Goal: Task Accomplishment & Management: Complete application form

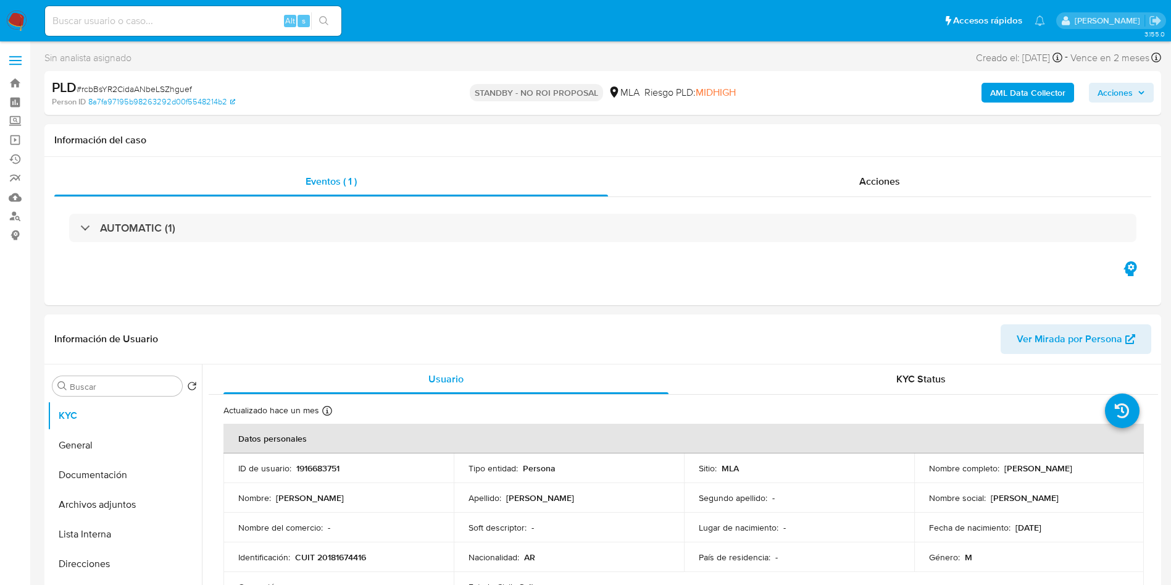
select select "10"
click at [667, 329] on header "Información de Usuario Ver Mirada por Persona" at bounding box center [602, 339] width 1097 height 30
click at [232, 16] on input at bounding box center [193, 21] width 296 height 16
paste input "DlbVCUuY0d6aGmHPanyj8VK2"
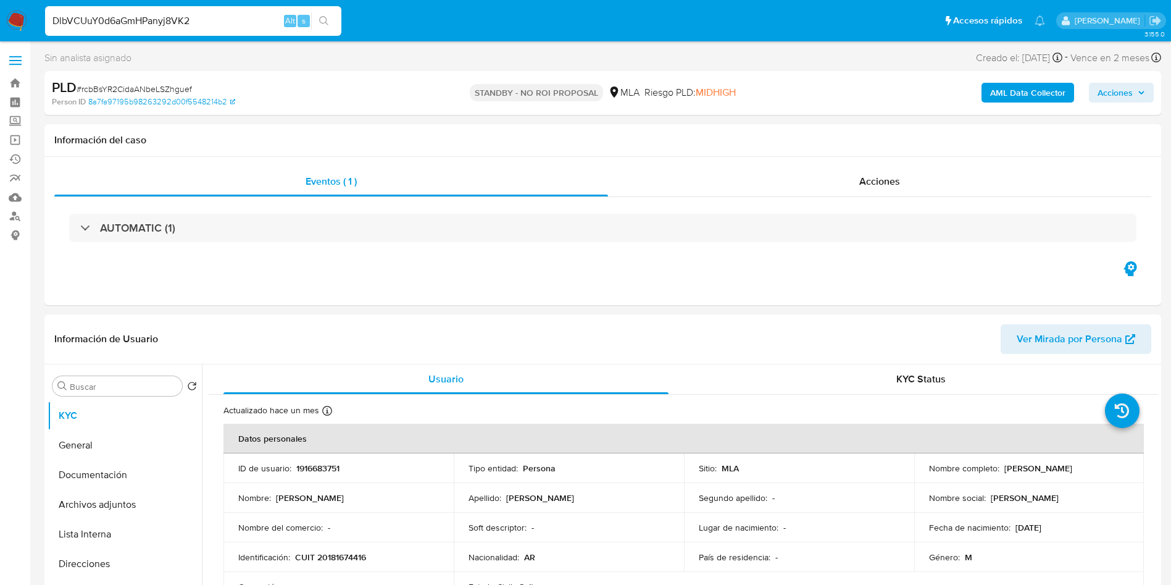
type input "DlbVCUuY0d6aGmHPanyj8VK2"
click at [333, 23] on button "search-icon" at bounding box center [323, 20] width 25 height 17
select select "10"
click at [636, 143] on h1 "Información del caso" at bounding box center [602, 140] width 1097 height 12
click at [217, 26] on input "DlbVCUuY0d6aGmHPanyj8VK2" at bounding box center [193, 21] width 296 height 16
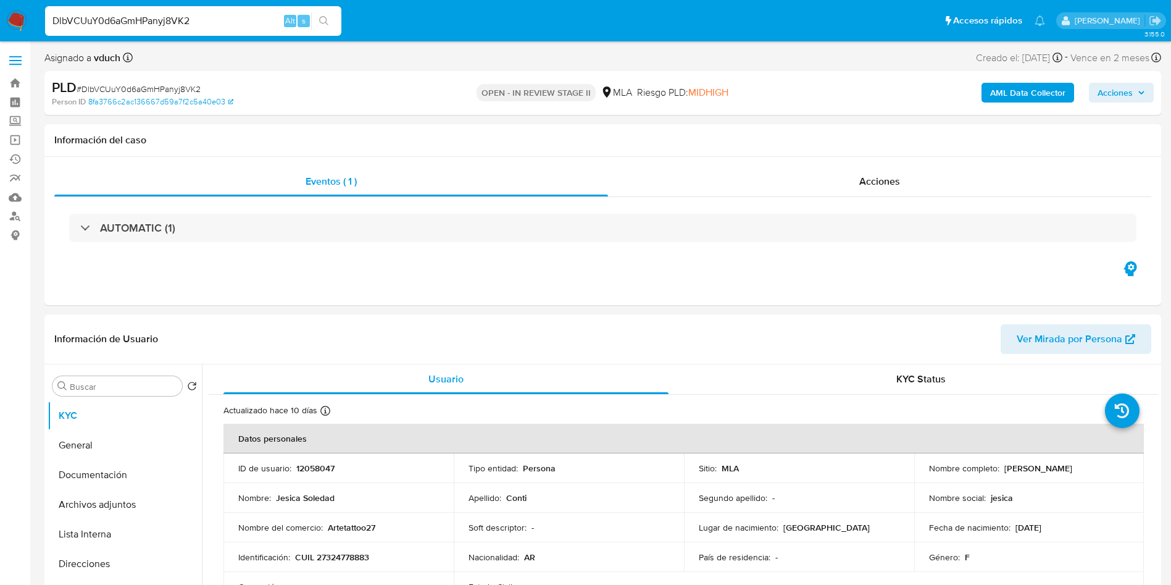
click at [217, 25] on input "DlbVCUuY0d6aGmHPanyj8VK2" at bounding box center [193, 21] width 296 height 16
click at [298, 70] on div "Asignado a vduch Asignado el: 20/08/2025 12:45:34 Creado el: 12/08/2025 Creado …" at bounding box center [602, 60] width 1117 height 22
click at [324, 469] on p "12058047" at bounding box center [315, 468] width 38 height 11
copy p "12058047"
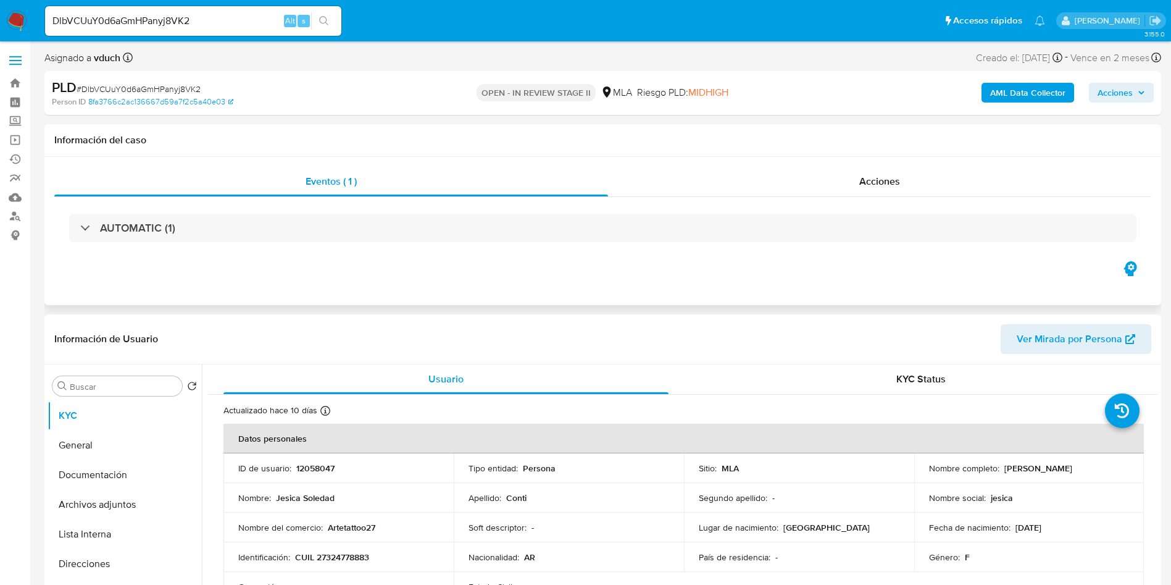
click at [679, 154] on div "Información del caso" at bounding box center [602, 140] width 1117 height 33
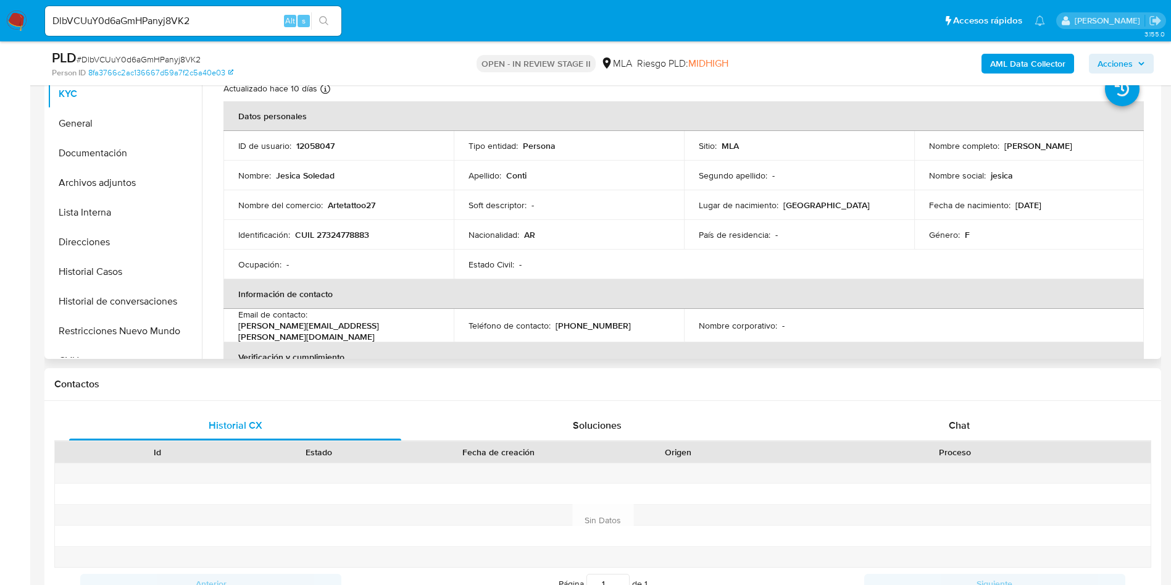
click at [626, 233] on div "Nacionalidad : AR" at bounding box center [569, 234] width 201 height 11
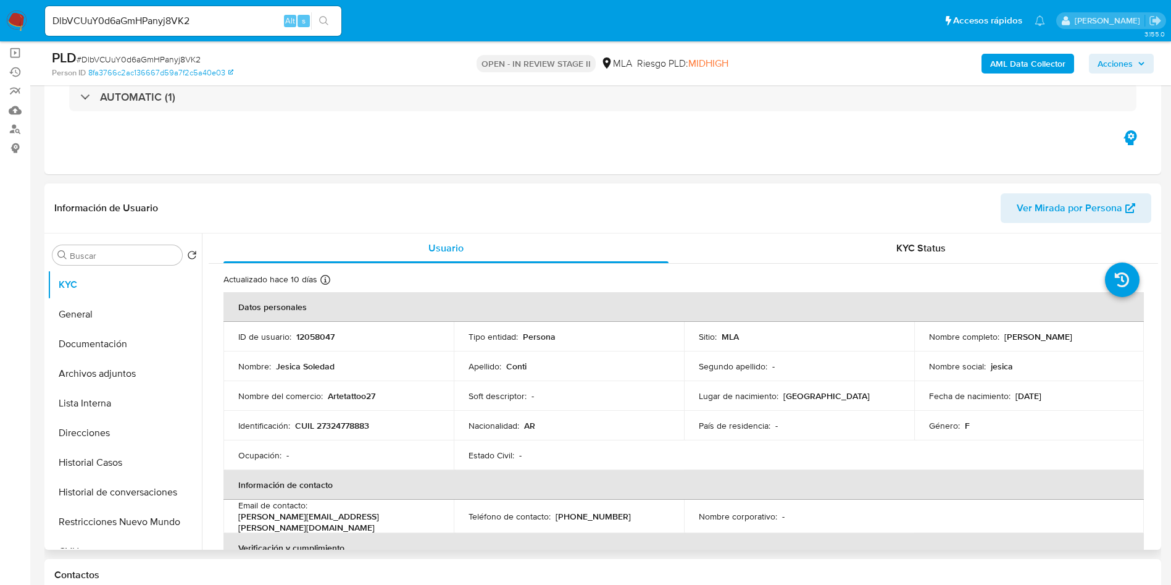
scroll to position [185, 0]
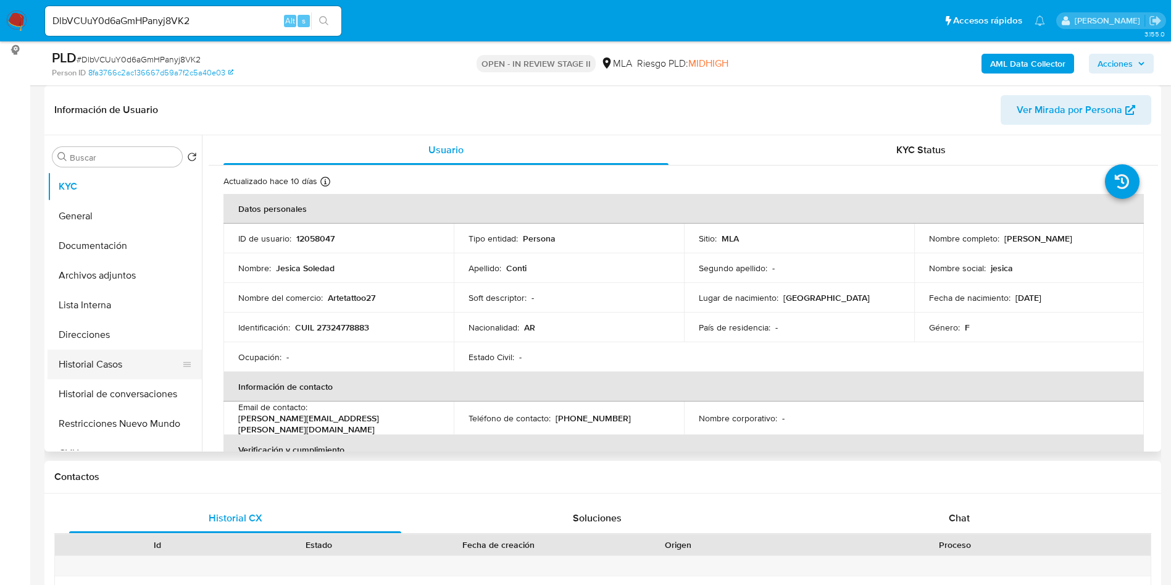
click at [146, 359] on button "Historial Casos" at bounding box center [120, 365] width 145 height 30
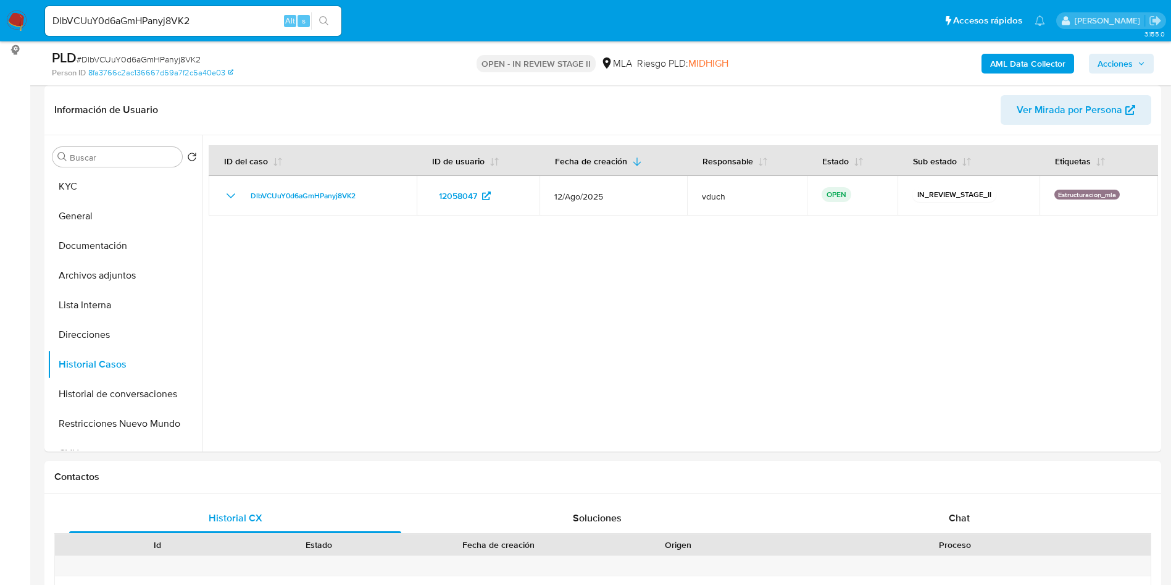
scroll to position [112, 0]
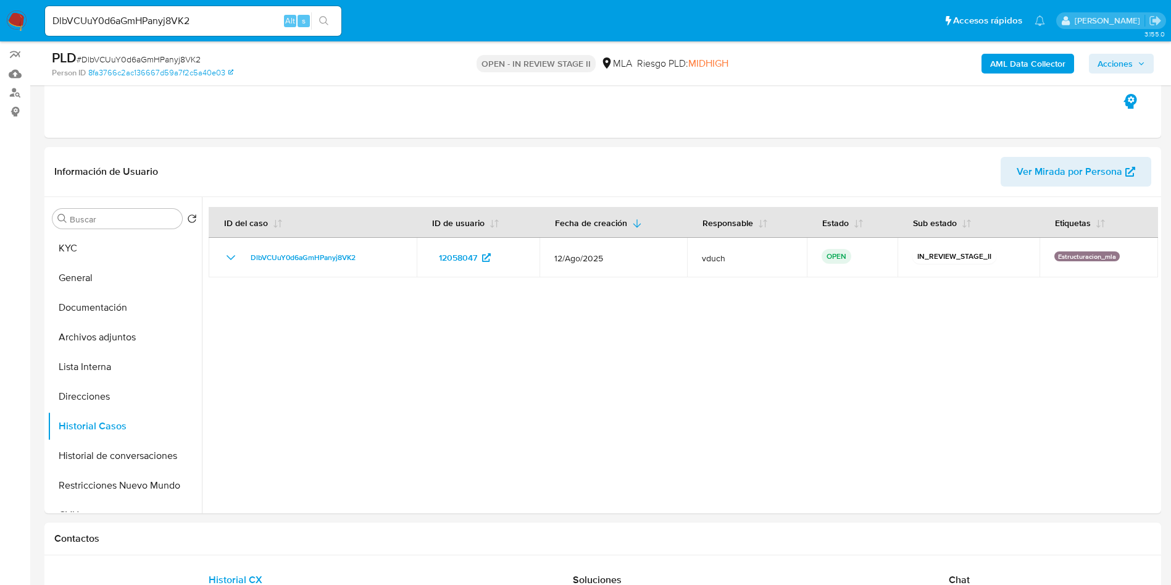
drag, startPoint x: 639, startPoint y: 151, endPoint x: 640, endPoint y: -3, distance: 153.8
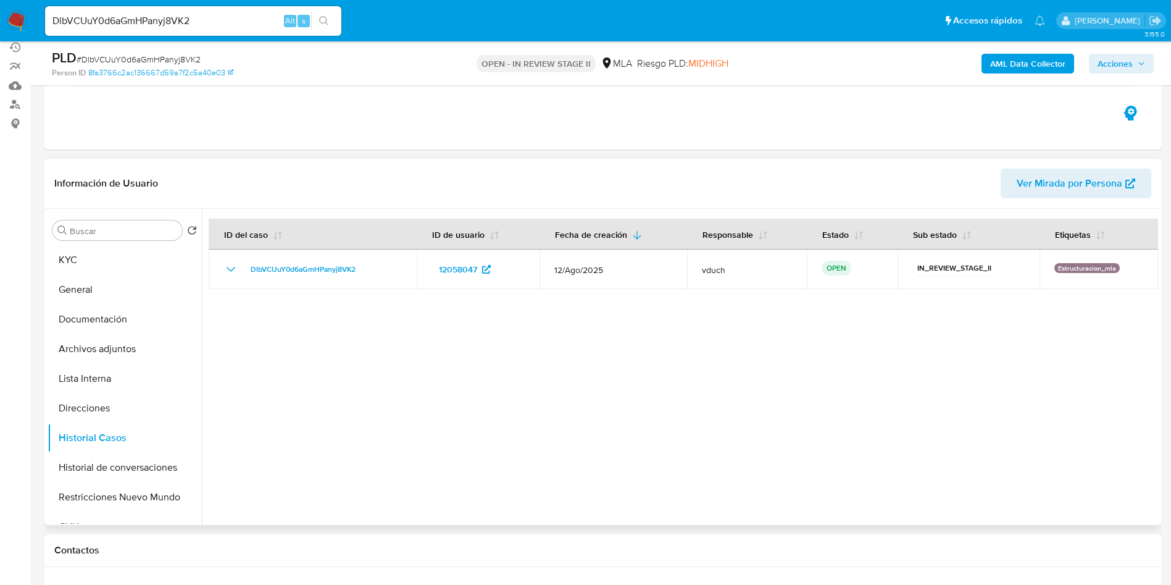
drag, startPoint x: 671, startPoint y: 384, endPoint x: 648, endPoint y: 427, distance: 48.9
click at [671, 385] on div at bounding box center [680, 367] width 957 height 316
click at [544, 423] on div at bounding box center [680, 367] width 957 height 316
click at [156, 229] on input "Buscar" at bounding box center [123, 230] width 107 height 11
drag, startPoint x: 238, startPoint y: 175, endPoint x: 256, endPoint y: 169, distance: 19.5
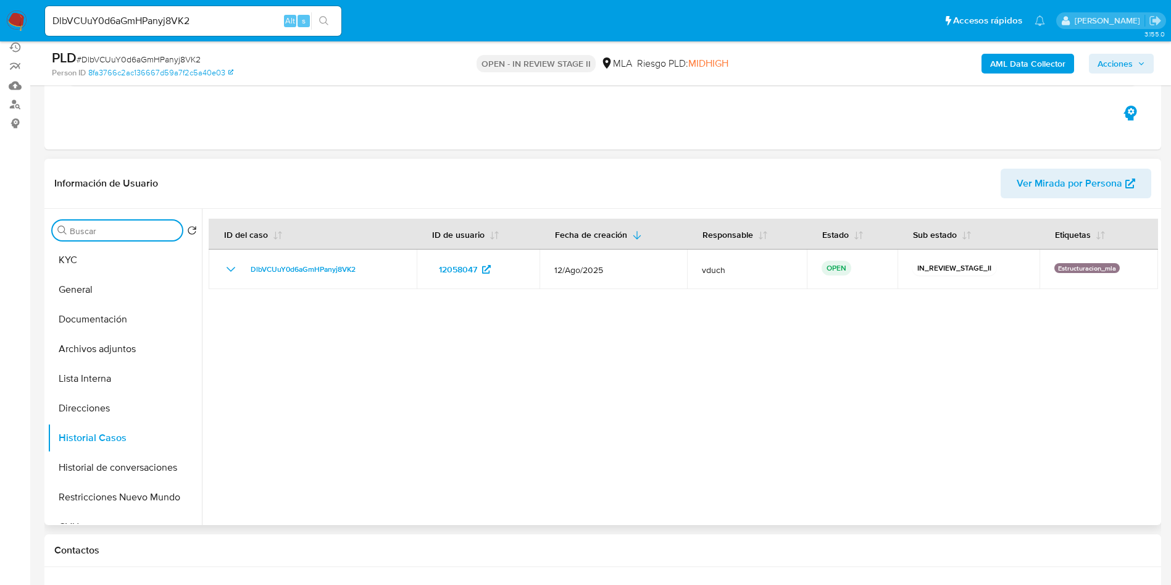
click at [238, 174] on header "Información de Usuario Ver Mirada por Persona" at bounding box center [602, 184] width 1097 height 30
click at [112, 262] on button "KYC" at bounding box center [125, 260] width 154 height 30
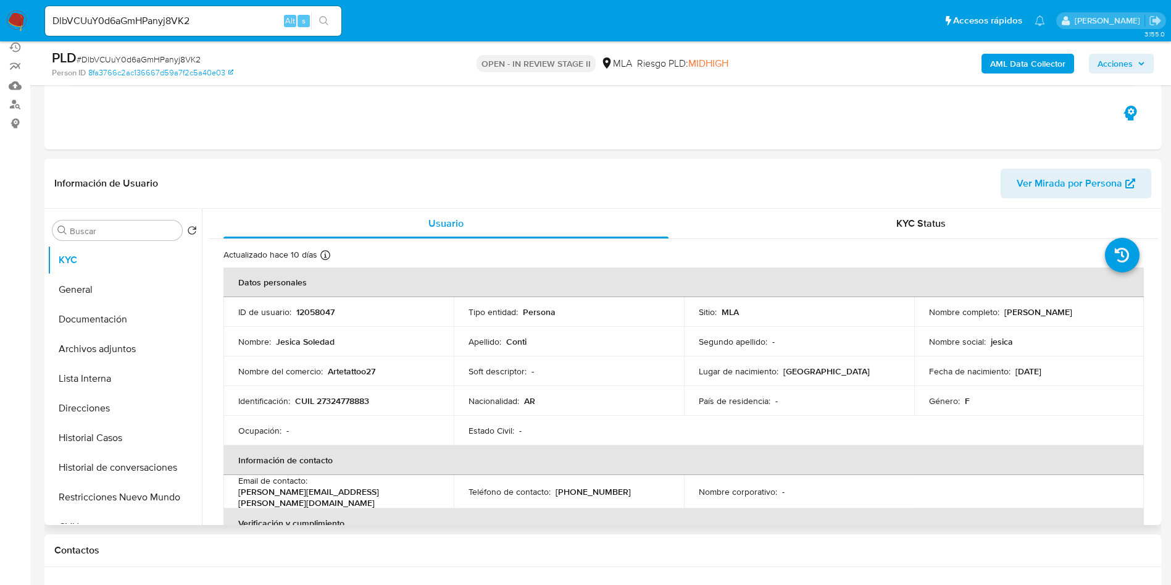
click at [553, 167] on div "Información de Usuario Ver Mirada por Persona" at bounding box center [602, 184] width 1117 height 50
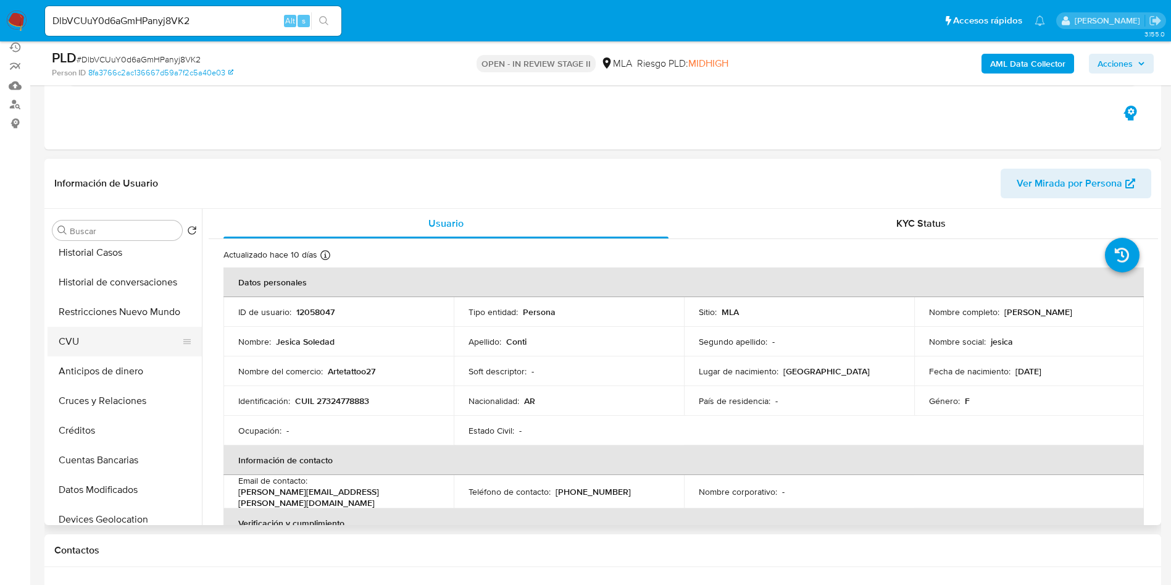
click at [108, 345] on button "CVU" at bounding box center [120, 342] width 145 height 30
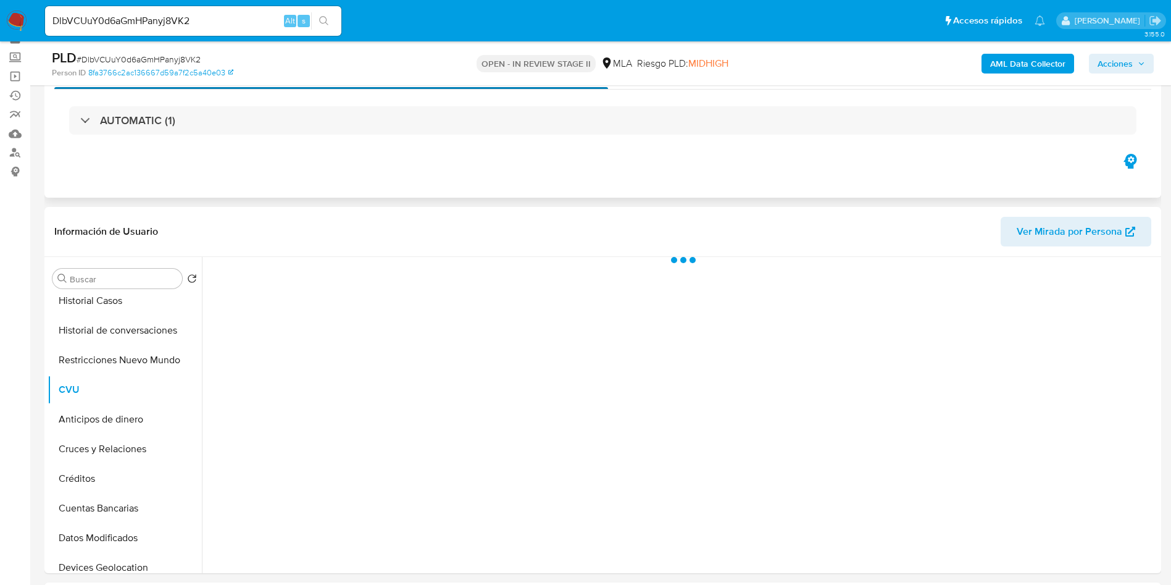
scroll to position [93, 0]
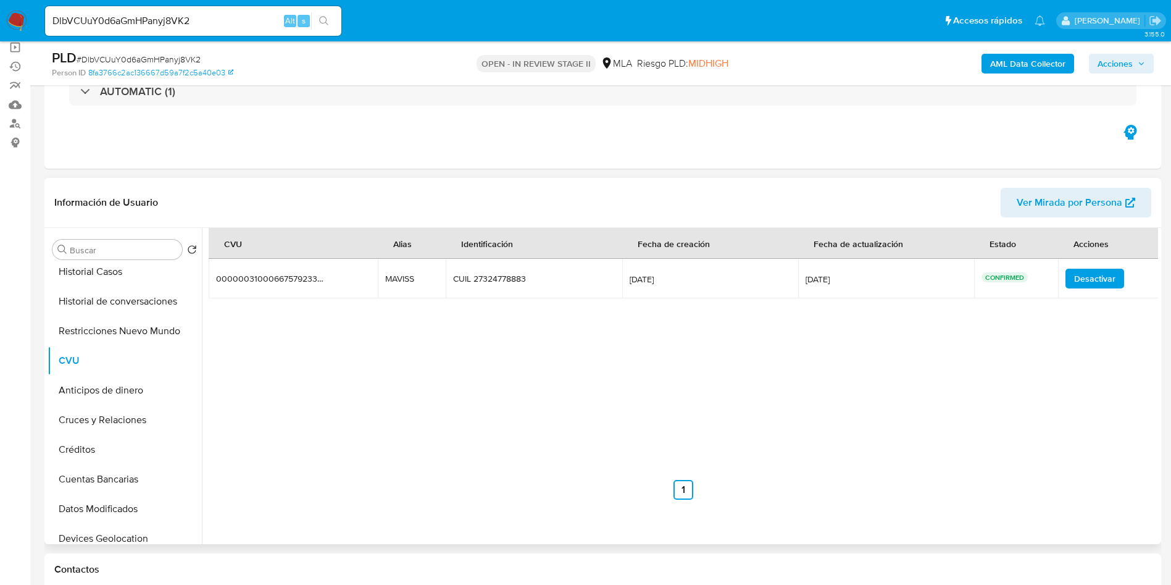
click at [562, 425] on div "CVU Alias Identificación Fecha de creación Fecha de actualización Estado Accion…" at bounding box center [684, 364] width 950 height 272
click at [398, 285] on td "MAVISS MAVISS" at bounding box center [412, 279] width 68 height 40
click at [671, 448] on div "CVU Alias Identificación Fecha de creación Fecha de actualización Estado Accion…" at bounding box center [684, 364] width 950 height 272
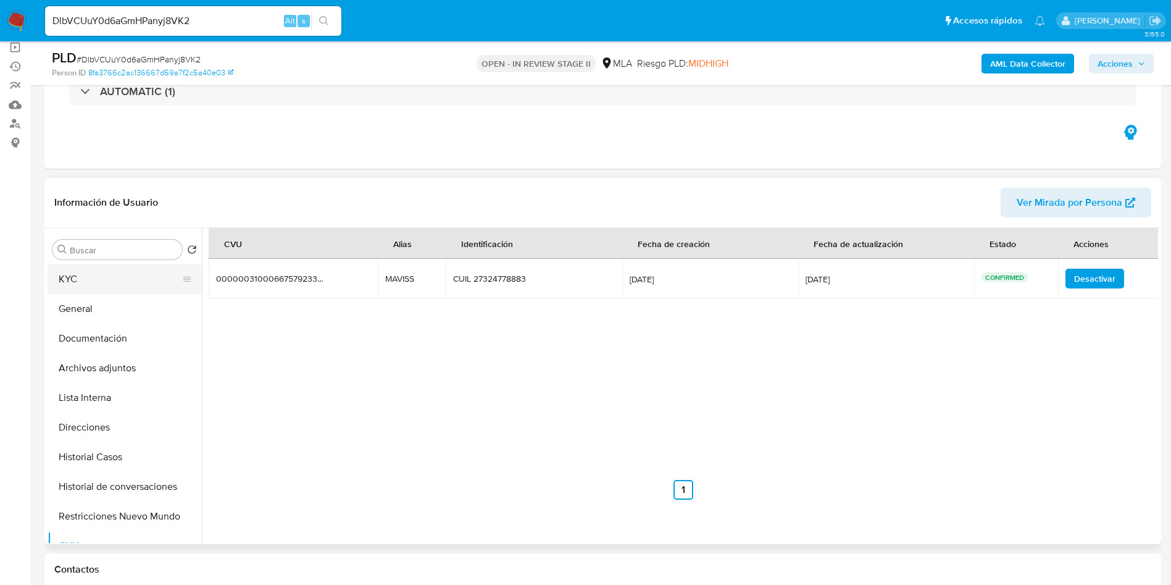
click at [106, 267] on button "KYC" at bounding box center [120, 279] width 145 height 30
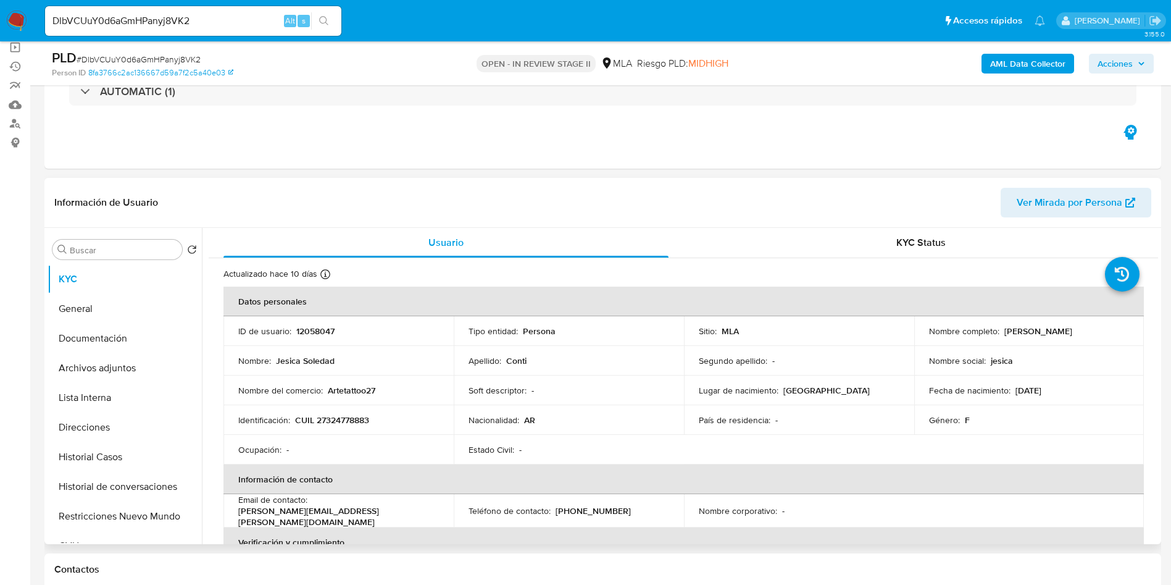
click at [677, 436] on td "Estado Civil : -" at bounding box center [569, 450] width 230 height 30
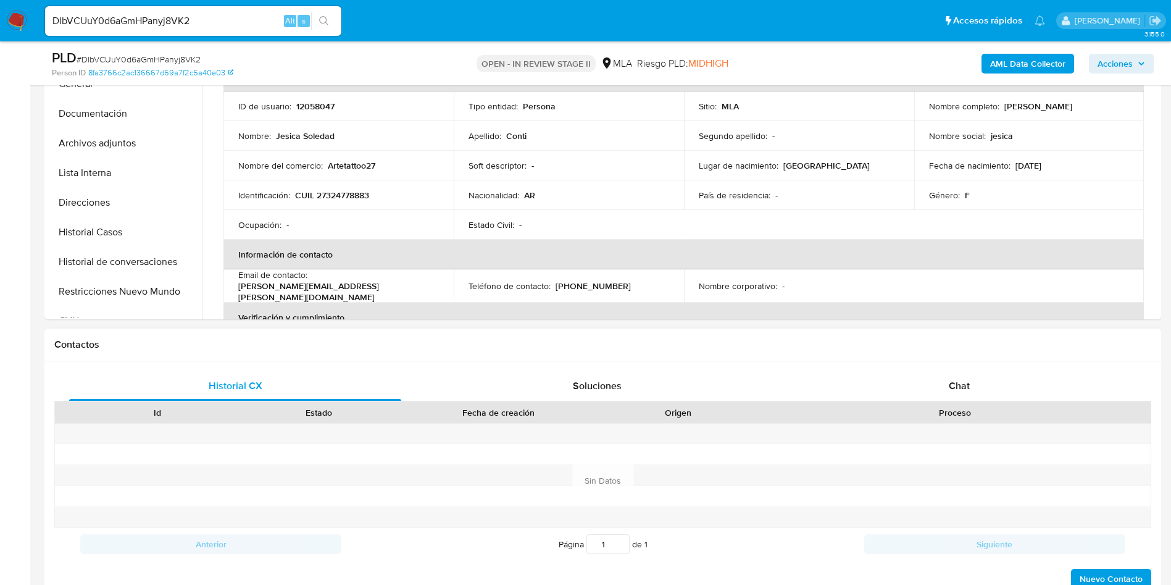
scroll to position [463, 0]
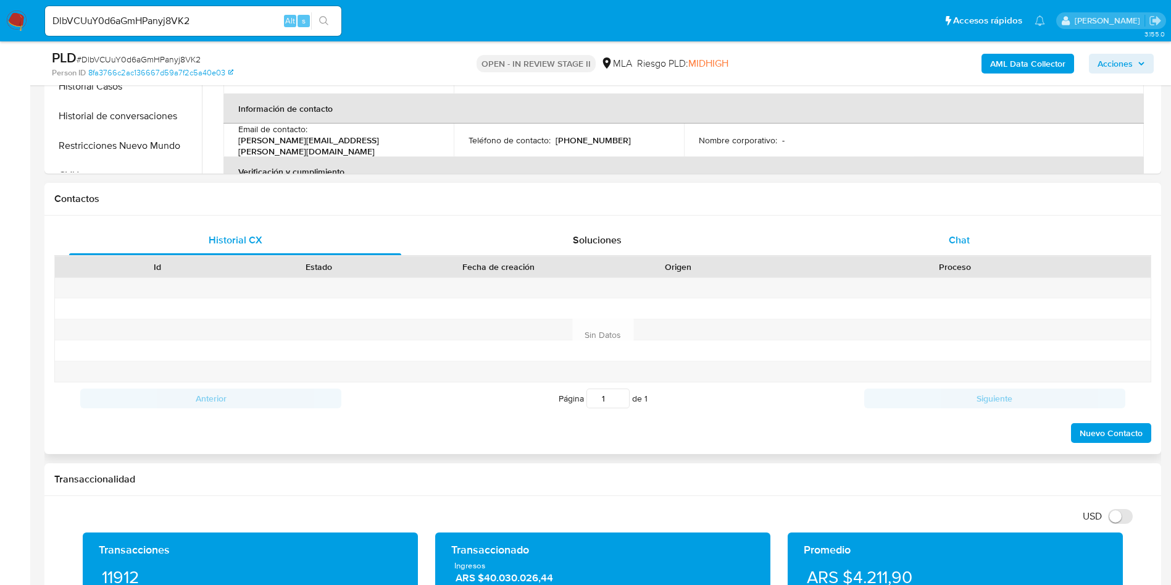
click at [922, 240] on div "Chat" at bounding box center [960, 240] width 332 height 30
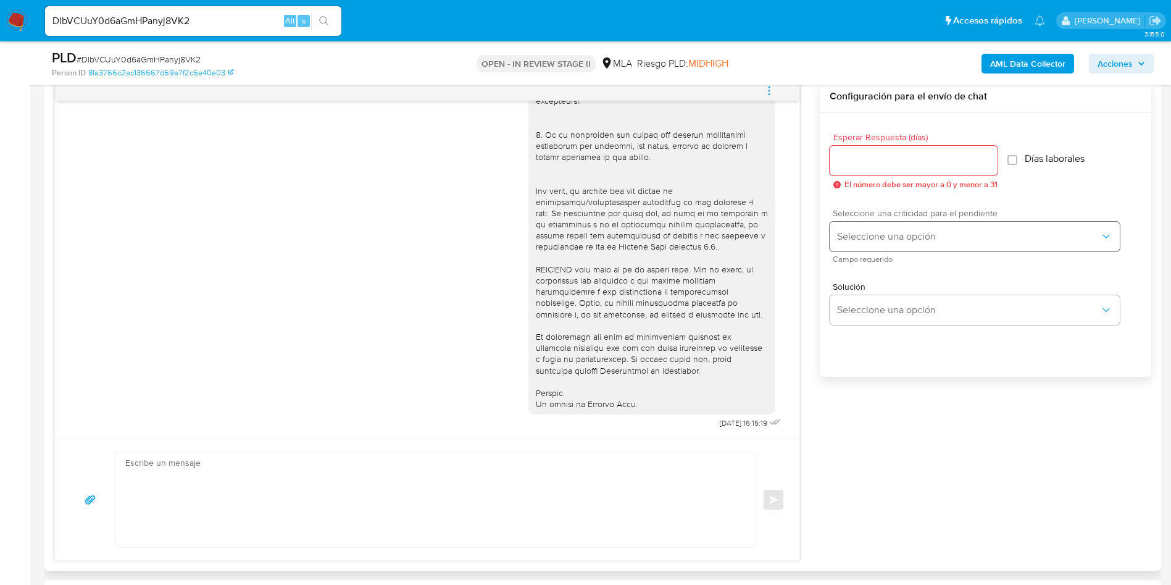
scroll to position [556, 0]
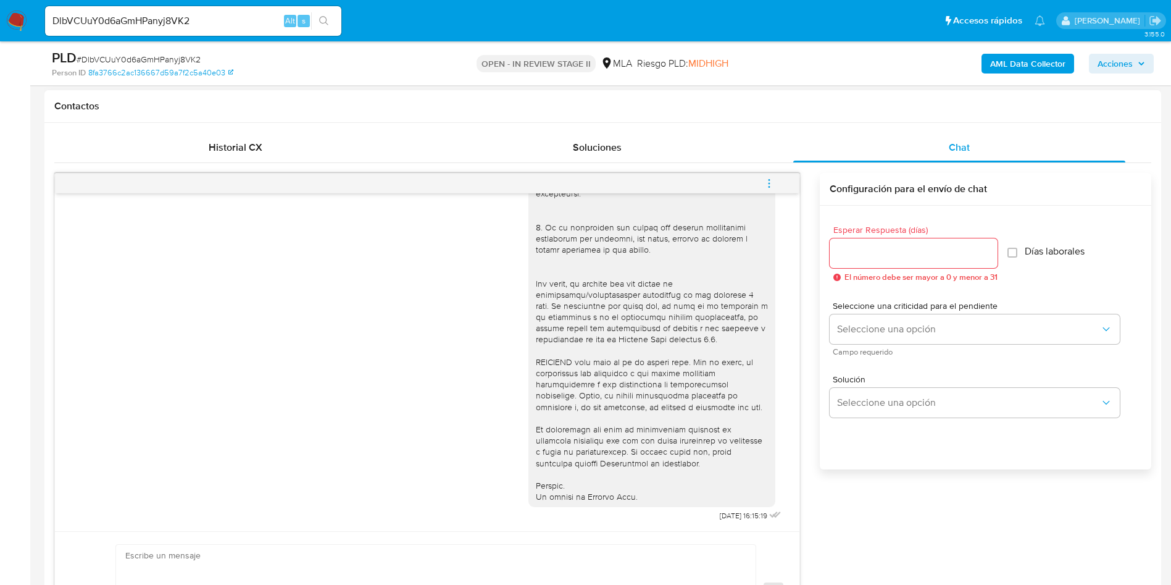
click at [765, 183] on icon "menu-action" at bounding box center [769, 183] width 11 height 11
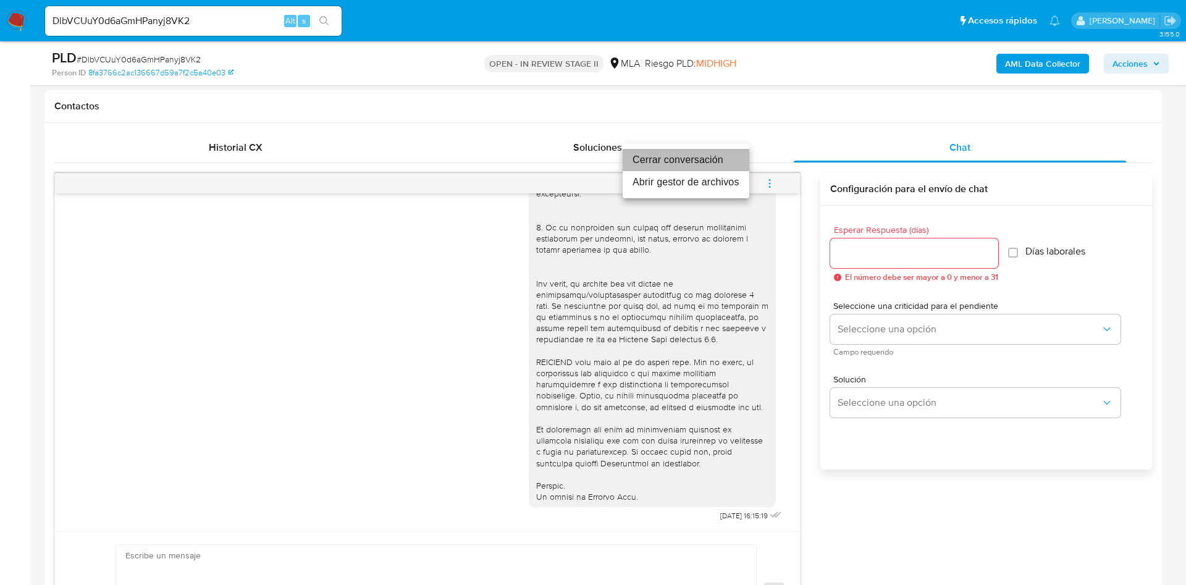
click at [708, 162] on li "Cerrar conversación" at bounding box center [685, 160] width 127 height 22
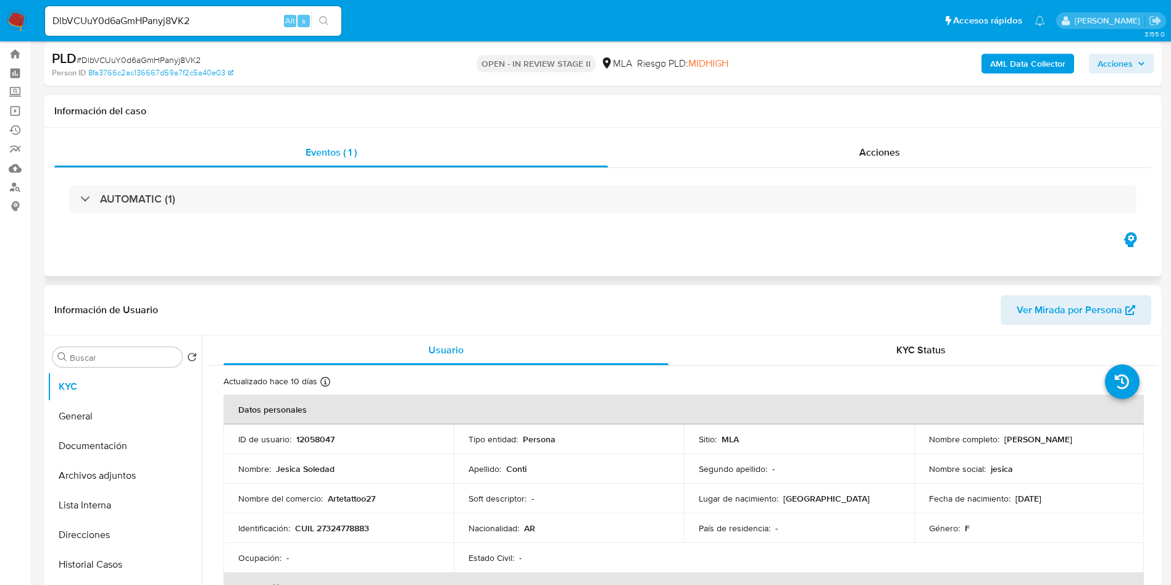
scroll to position [0, 0]
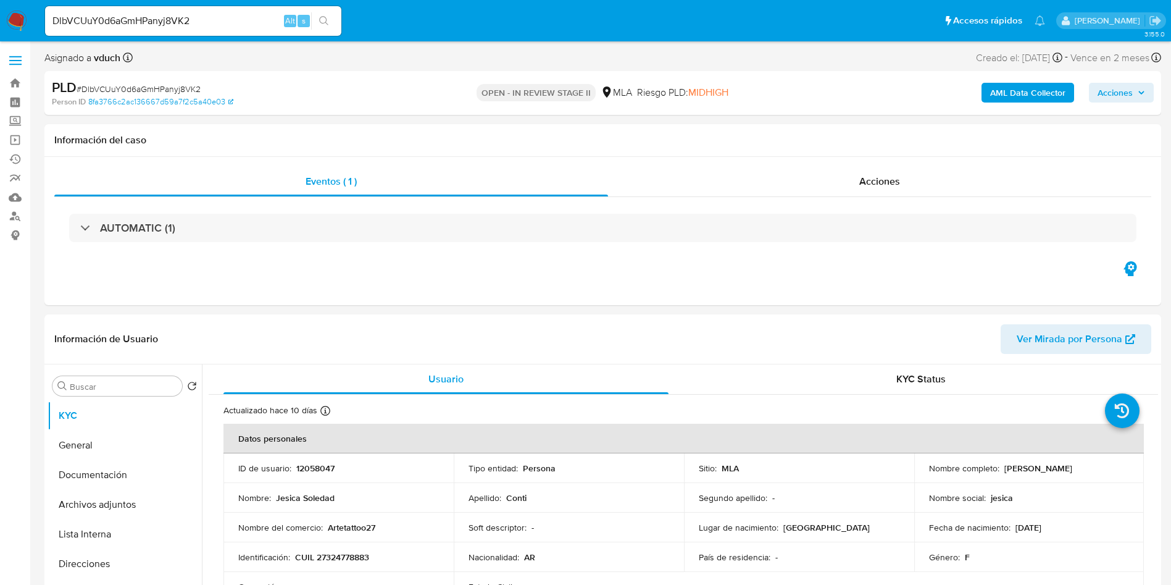
click at [627, 112] on div "PLD # DlbVCUuY0d6aGmHPanyj8VK2 Person ID 8fa3766c2ac136667d59a7f2c5a40e03 OPEN …" at bounding box center [602, 93] width 1117 height 44
drag, startPoint x: 1002, startPoint y: 467, endPoint x: 1094, endPoint y: 461, distance: 91.6
click at [1094, 461] on td "Nombre completo : Jesica Soledad Conti" at bounding box center [1030, 468] width 230 height 30
click at [1024, 468] on p "Jesica Soledad Conti" at bounding box center [1039, 468] width 68 height 11
drag, startPoint x: 1002, startPoint y: 471, endPoint x: 1102, endPoint y: 469, distance: 100.1
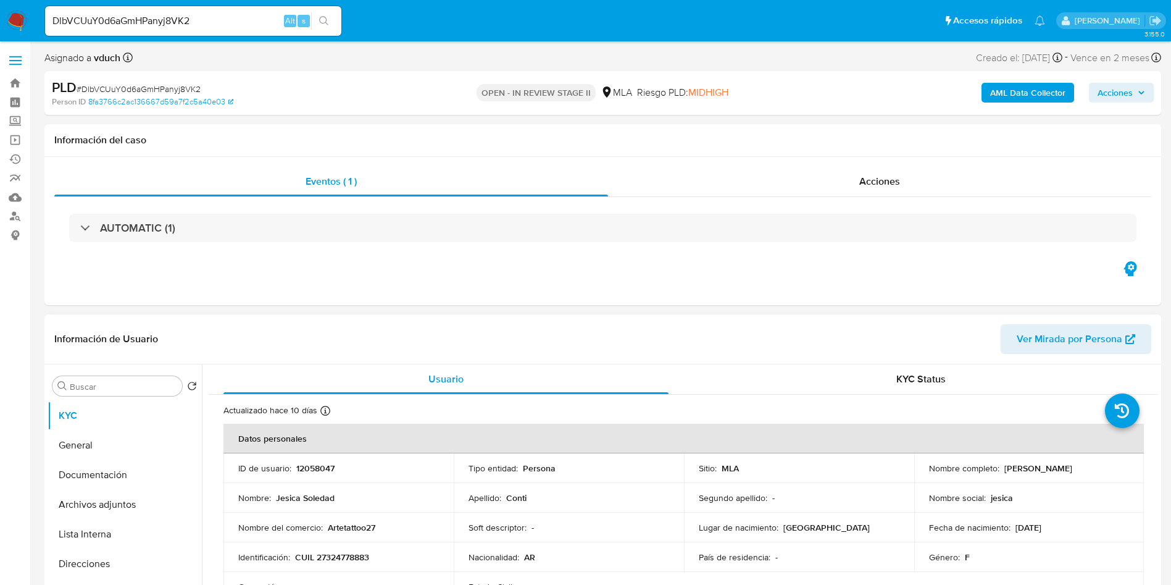
click at [1102, 469] on div "Nombre completo : Jesica Soledad Conti" at bounding box center [1029, 468] width 201 height 11
copy p "Jesica Soledad Conti"
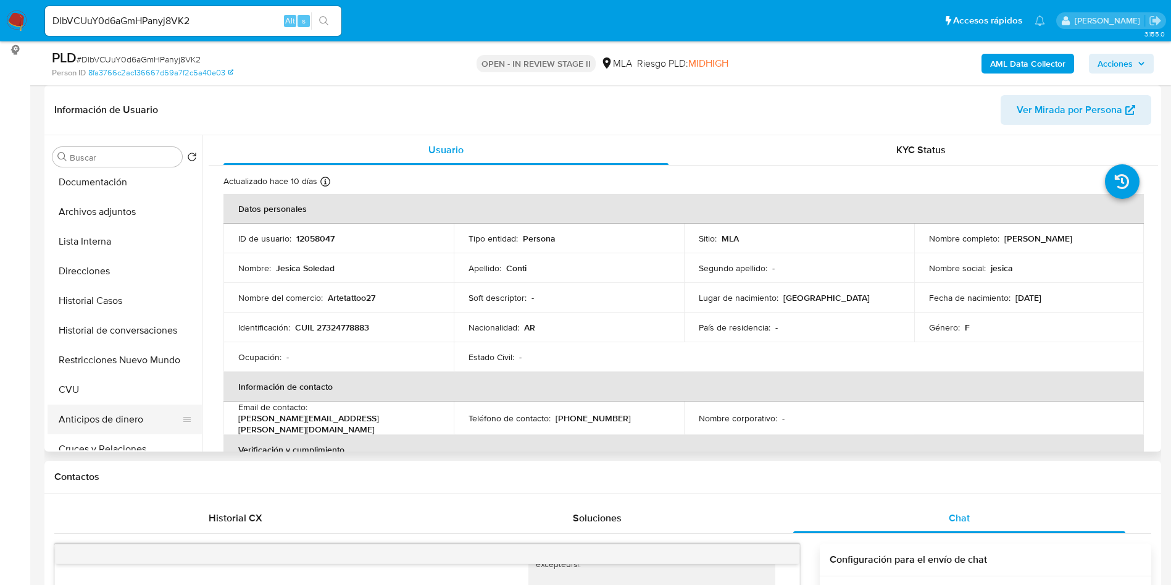
scroll to position [93, 0]
click at [126, 353] on button "CVU" at bounding box center [120, 361] width 145 height 30
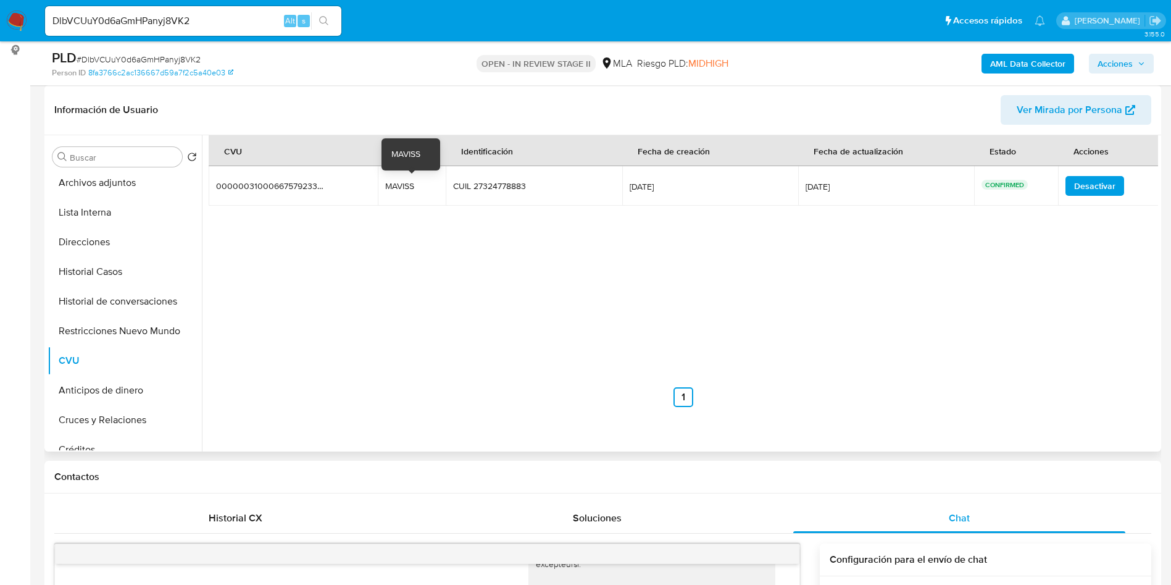
click at [403, 178] on td "MAVISS MAVISS" at bounding box center [412, 186] width 68 height 40
click at [479, 281] on div "CVU Alias Identificación Fecha de creación Fecha de actualización Estado Accion…" at bounding box center [684, 271] width 950 height 272
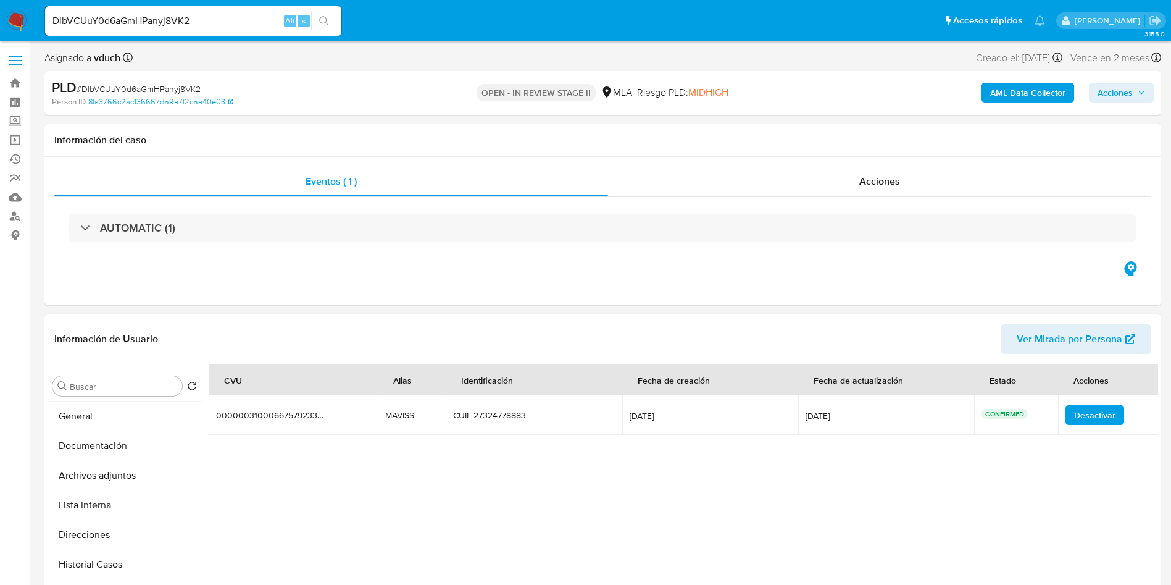
scroll to position [0, 0]
click at [140, 412] on button "KYC" at bounding box center [120, 416] width 145 height 30
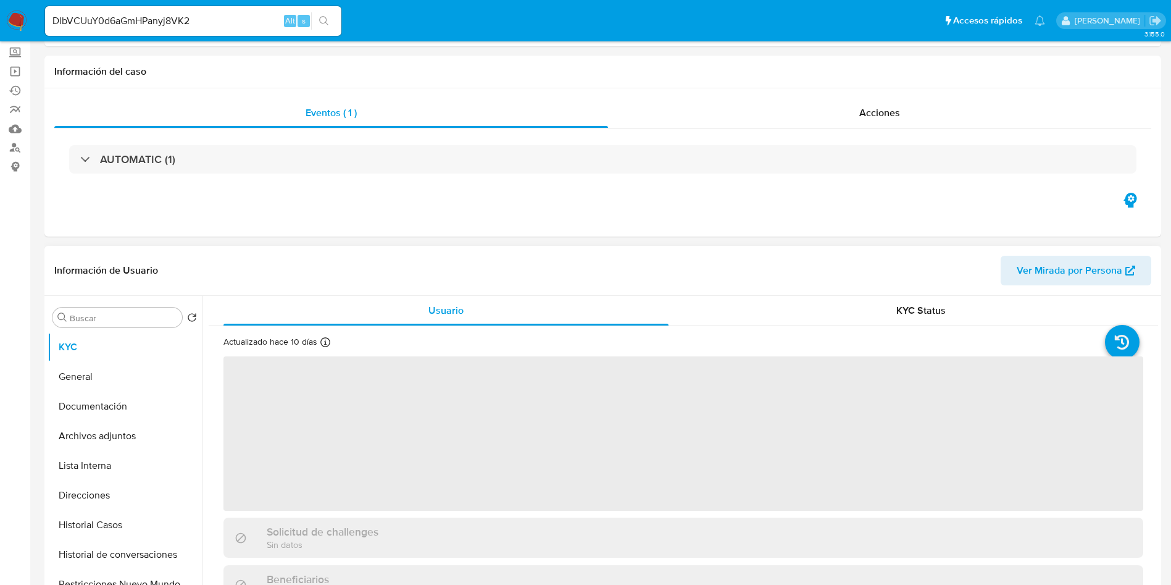
scroll to position [278, 0]
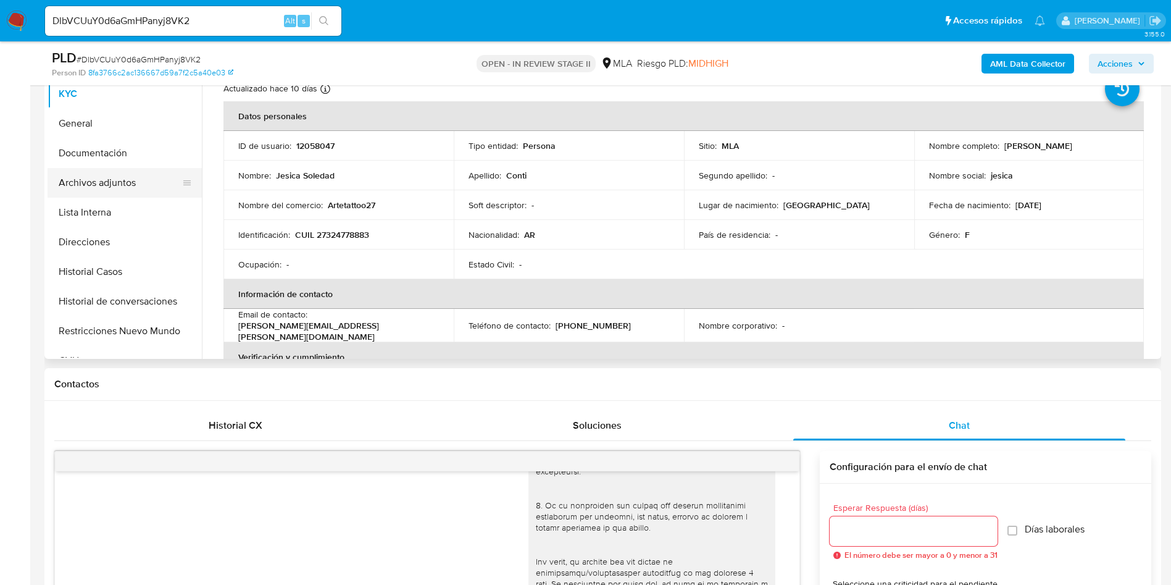
click at [192, 176] on button "Archivos adjuntos" at bounding box center [120, 183] width 145 height 30
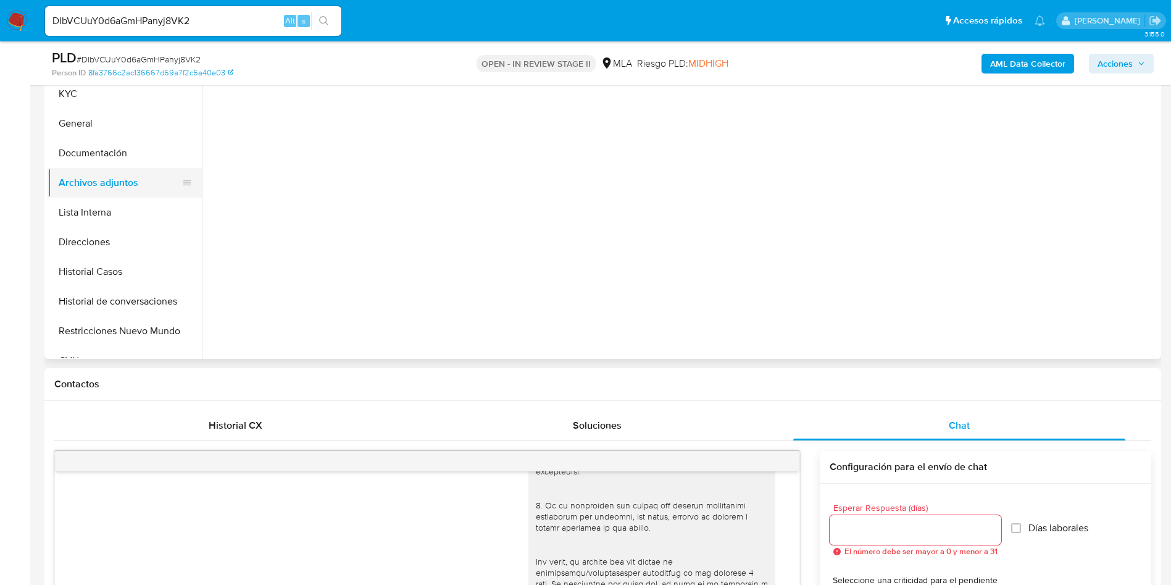
click at [177, 191] on button "Archivos adjuntos" at bounding box center [120, 183] width 145 height 30
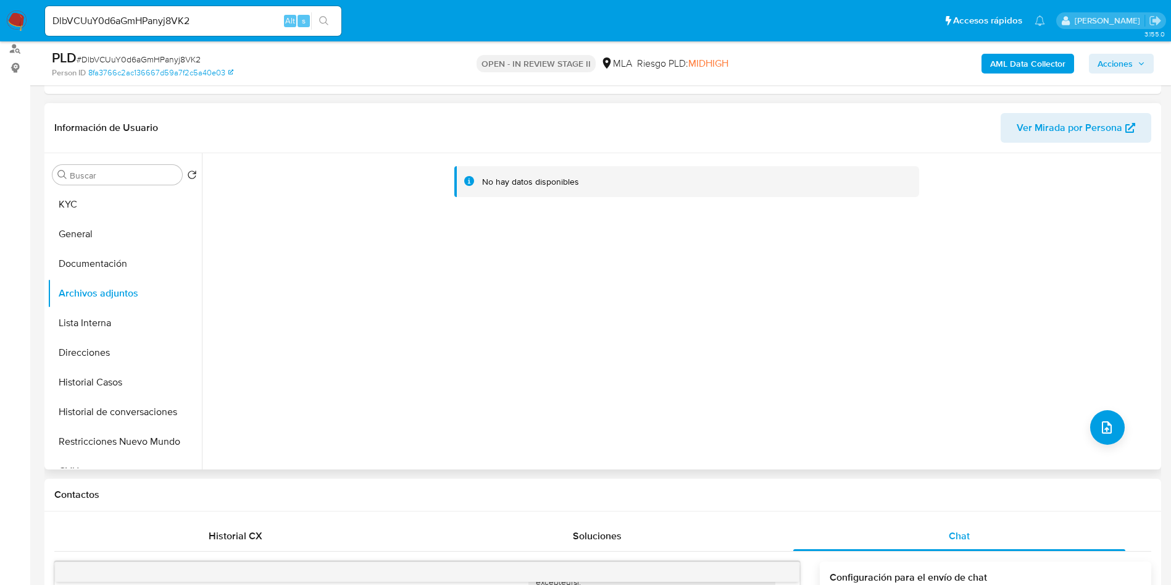
scroll to position [185, 0]
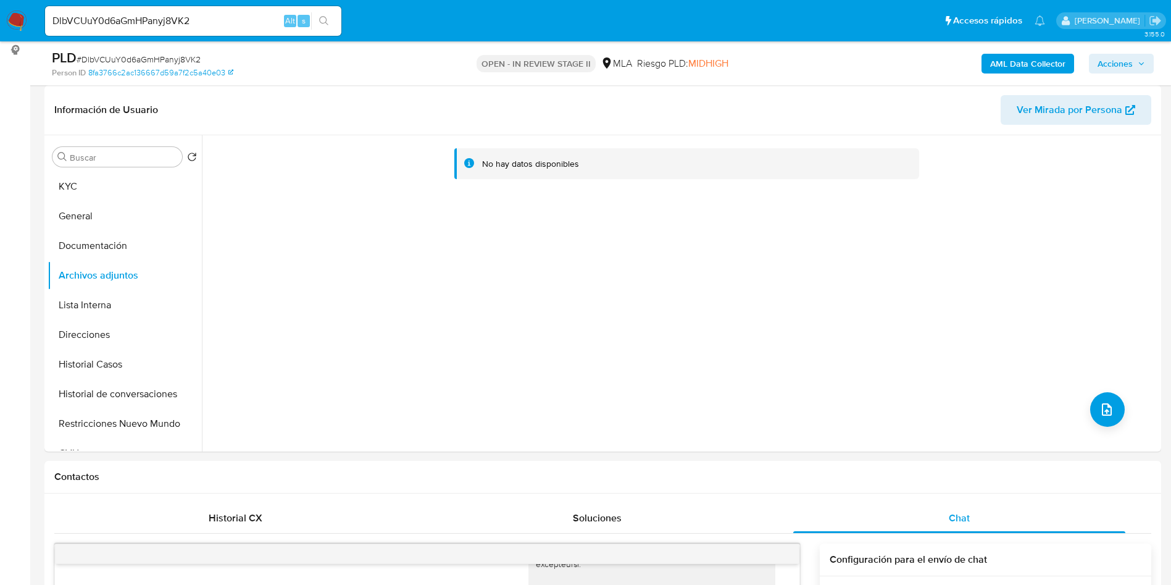
click at [1012, 67] on b "AML Data Collector" at bounding box center [1028, 64] width 75 height 20
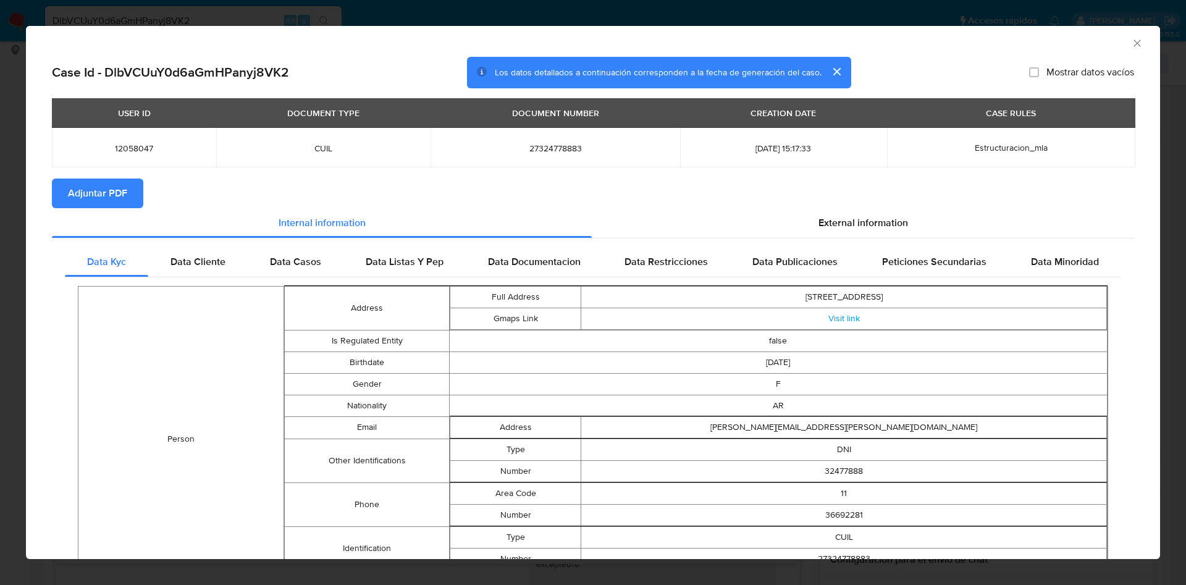
click at [76, 199] on span "Adjuntar PDF" at bounding box center [97, 193] width 59 height 27
click at [1131, 46] on icon "Cerrar ventana" at bounding box center [1137, 43] width 12 height 12
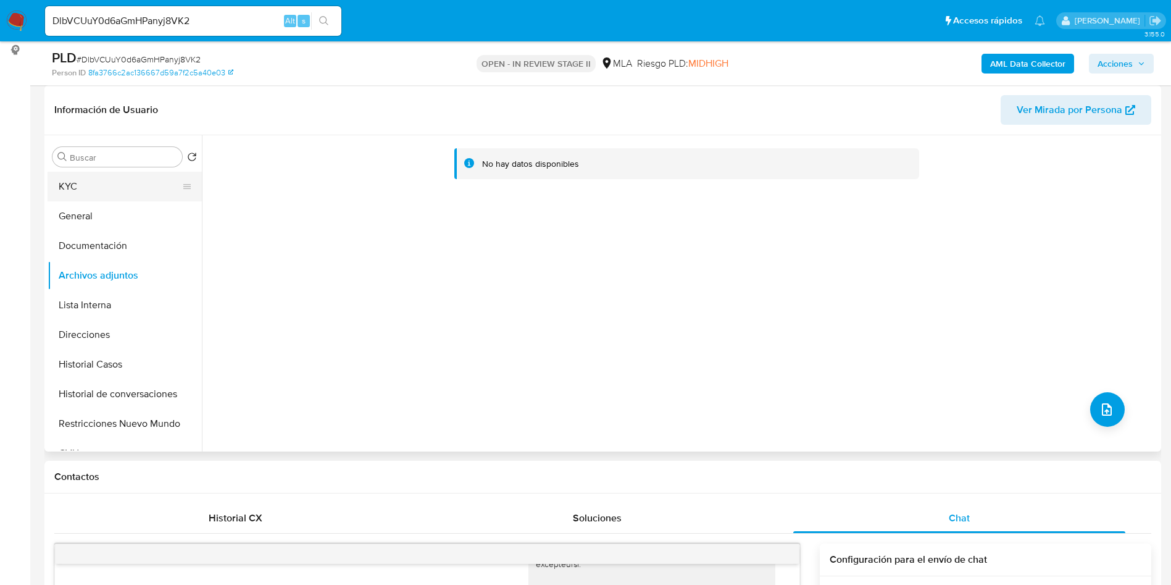
click at [122, 183] on button "KYC" at bounding box center [120, 187] width 145 height 30
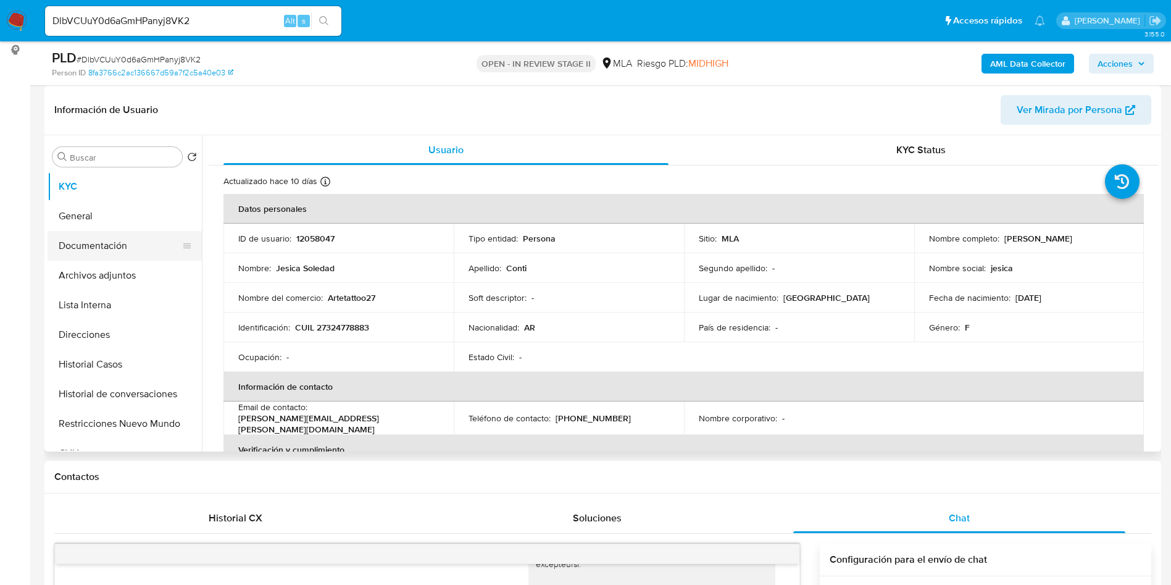
click at [135, 246] on button "Documentación" at bounding box center [120, 246] width 145 height 30
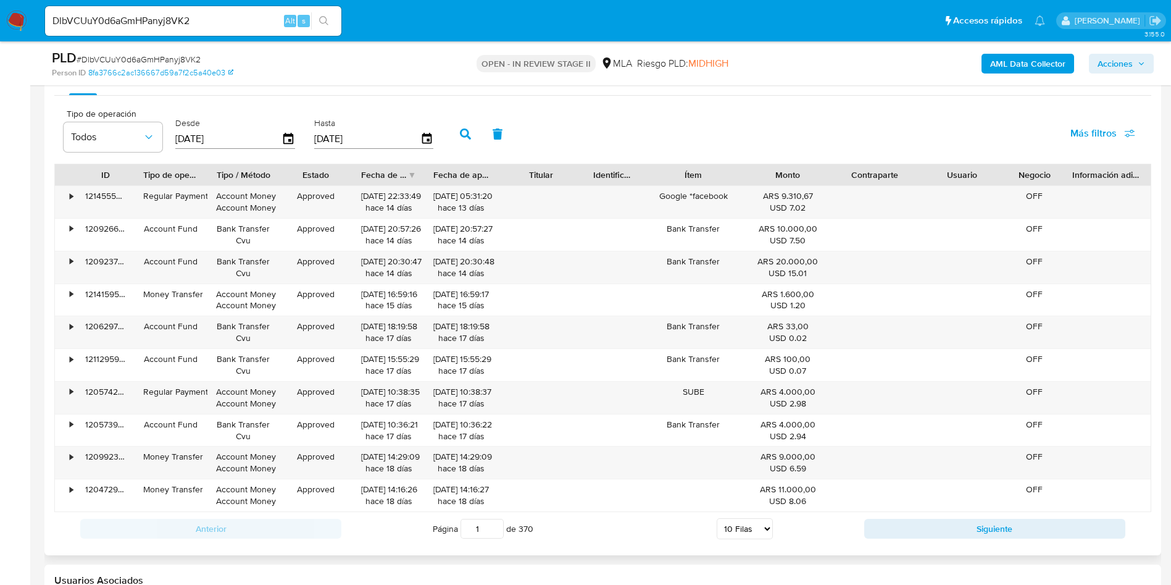
scroll to position [1667, 0]
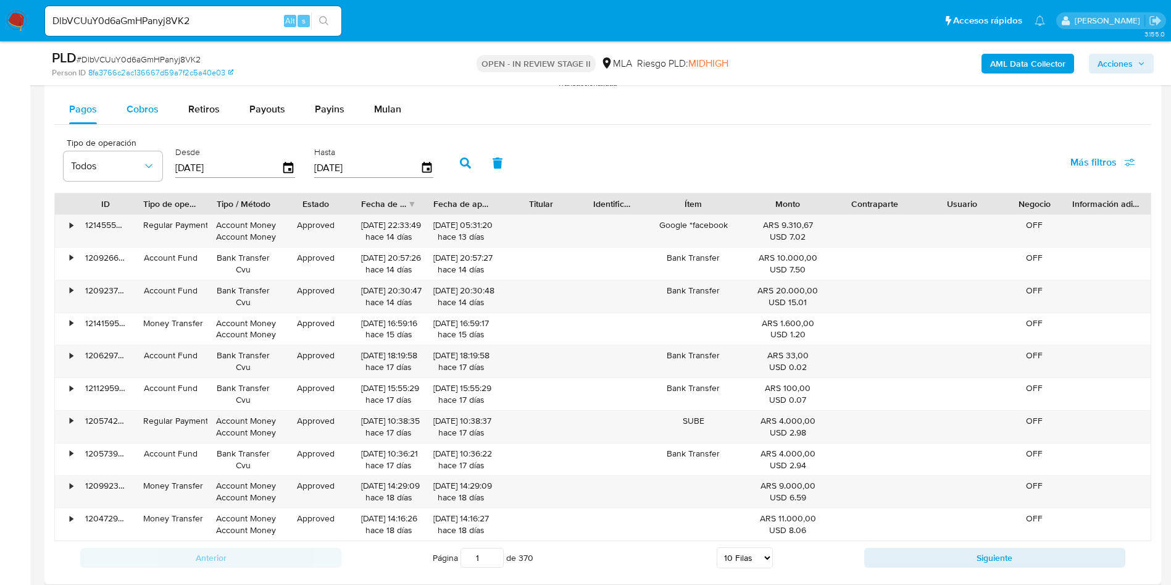
click at [147, 109] on span "Cobros" at bounding box center [143, 109] width 32 height 14
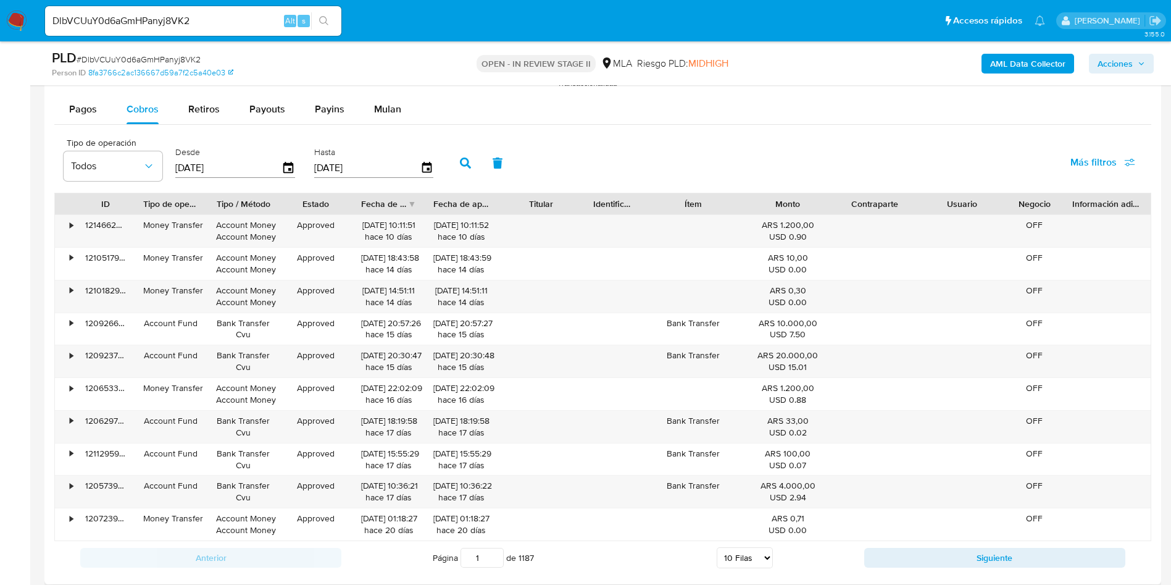
click at [737, 553] on select "5 Filas 10 Filas 20 Filas 25 Filas 50 Filas 100 Filas" at bounding box center [745, 557] width 56 height 21
select select "100"
click at [717, 547] on select "5 Filas 10 Filas 20 Filas 25 Filas 50 Filas 100 Filas" at bounding box center [745, 557] width 56 height 21
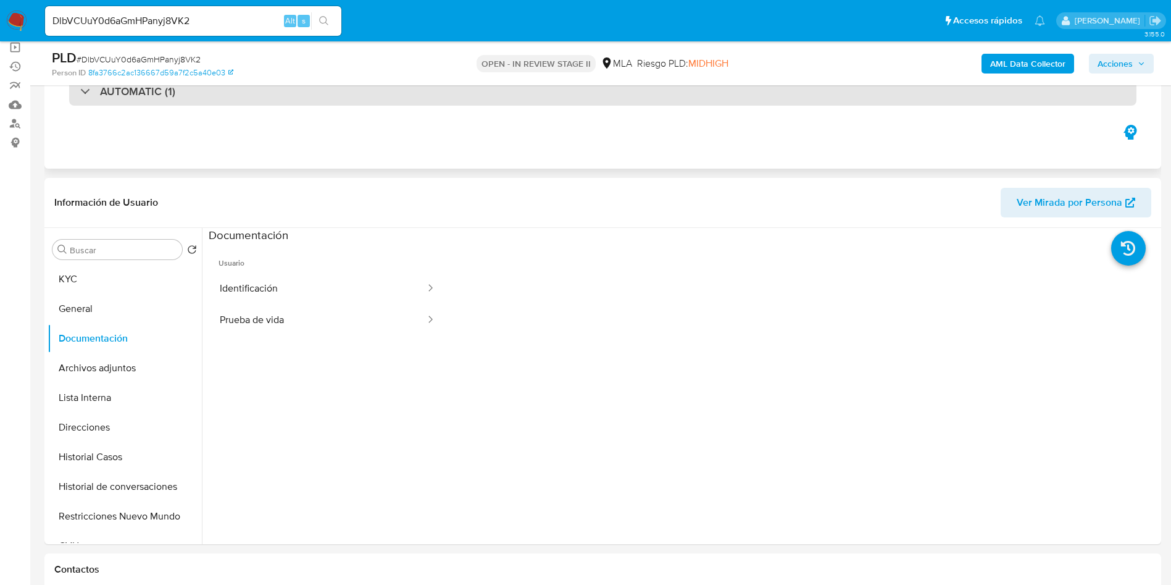
scroll to position [0, 0]
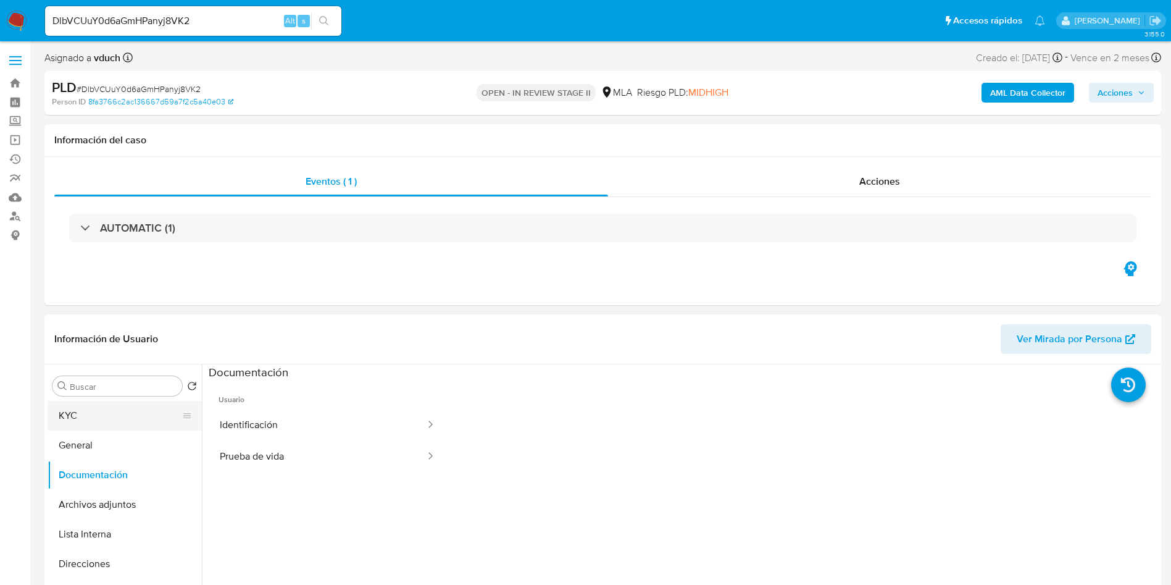
click at [115, 414] on button "KYC" at bounding box center [120, 416] width 145 height 30
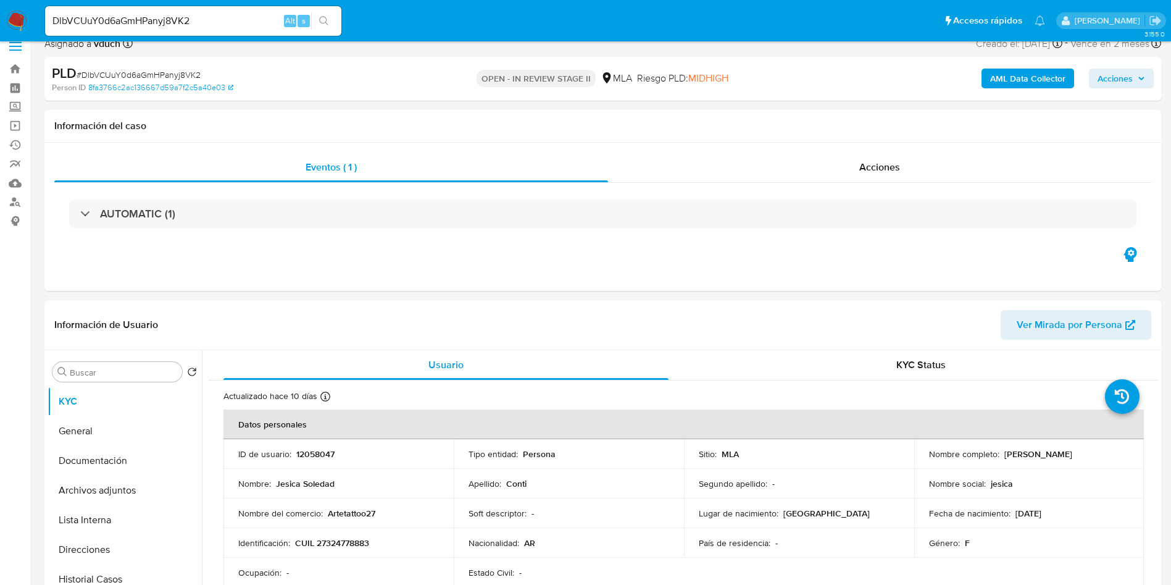
scroll to position [278, 0]
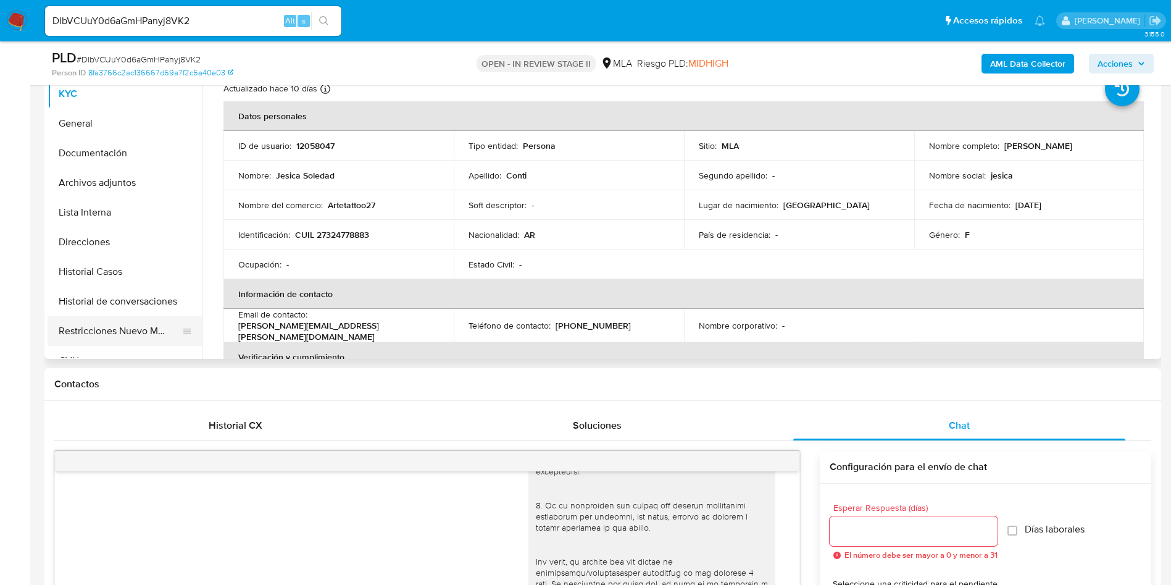
click at [101, 320] on button "Restricciones Nuevo Mundo" at bounding box center [120, 331] width 145 height 30
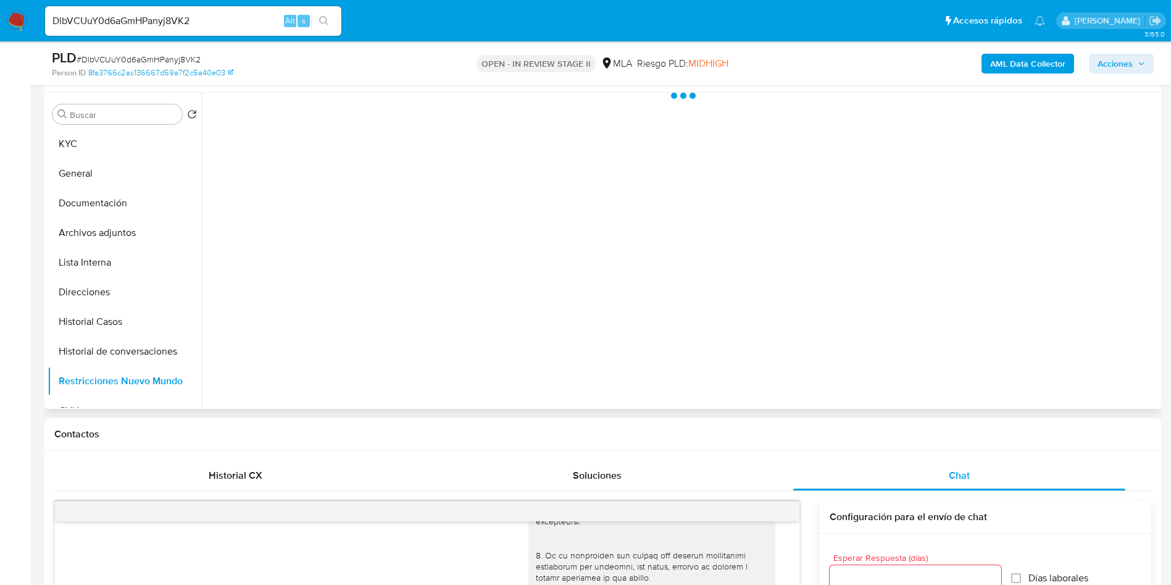
scroll to position [185, 0]
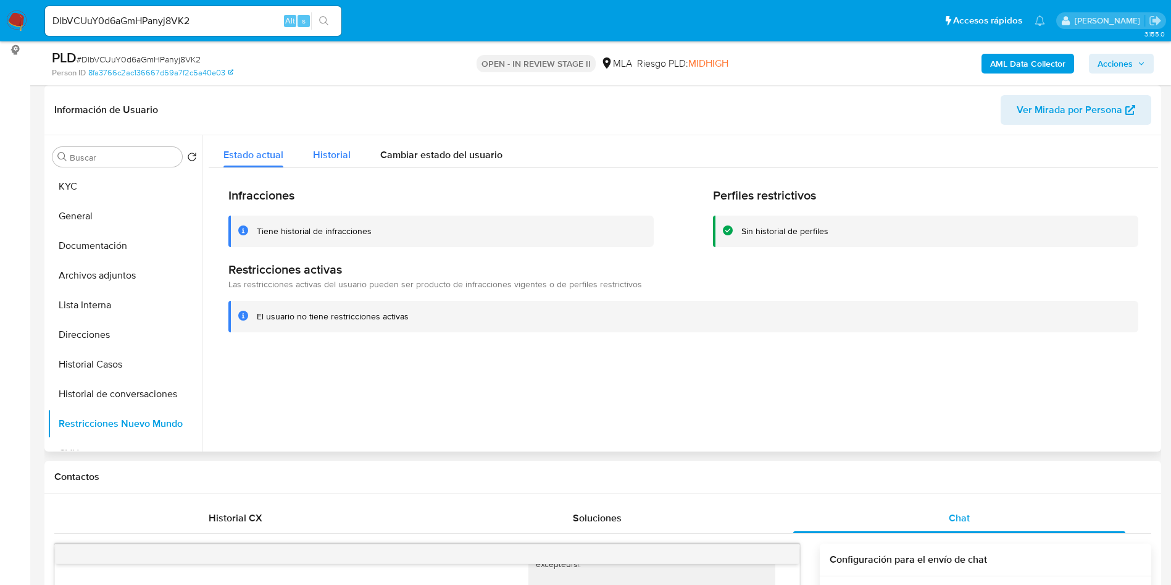
click at [349, 166] on div "Historial" at bounding box center [332, 151] width 38 height 33
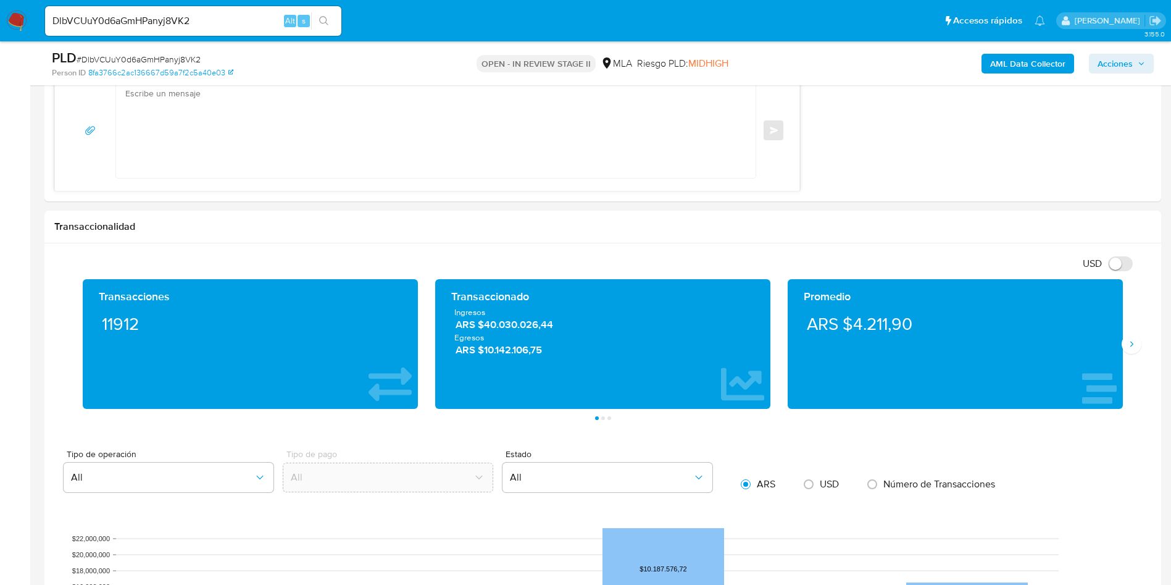
scroll to position [1019, 0]
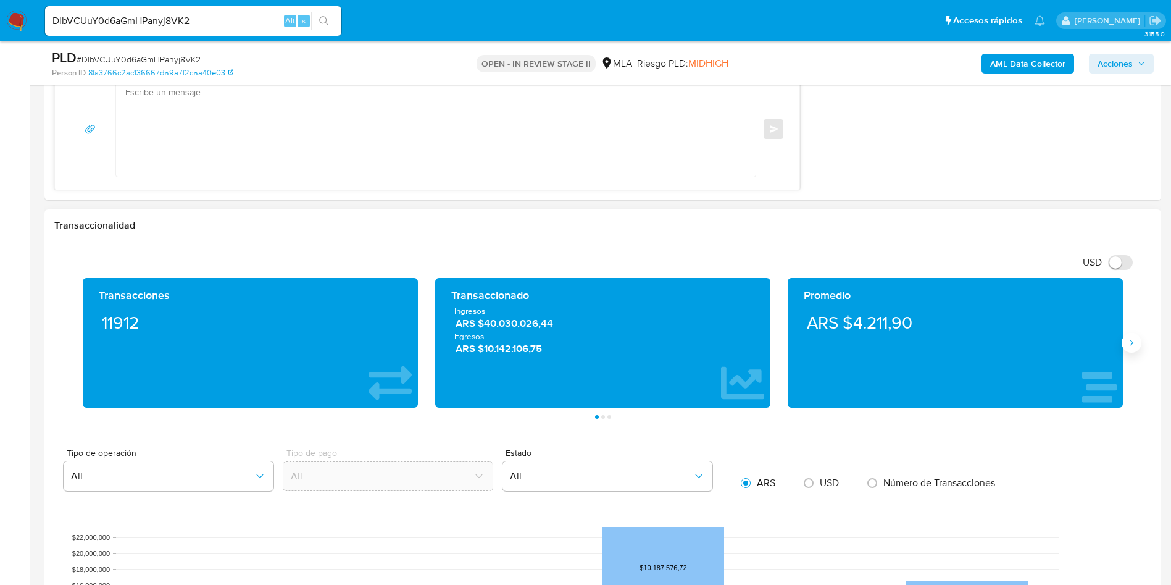
click at [1140, 340] on button "Siguiente" at bounding box center [1132, 343] width 20 height 20
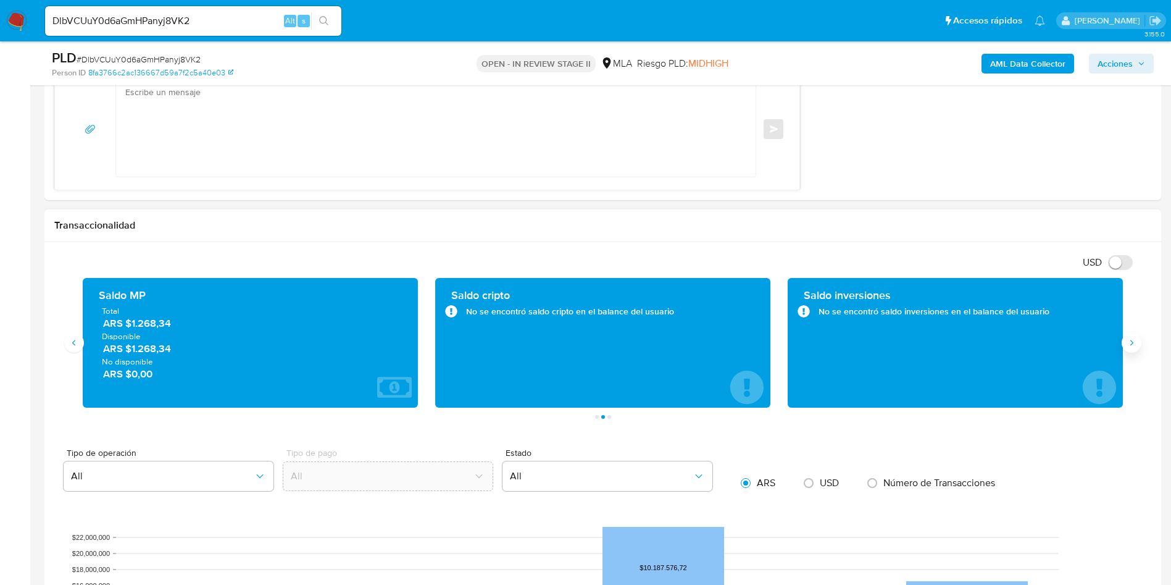
drag, startPoint x: 1136, startPoint y: 343, endPoint x: 1129, endPoint y: 345, distance: 7.8
click at [1136, 343] on icon "Siguiente" at bounding box center [1132, 343] width 10 height 10
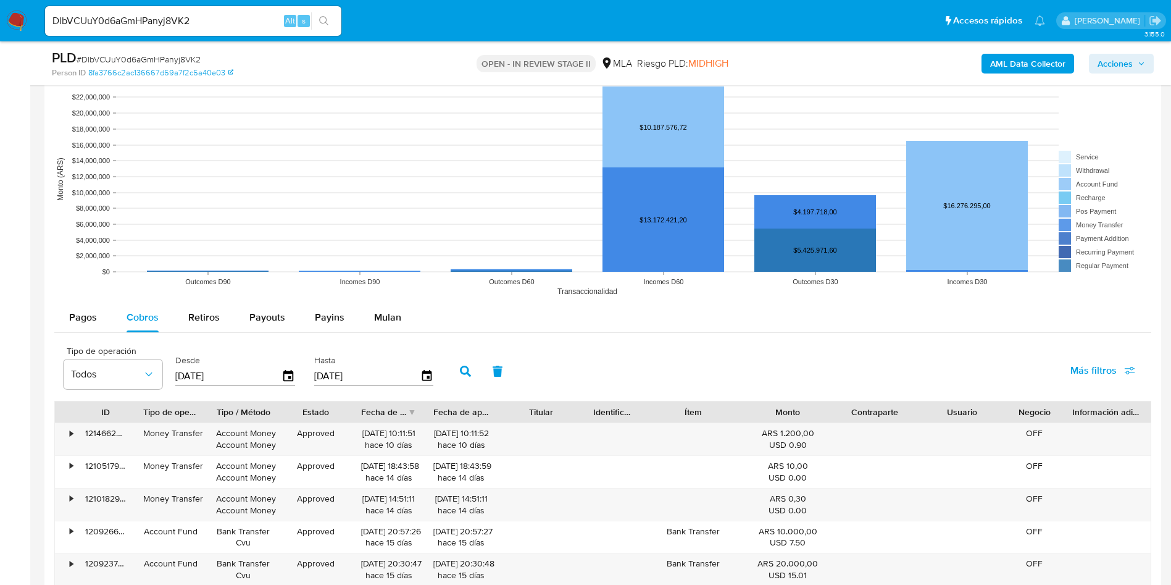
scroll to position [1575, 0]
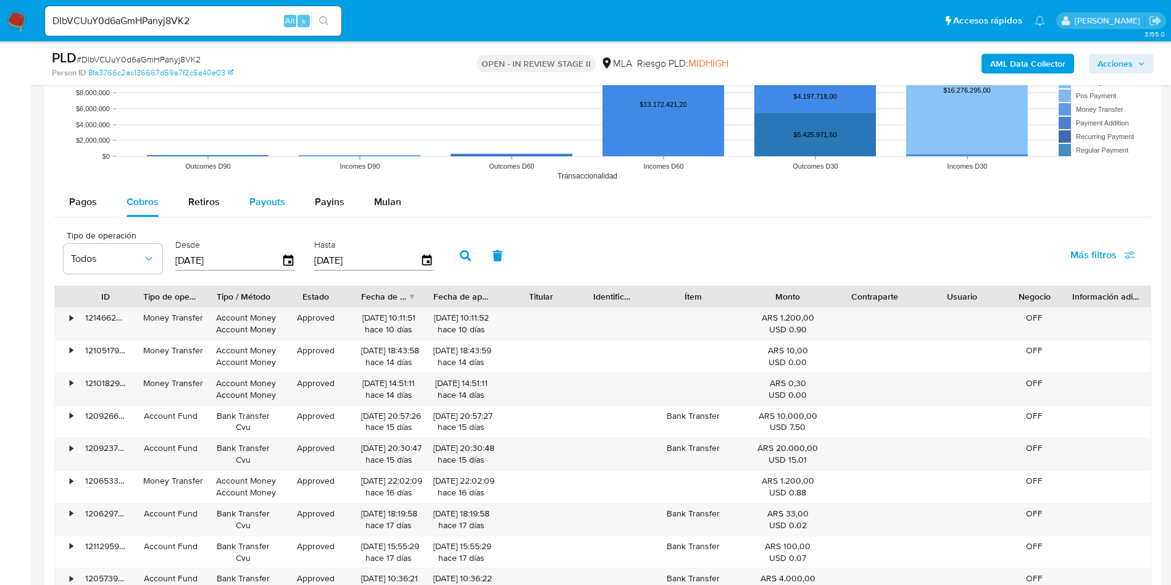
click at [258, 205] on span "Payouts" at bounding box center [267, 202] width 36 height 14
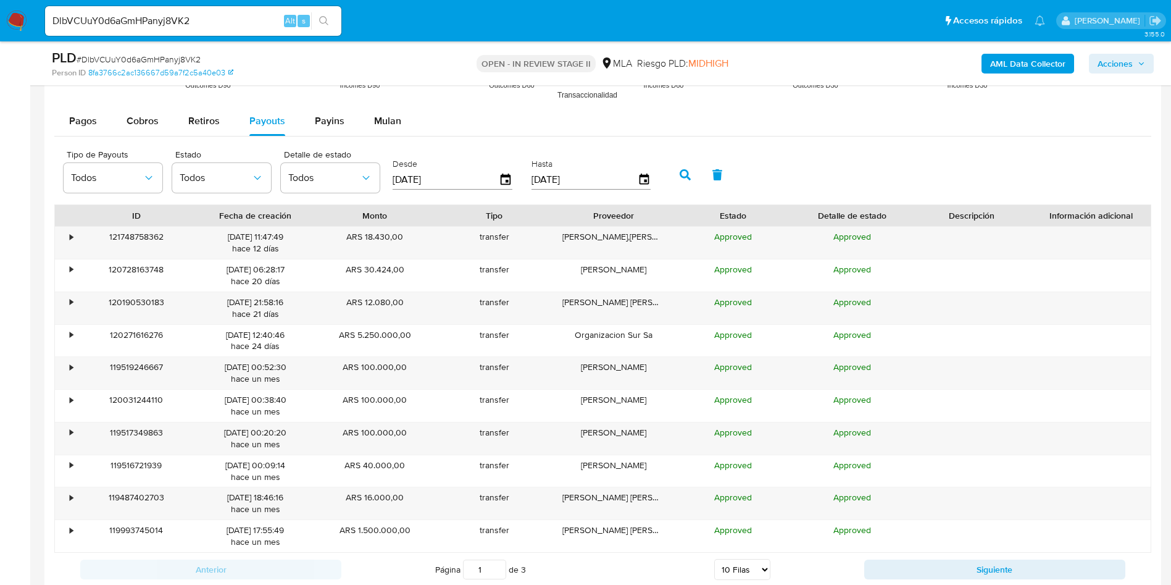
scroll to position [1760, 0]
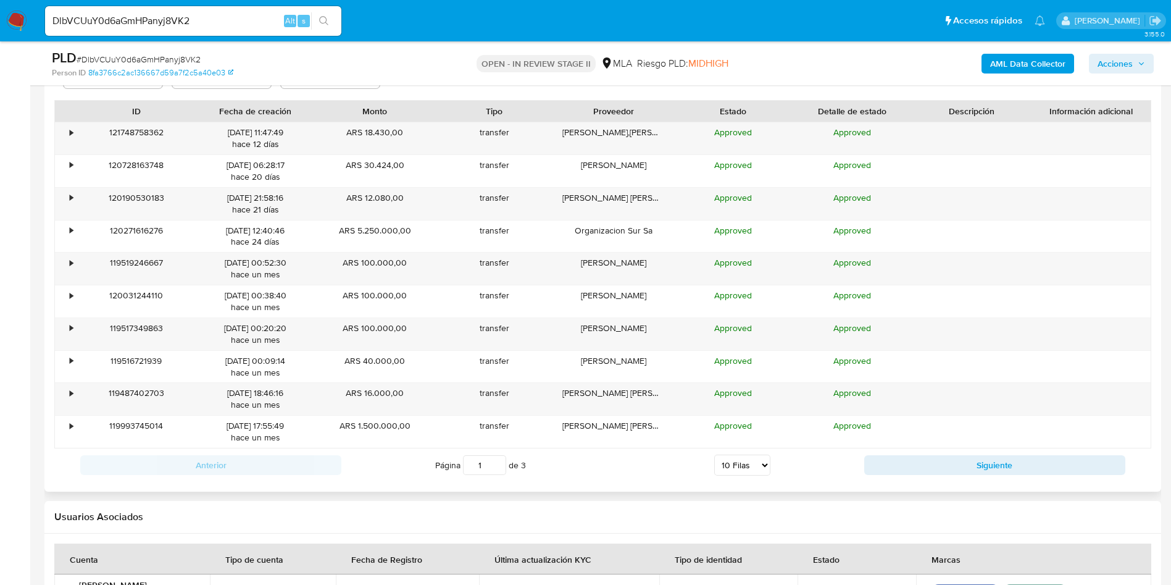
click at [733, 465] on select "5 Filas 10 Filas 20 Filas 25 Filas 50 Filas 100 Filas" at bounding box center [743, 465] width 56 height 21
select select "100"
click at [715, 455] on select "5 Filas 10 Filas 20 Filas 25 Filas 50 Filas 100 Filas" at bounding box center [743, 465] width 56 height 21
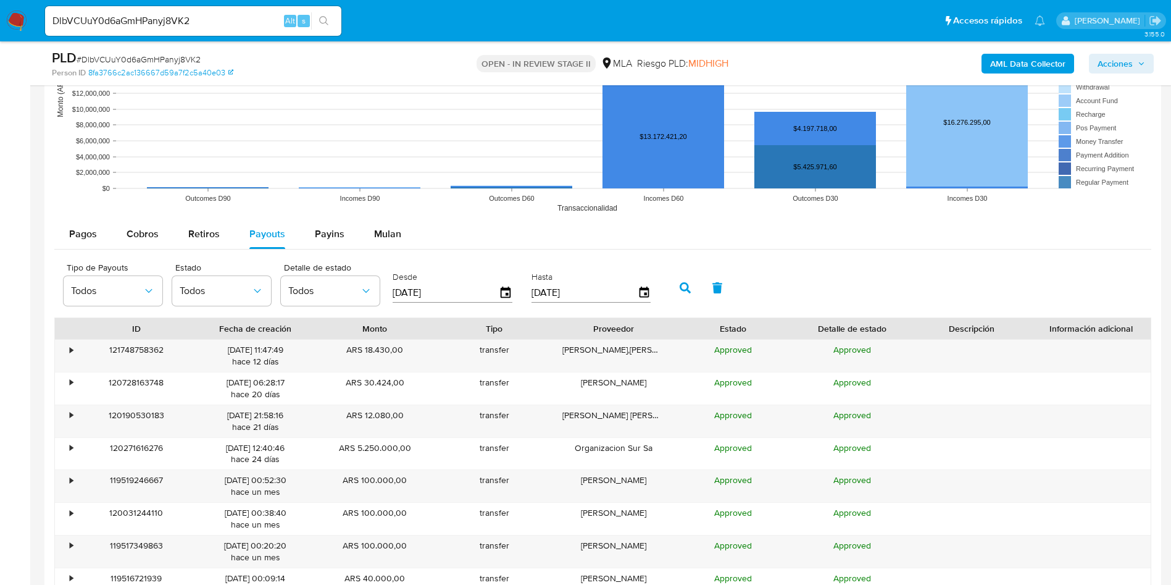
scroll to position [1532, 0]
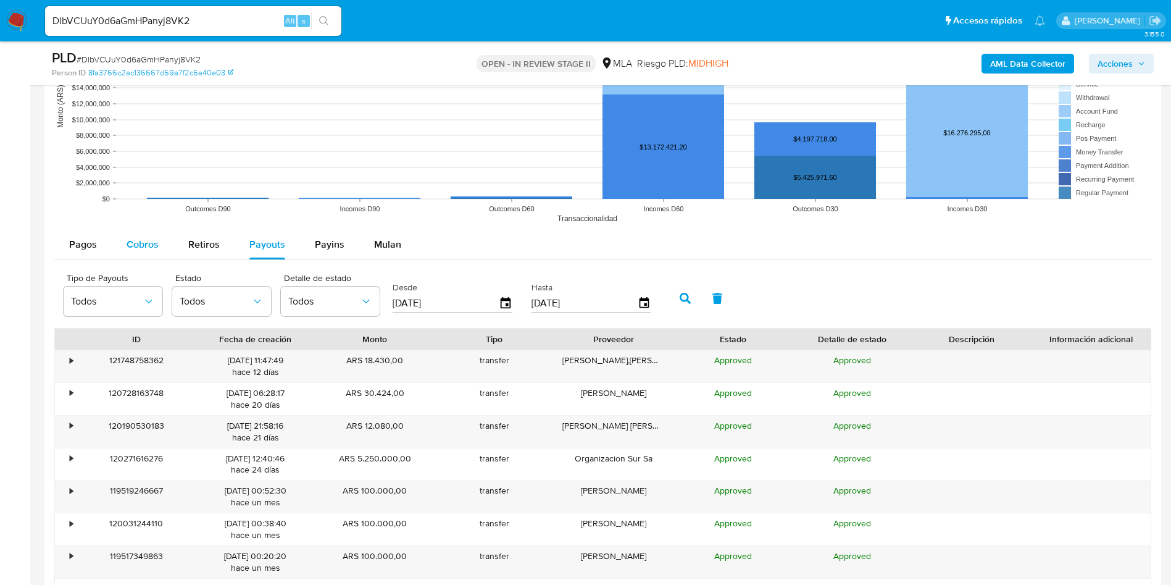
click at [130, 249] on span "Cobros" at bounding box center [143, 244] width 32 height 14
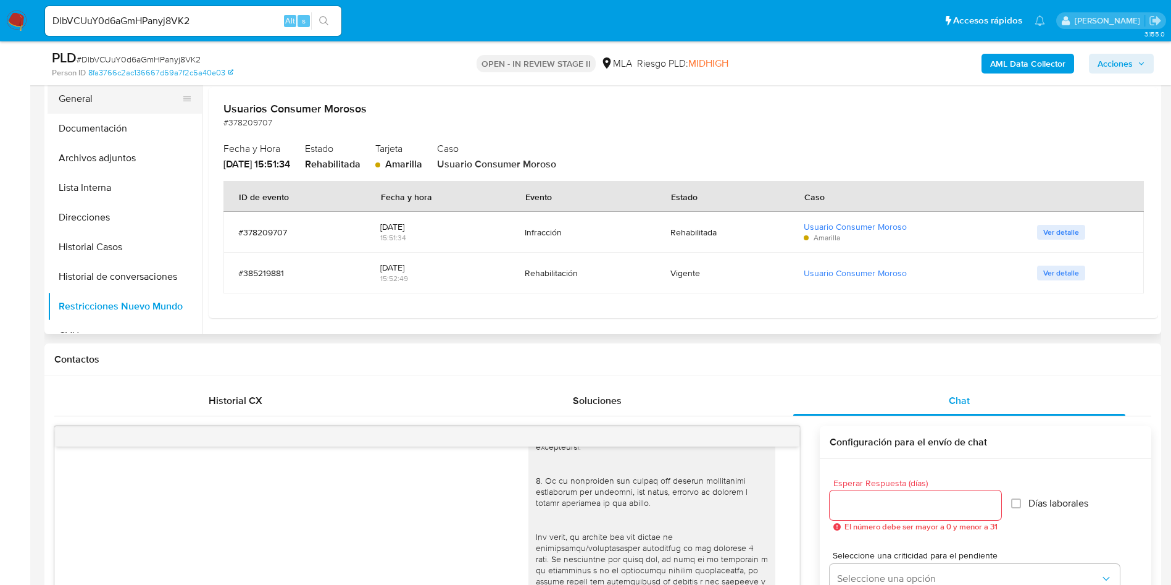
scroll to position [93, 0]
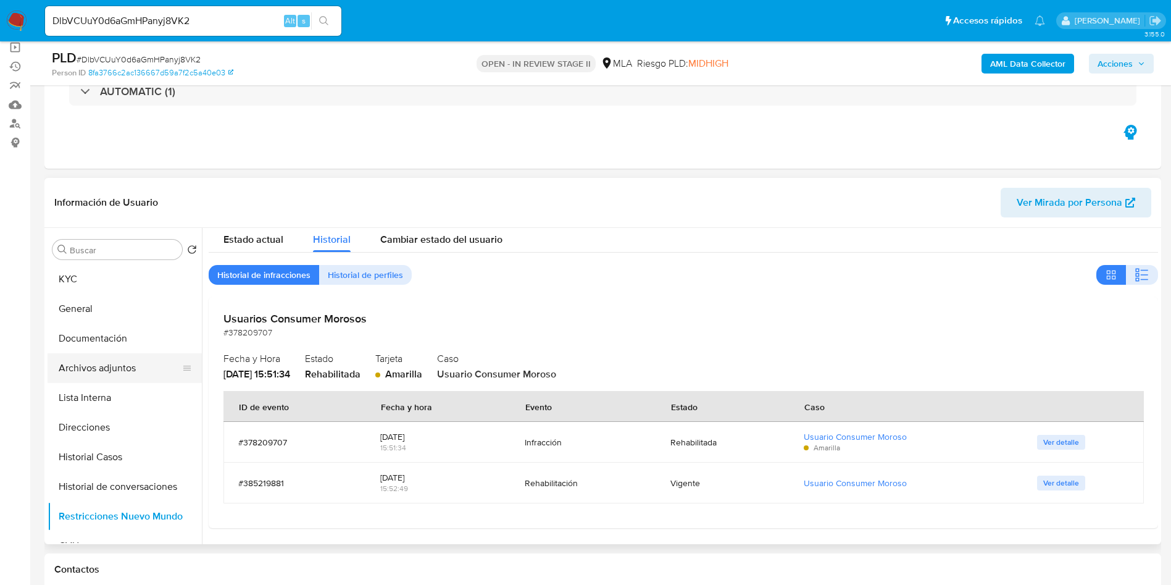
click at [128, 368] on button "Archivos adjuntos" at bounding box center [120, 368] width 145 height 30
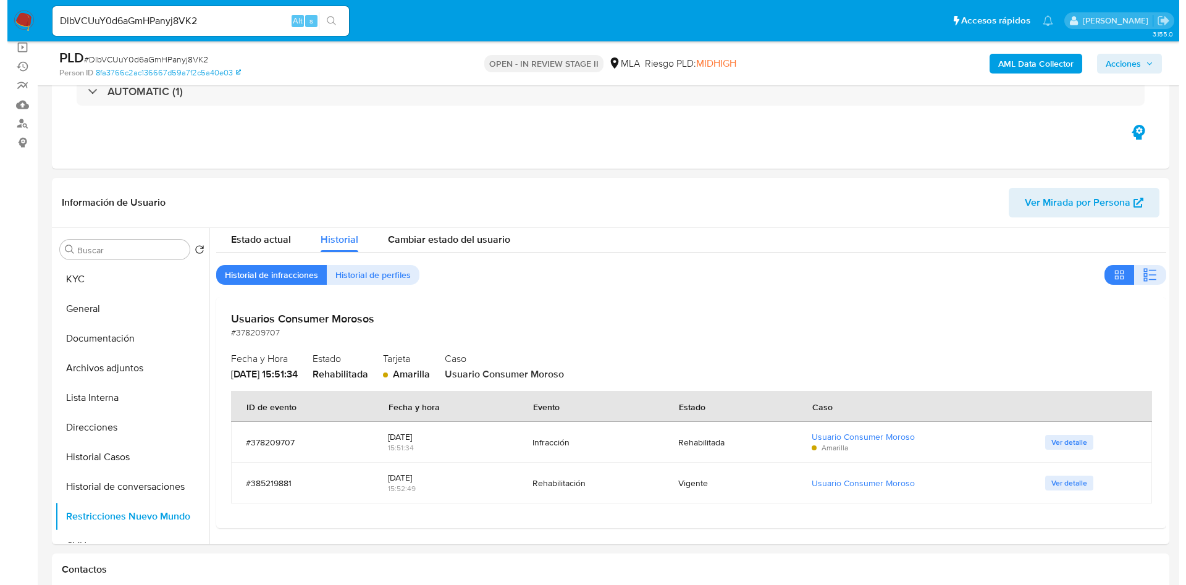
scroll to position [0, 0]
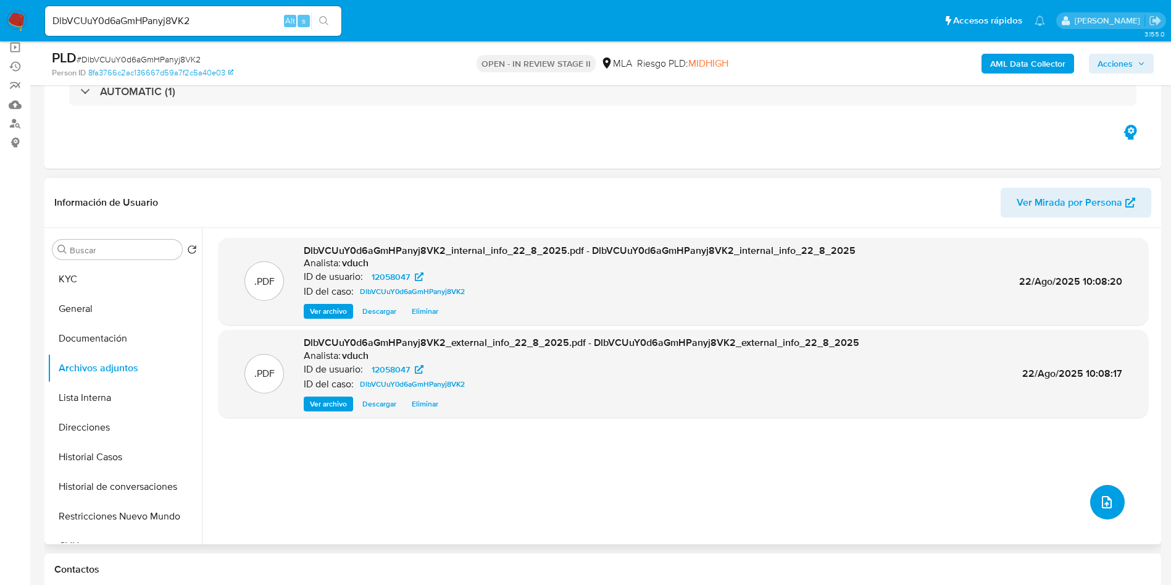
click at [1109, 505] on icon "upload-file" at bounding box center [1107, 502] width 15 height 15
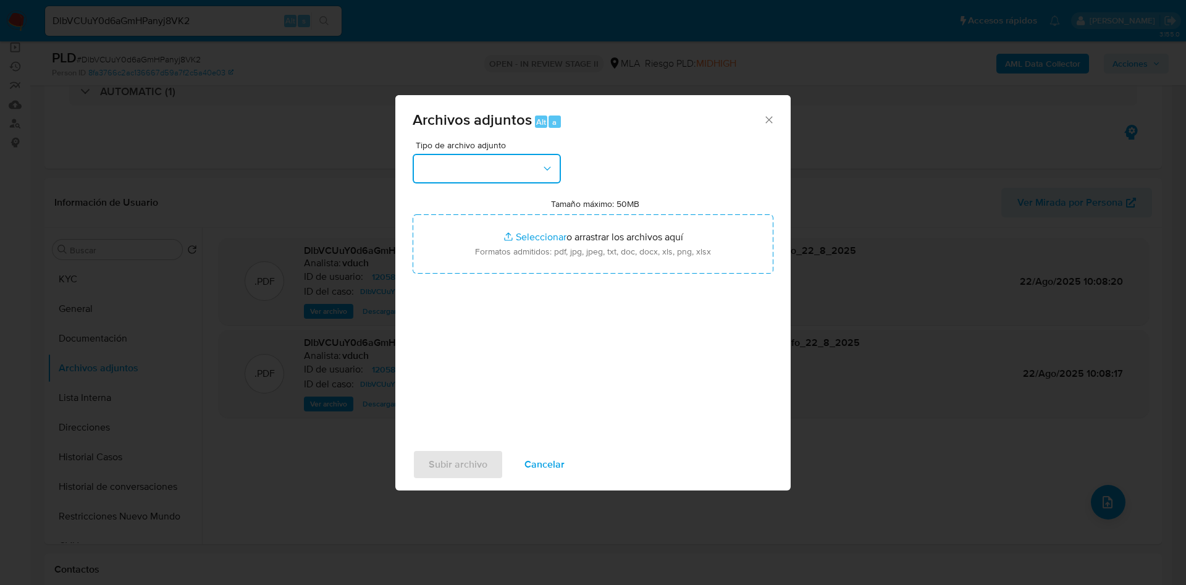
click at [529, 170] on button "button" at bounding box center [487, 169] width 148 height 30
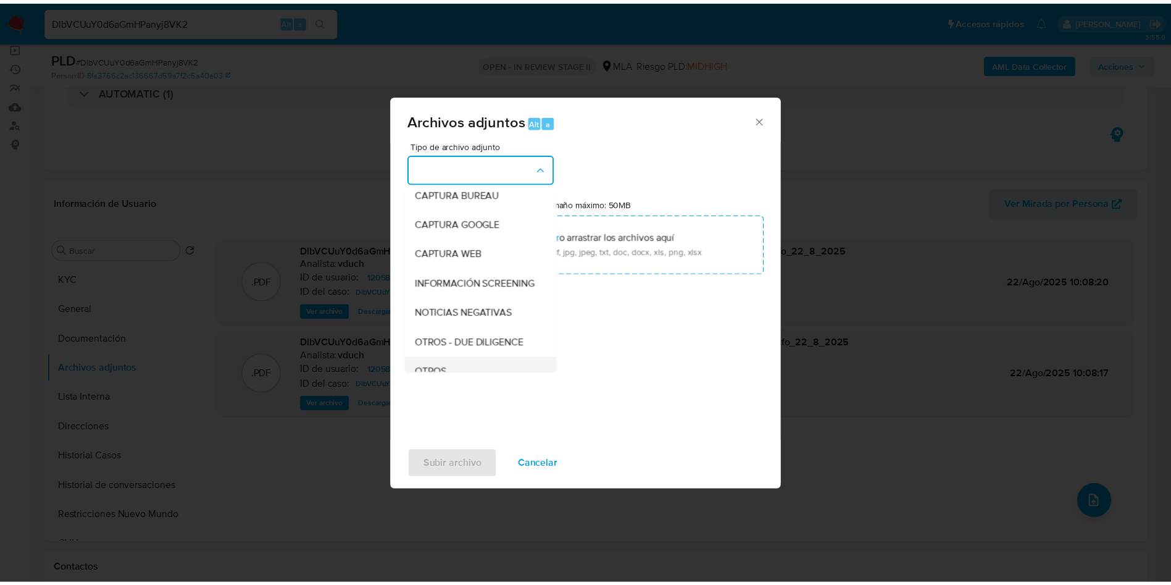
scroll to position [93, 0]
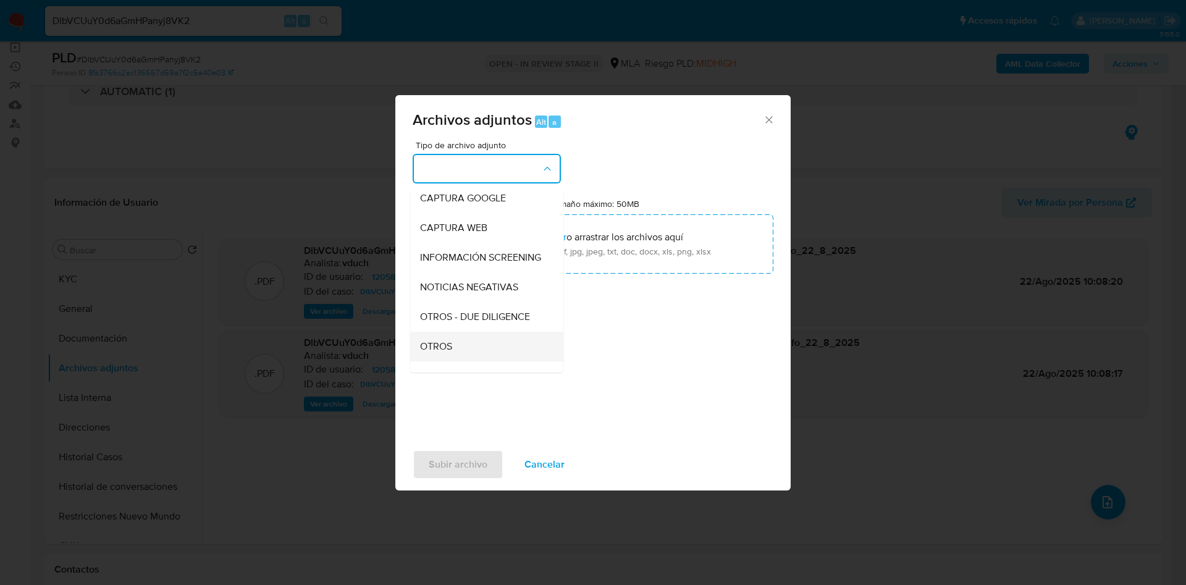
click at [483, 361] on div "OTROS" at bounding box center [483, 347] width 126 height 30
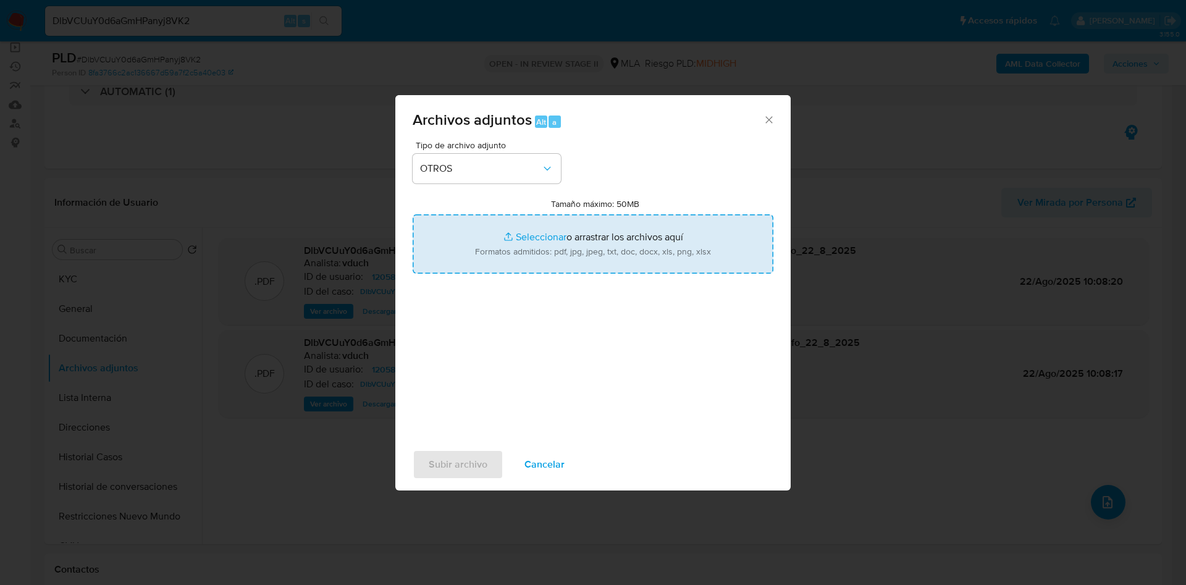
type input "C:\fakepath\Caselog DlbVCUuY0d6aGmHPanyj8VK2_2025_08_20_12_24_12.docx"
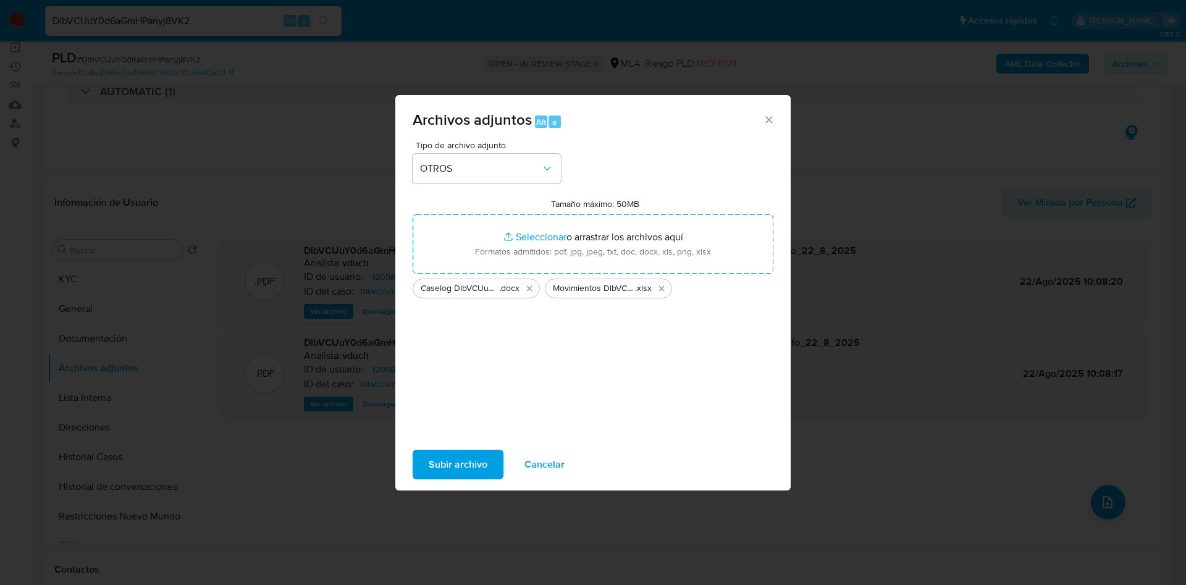
click at [474, 461] on span "Subir archivo" at bounding box center [458, 464] width 59 height 27
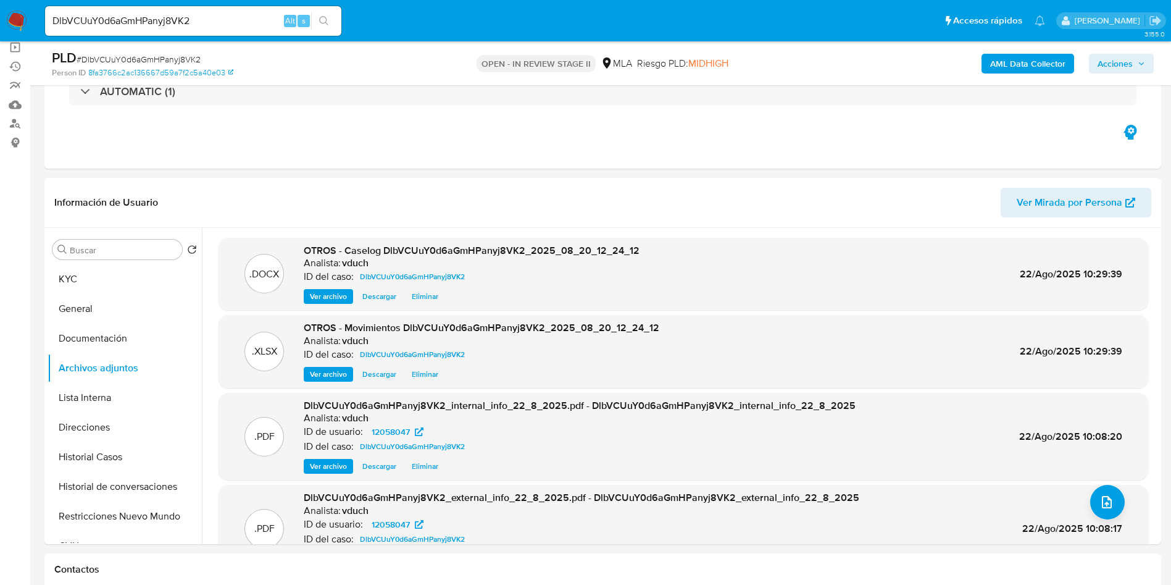
click at [1133, 61] on span "Acciones" at bounding box center [1122, 63] width 48 height 17
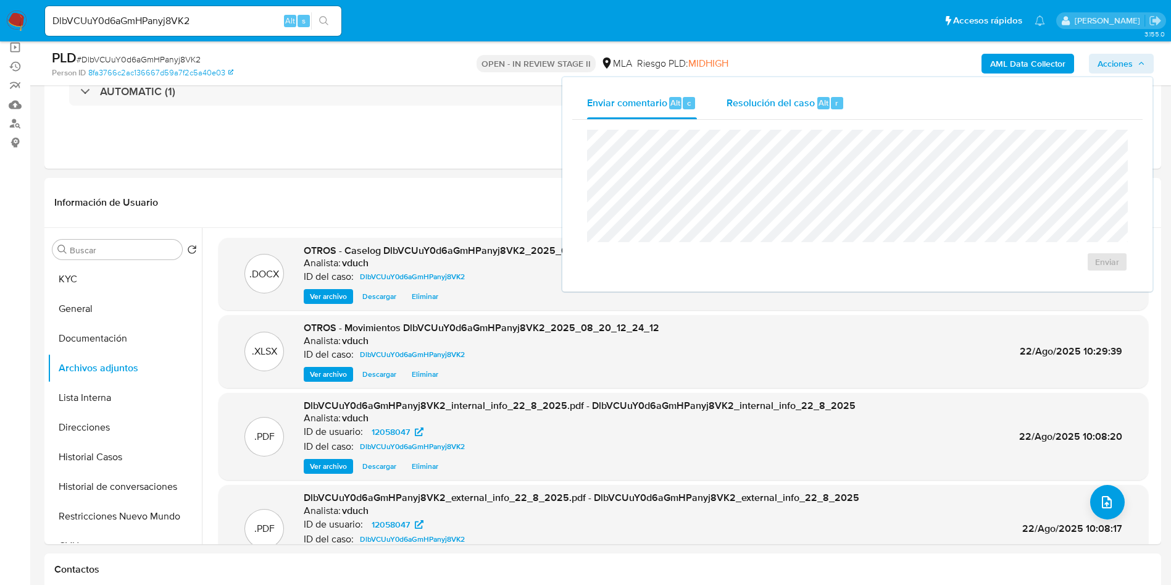
click at [789, 104] on span "Resolución del caso" at bounding box center [771, 102] width 88 height 14
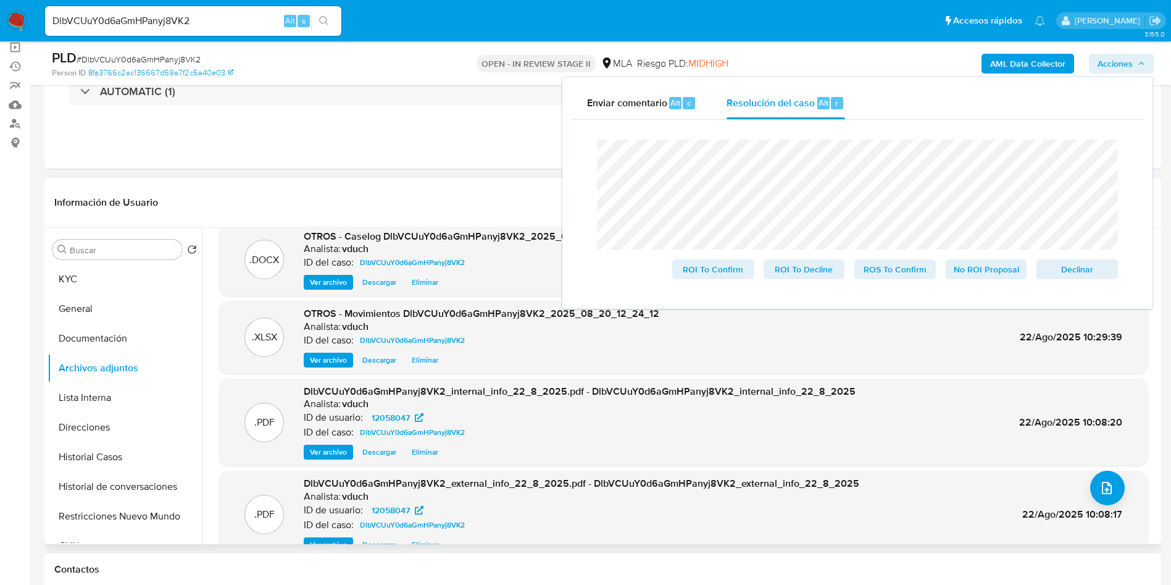
scroll to position [0, 0]
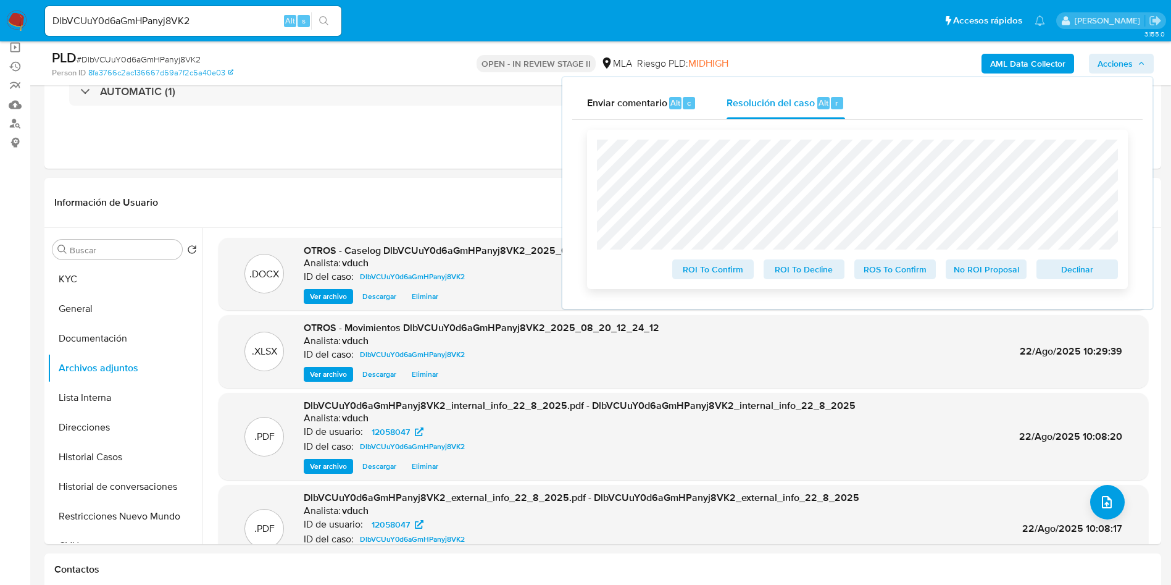
click at [976, 272] on span "No ROI Proposal" at bounding box center [987, 269] width 64 height 17
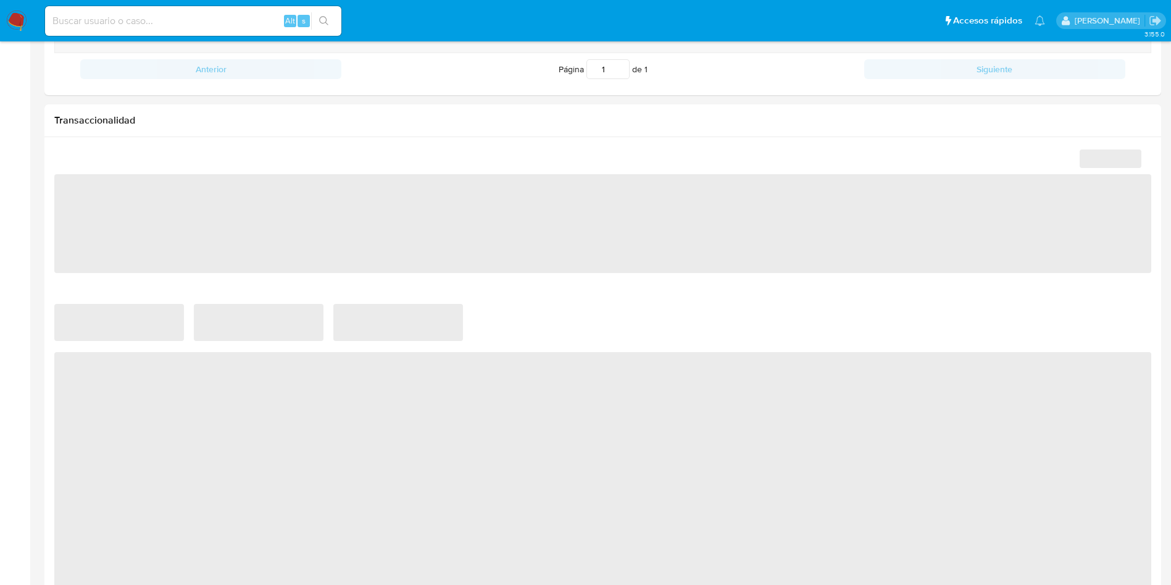
scroll to position [570, 0]
select select "10"
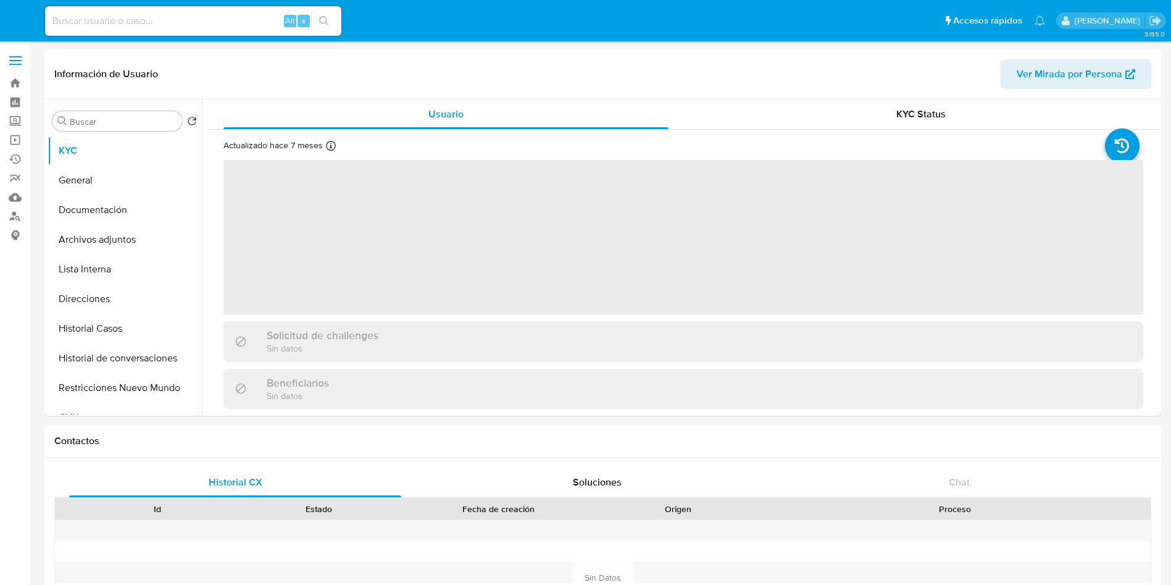
select select "10"
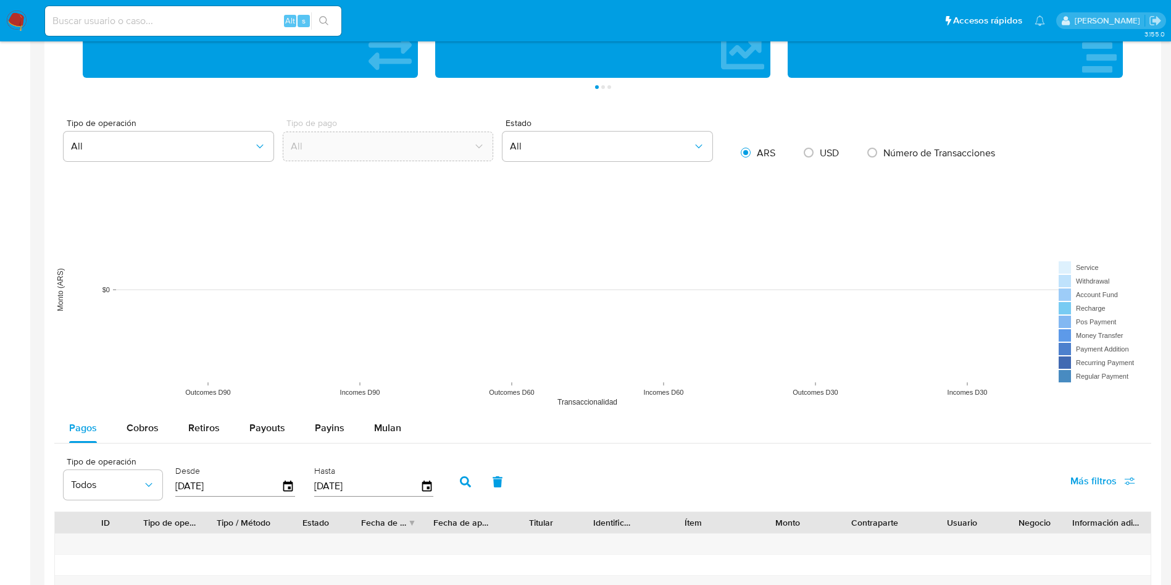
scroll to position [371, 0]
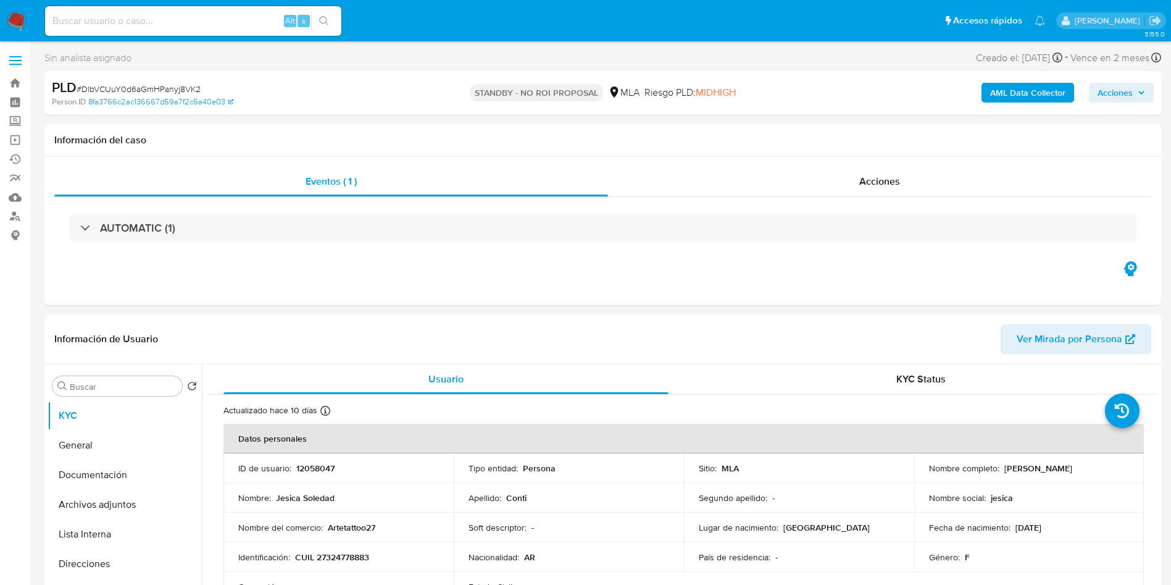
select select "10"
click at [258, 15] on input at bounding box center [193, 21] width 296 height 16
paste input "vPvVeyJeLhq0uoXvLdBu1mFo"
type input "vPvVeyJeLhq0uoXvLdBu1mFo"
click at [324, 19] on icon "search-icon" at bounding box center [324, 21] width 10 height 10
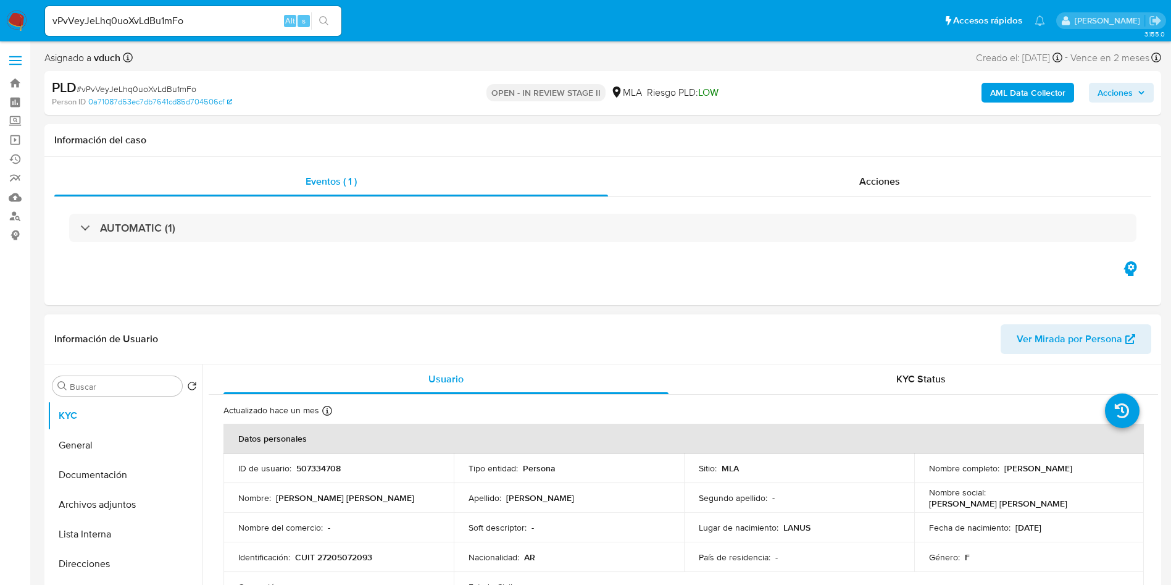
select select "10"
click at [308, 479] on td "ID de usuario : 507334708" at bounding box center [339, 468] width 230 height 30
click at [316, 464] on p "507334708" at bounding box center [318, 468] width 44 height 11
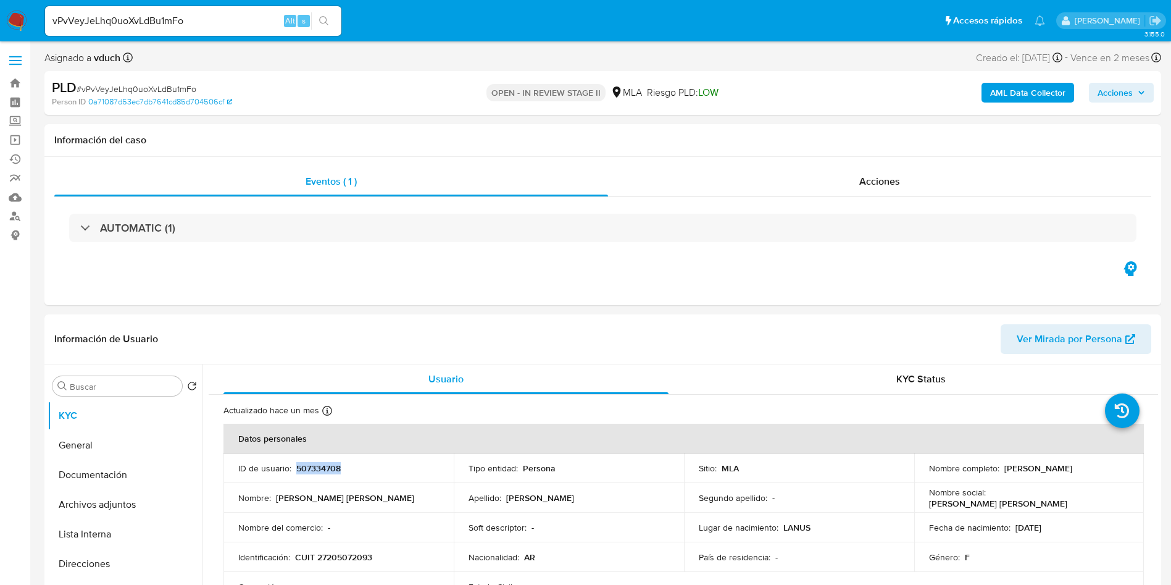
copy p "507334708"
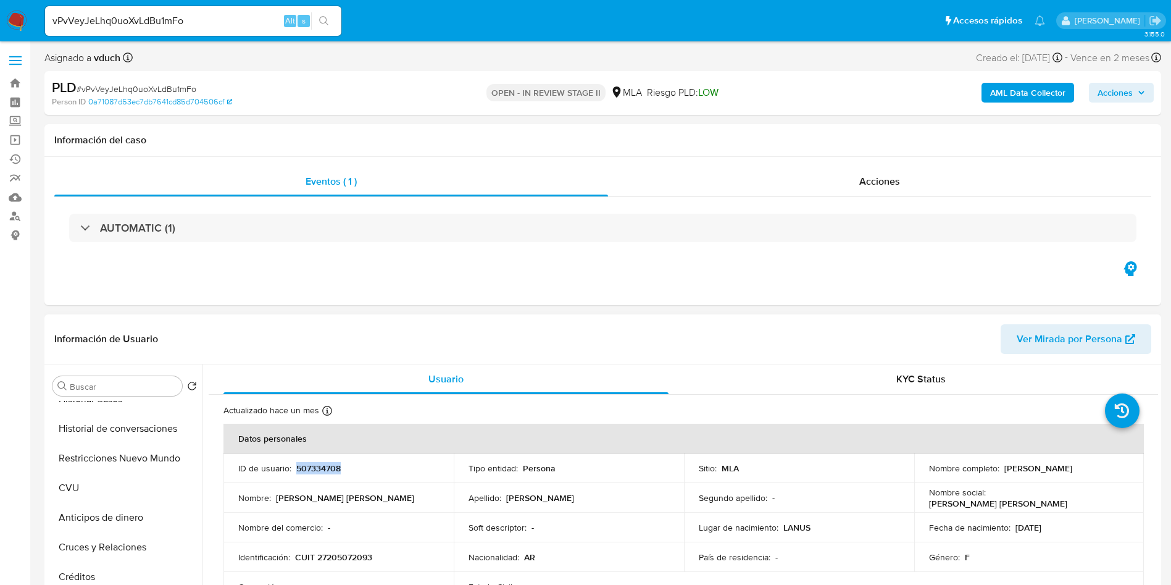
scroll to position [278, 0]
click at [87, 424] on button "Anticipos de dinero" at bounding box center [120, 434] width 145 height 30
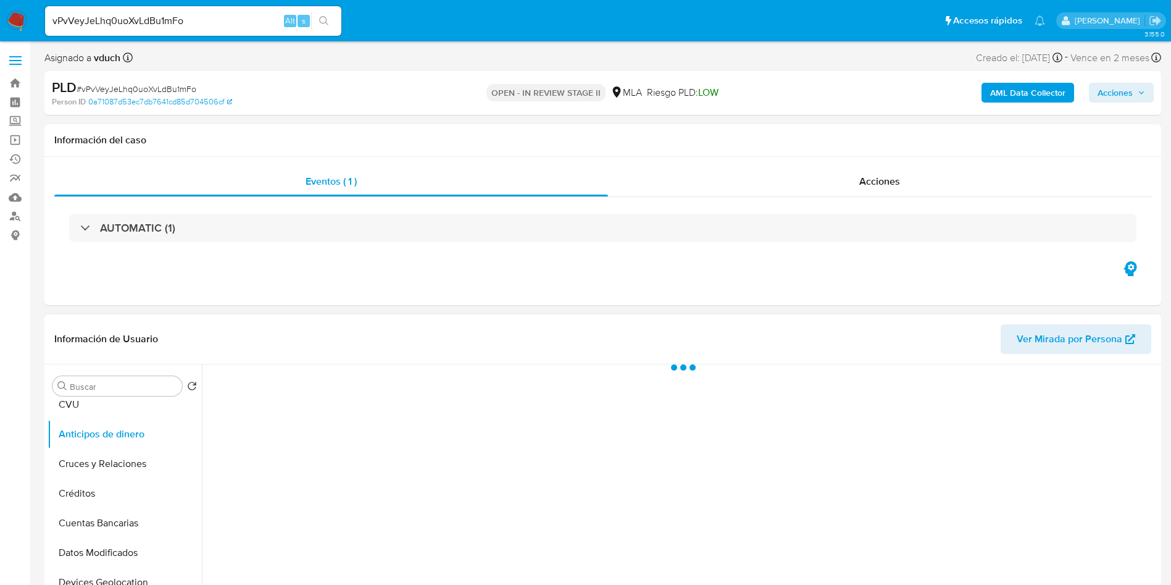
click at [61, 396] on div "Buscar Volver al orden por defecto KYC General Documentación Archivos adjuntos …" at bounding box center [125, 523] width 154 height 314
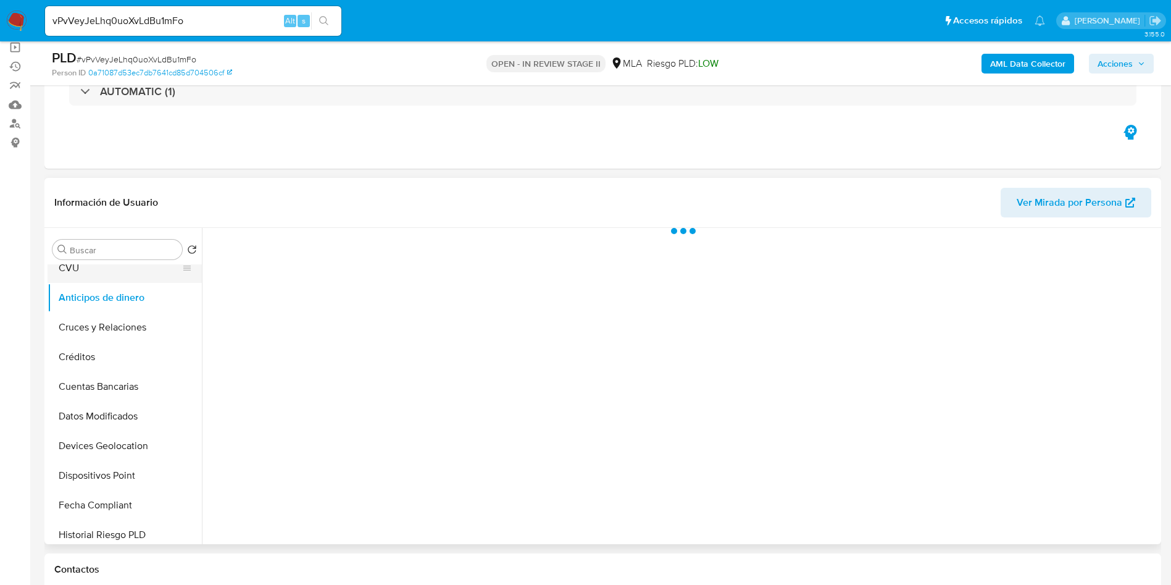
click at [90, 265] on button "CVU" at bounding box center [120, 268] width 145 height 30
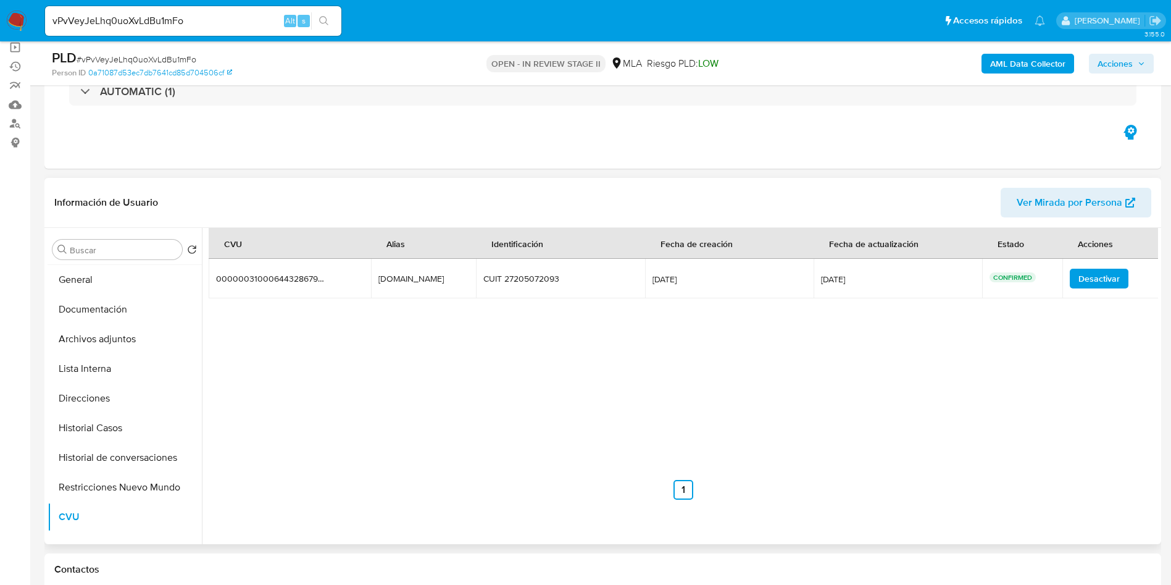
scroll to position [0, 0]
click at [101, 276] on button "KYC" at bounding box center [120, 279] width 145 height 30
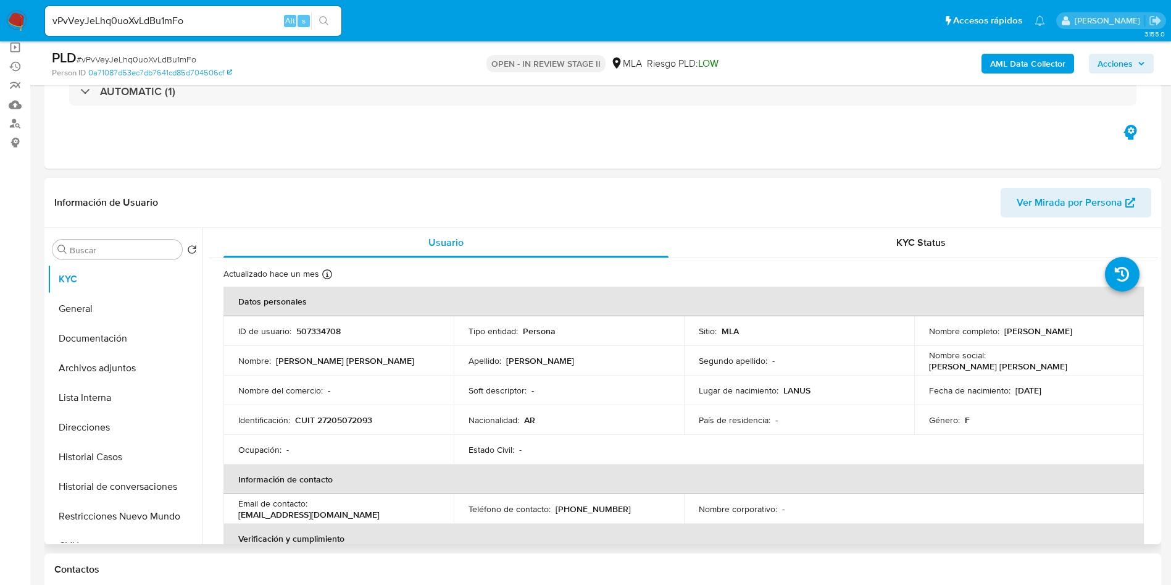
drag, startPoint x: 1002, startPoint y: 333, endPoint x: 1112, endPoint y: 336, distance: 110.0
click at [1112, 336] on div "Nombre completo : Elizabeth Viviana Cantero" at bounding box center [1029, 330] width 201 height 11
copy p "Elizabeth Viviana Cantero"
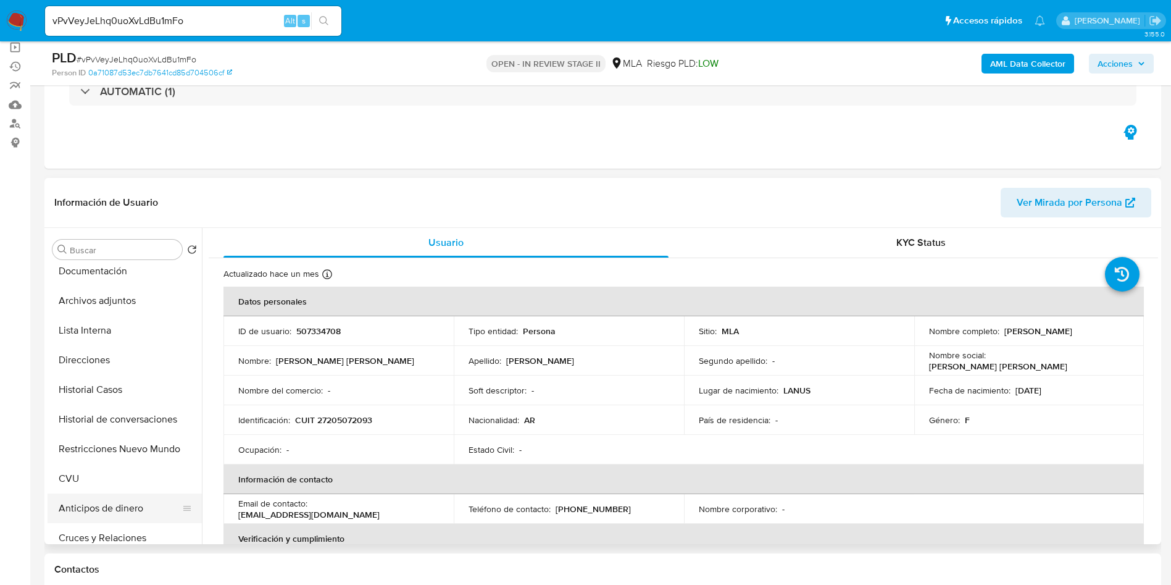
scroll to position [93, 0]
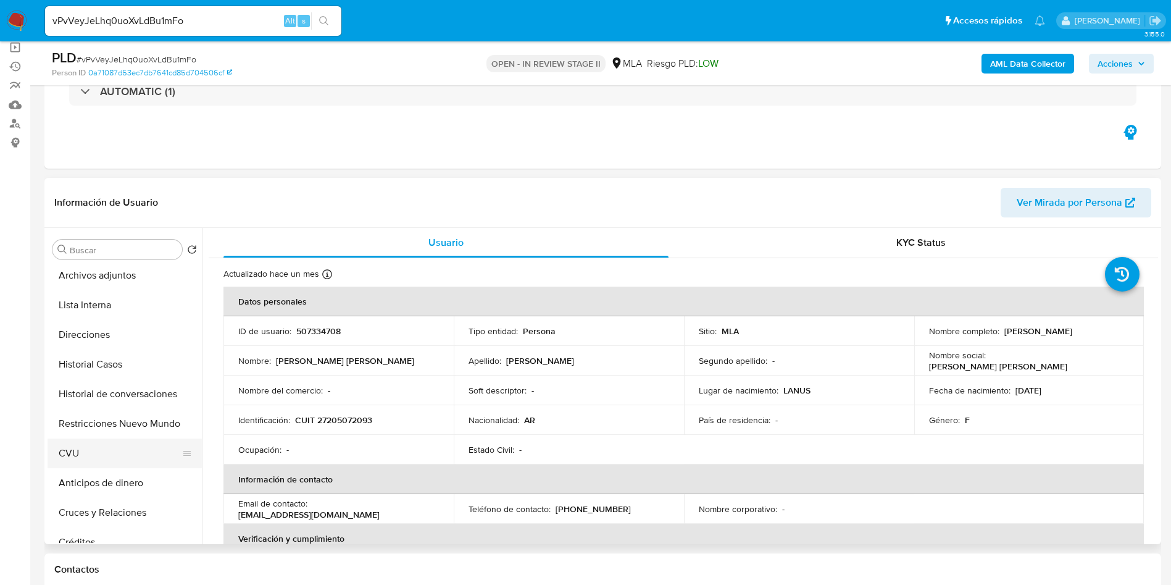
click at [99, 447] on button "CVU" at bounding box center [120, 453] width 145 height 30
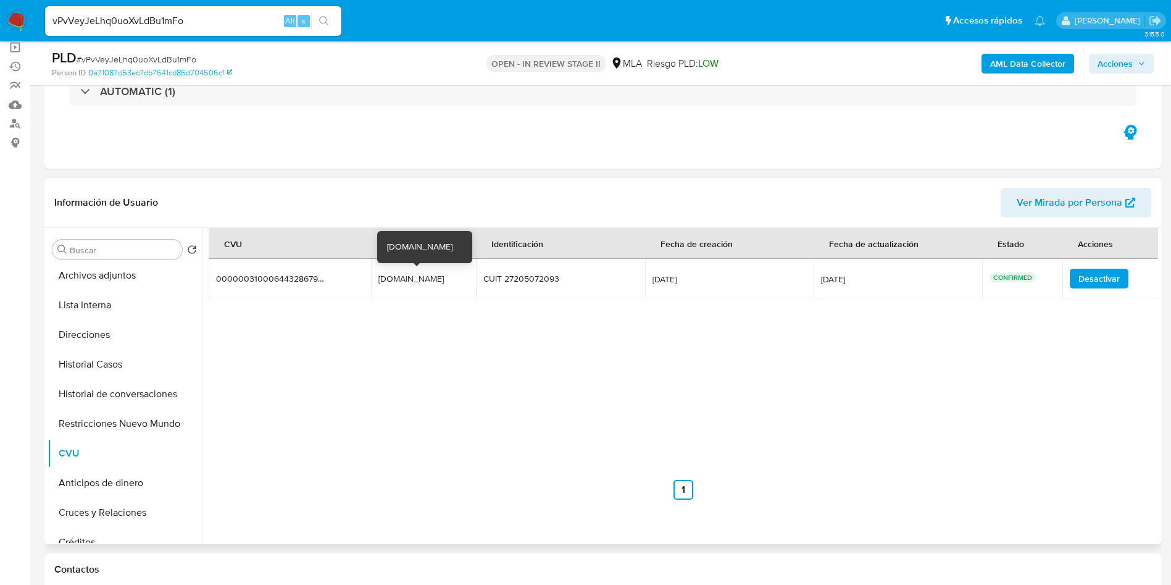
click at [388, 282] on div "Piletones.mp" at bounding box center [418, 278] width 79 height 11
click at [387, 282] on div "Piletones.mp" at bounding box center [418, 278] width 79 height 11
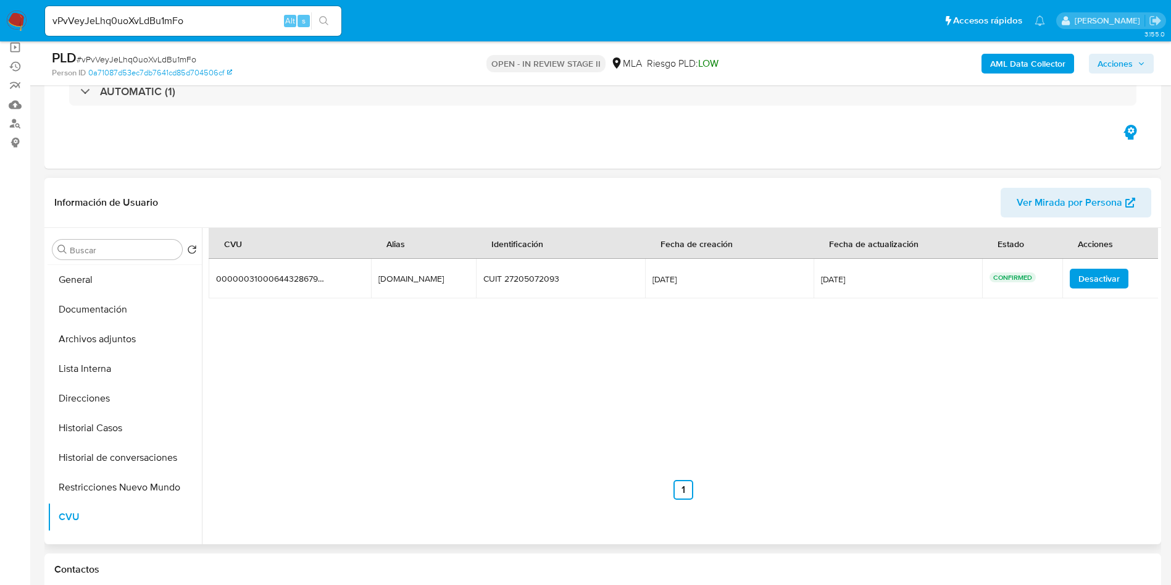
scroll to position [0, 0]
click at [115, 285] on button "KYC" at bounding box center [120, 279] width 145 height 30
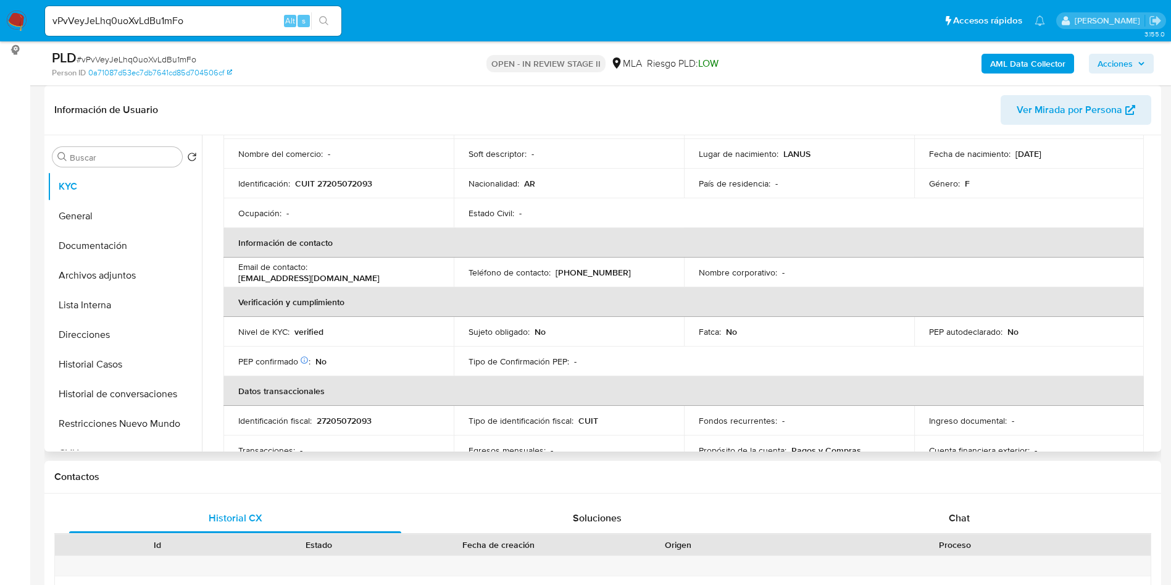
scroll to position [185, 0]
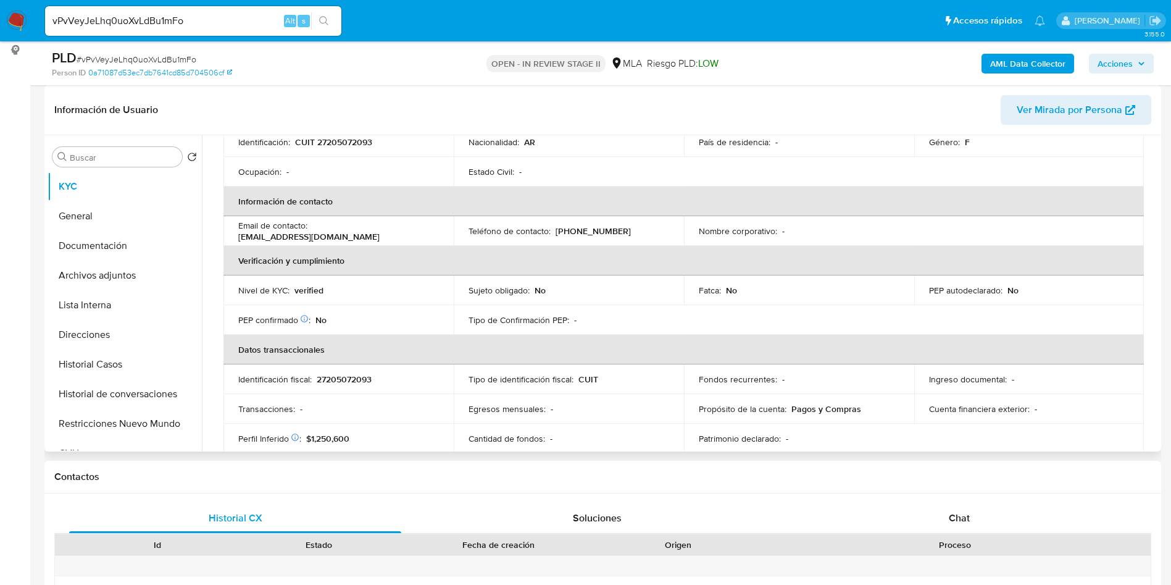
click at [666, 291] on div "Sujeto obligado : No" at bounding box center [569, 290] width 201 height 11
click at [665, 314] on div "Tipo de Confirmación PEP : -" at bounding box center [569, 319] width 201 height 11
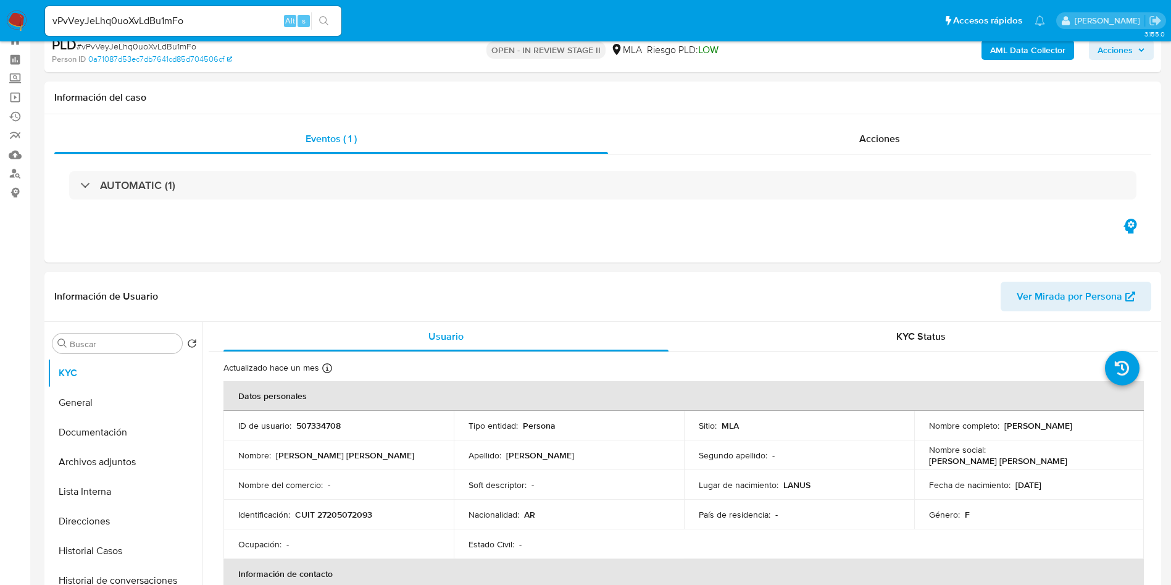
scroll to position [0, 0]
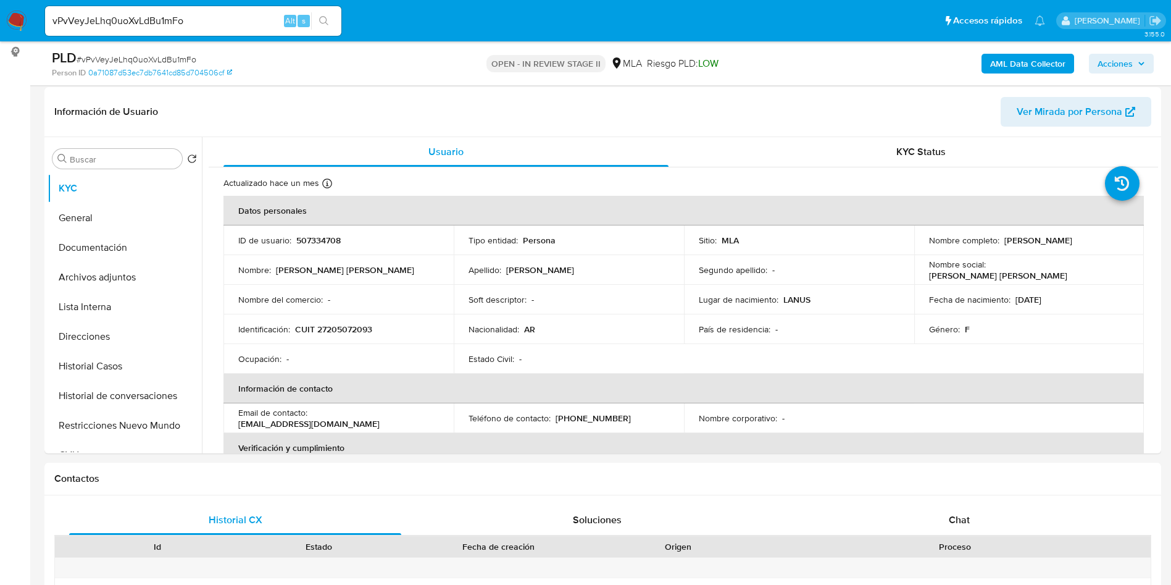
scroll to position [185, 0]
click at [666, 309] on td "Soft descriptor : -" at bounding box center [569, 298] width 230 height 30
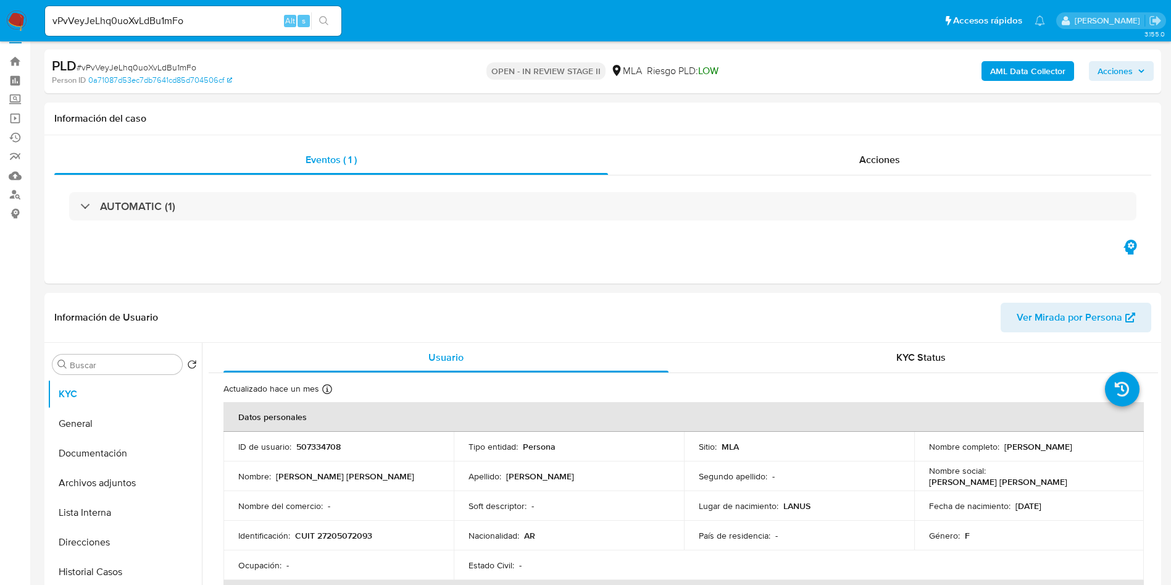
scroll to position [0, 0]
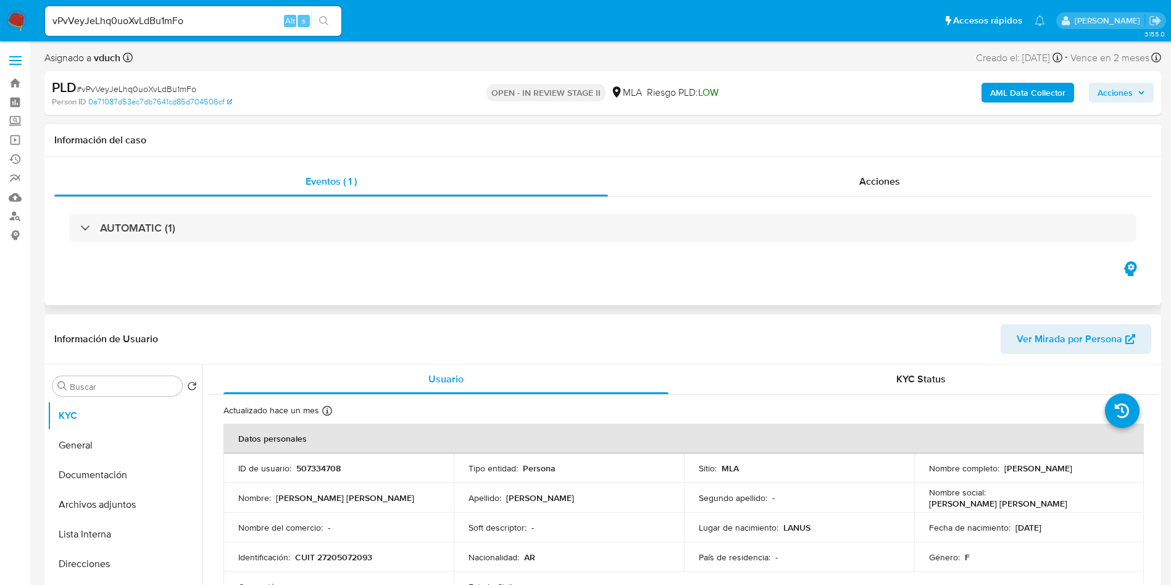
click at [641, 157] on div "Eventos ( 1 ) Acciones AUTOMATIC (1)" at bounding box center [602, 231] width 1117 height 148
click at [695, 127] on div "Información del caso" at bounding box center [602, 140] width 1117 height 33
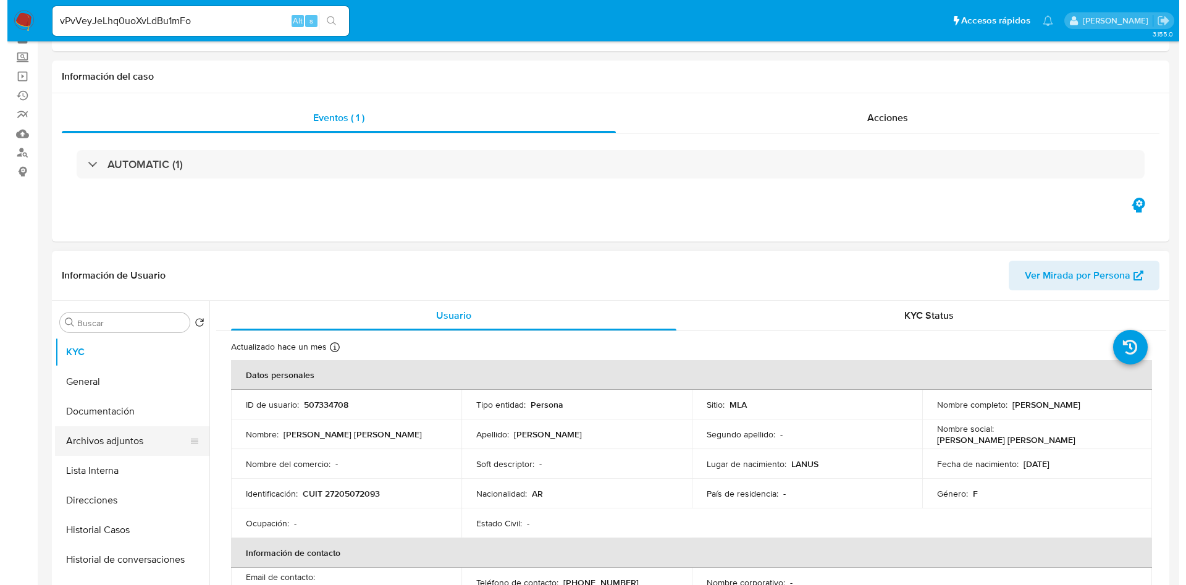
scroll to position [93, 0]
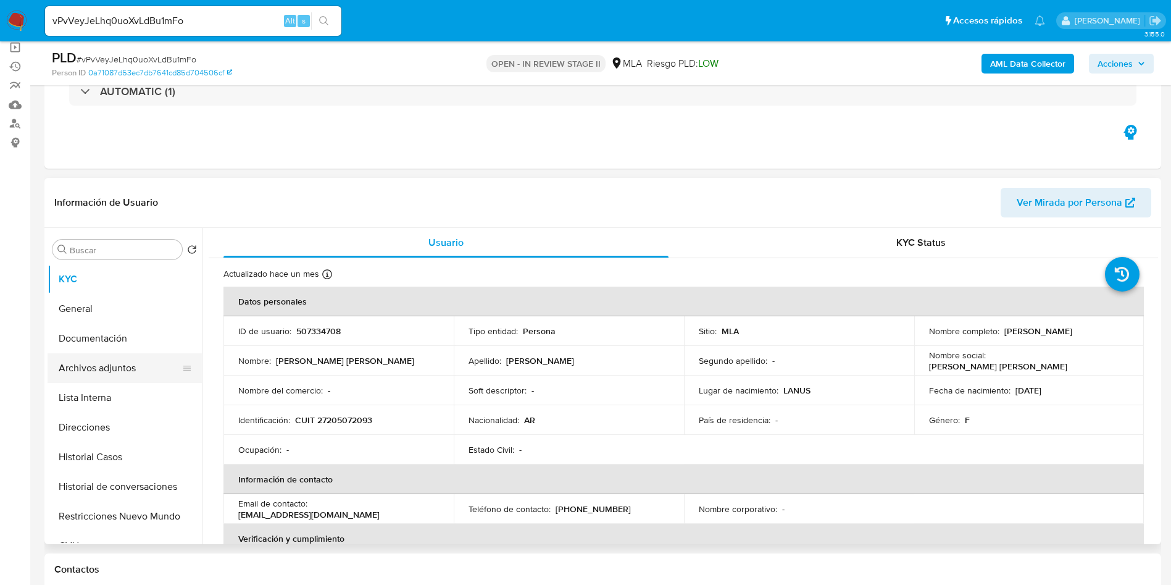
click at [155, 373] on button "Archivos adjuntos" at bounding box center [120, 368] width 145 height 30
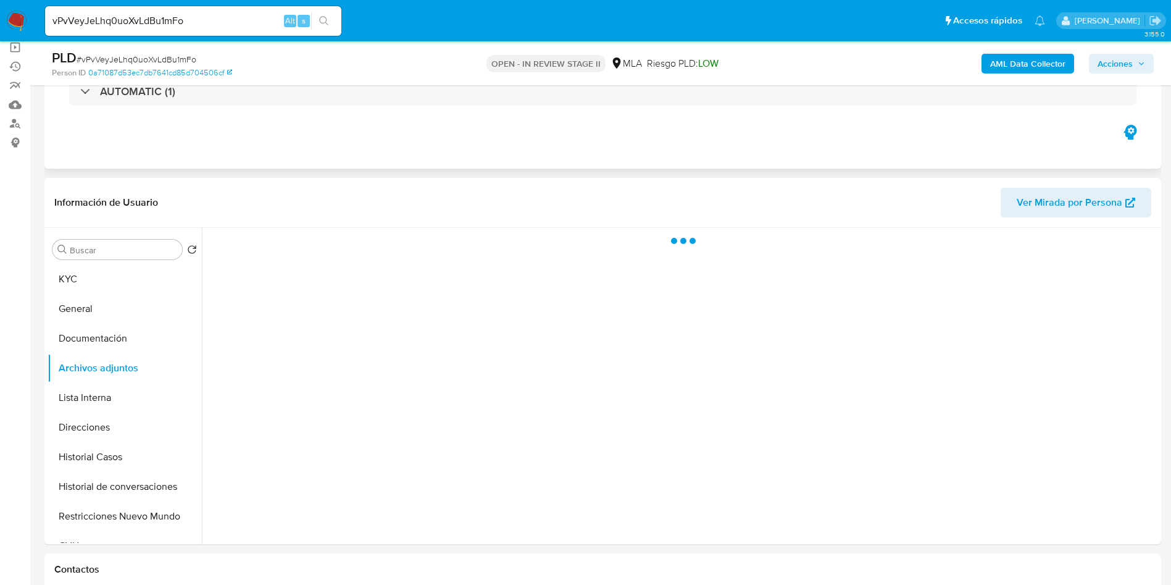
click at [802, 128] on div "Eventos ( 1 ) Acciones AUTOMATIC (1)" at bounding box center [602, 94] width 1117 height 148
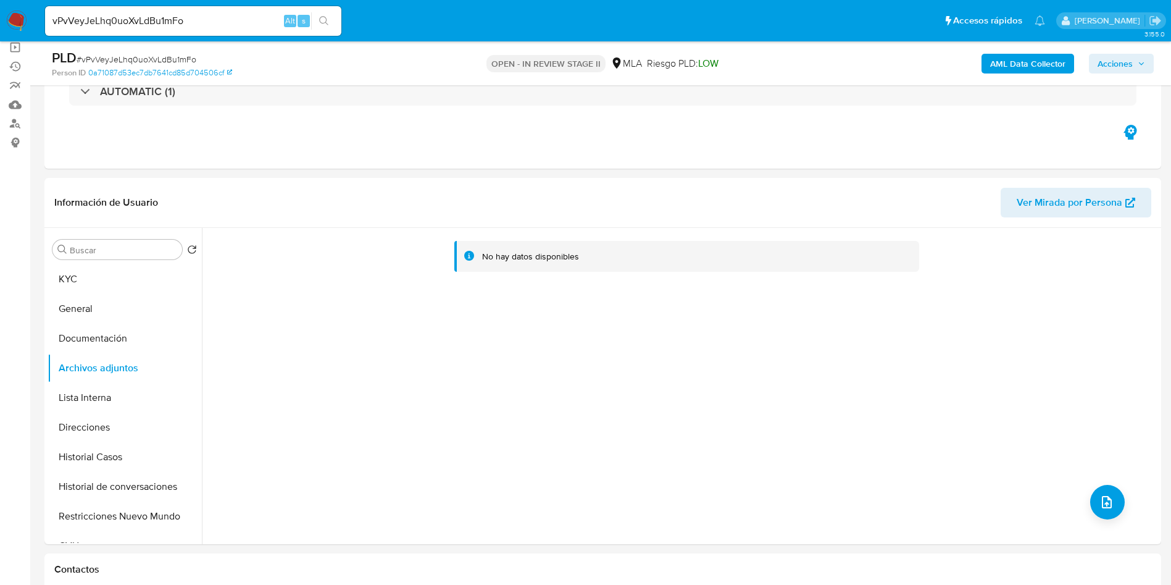
click at [1011, 57] on b "AML Data Collector" at bounding box center [1028, 64] width 75 height 20
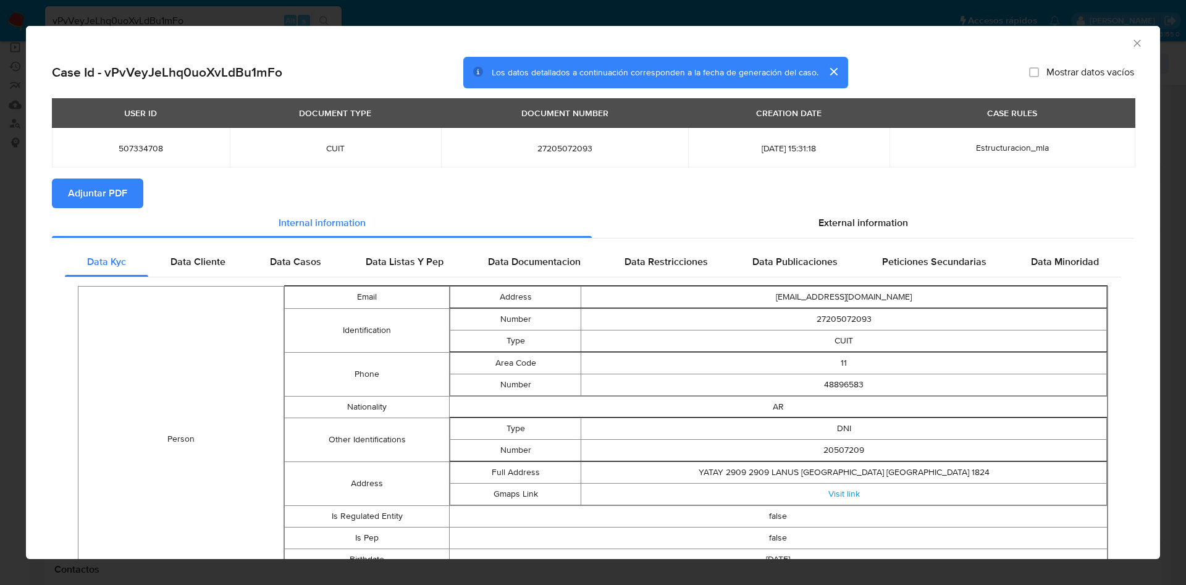
click at [124, 182] on span "Adjuntar PDF" at bounding box center [97, 193] width 59 height 27
click at [1131, 44] on icon "Cerrar ventana" at bounding box center [1137, 43] width 12 height 12
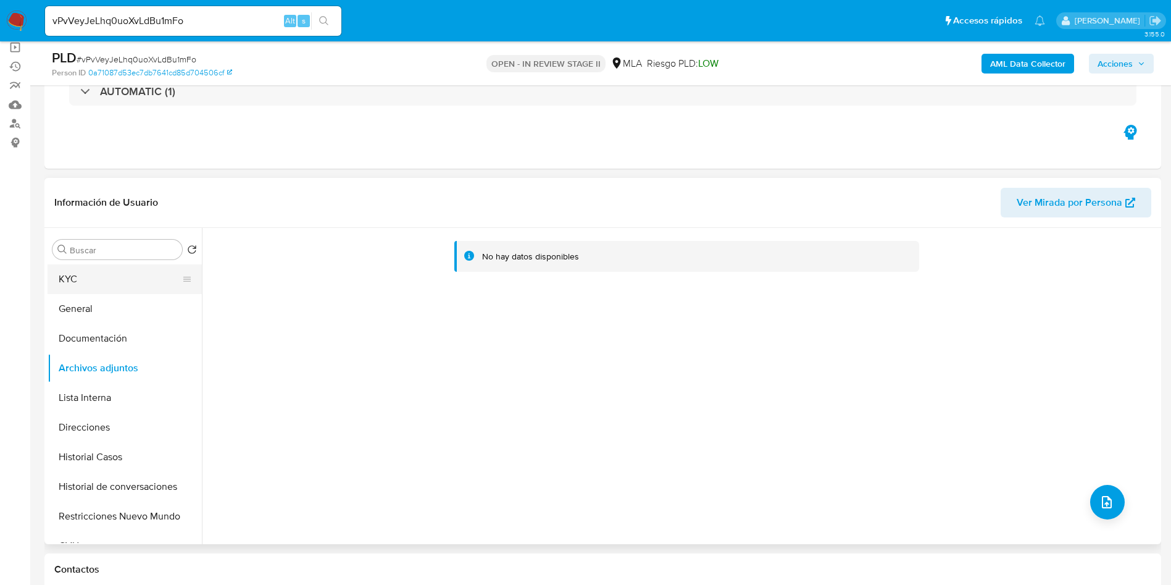
click at [137, 279] on button "KYC" at bounding box center [120, 279] width 145 height 30
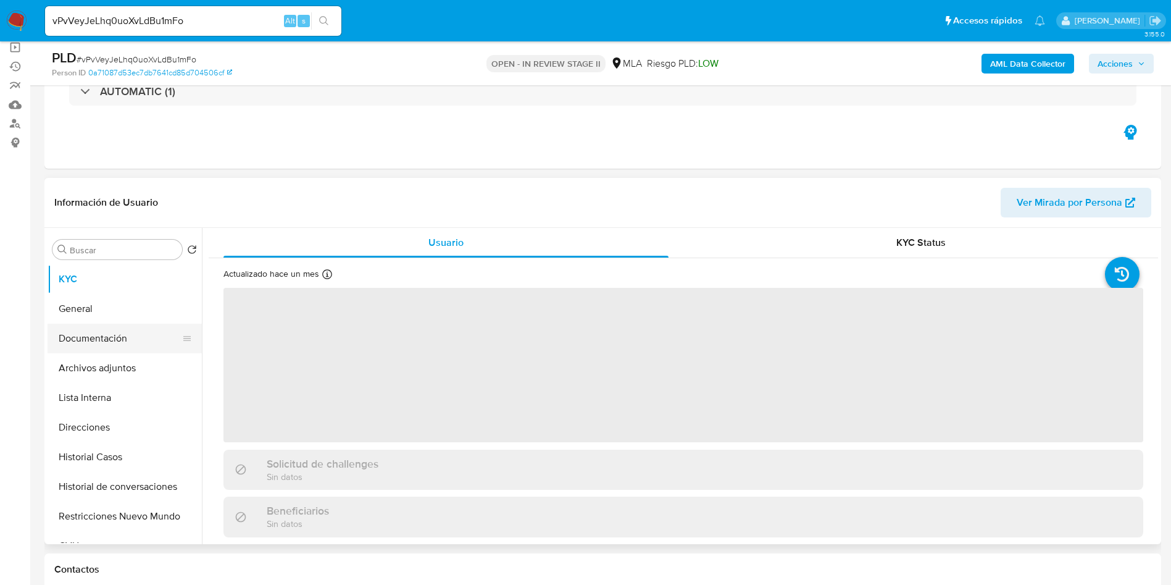
click at [120, 344] on button "Documentación" at bounding box center [120, 339] width 145 height 30
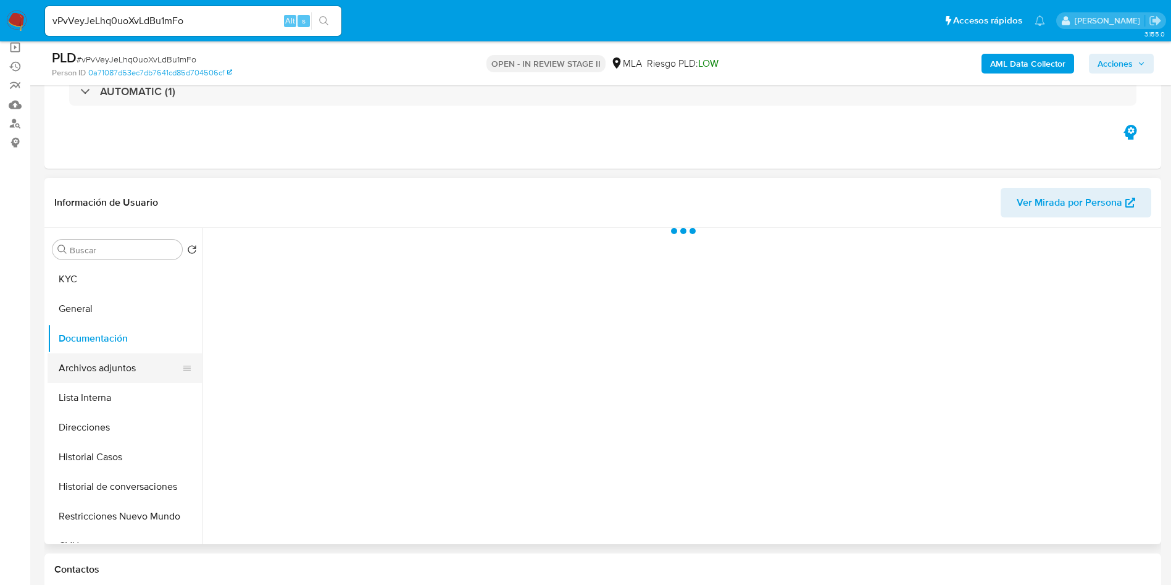
click at [125, 364] on button "Archivos adjuntos" at bounding box center [120, 368] width 145 height 30
click at [93, 301] on button "General" at bounding box center [120, 309] width 145 height 30
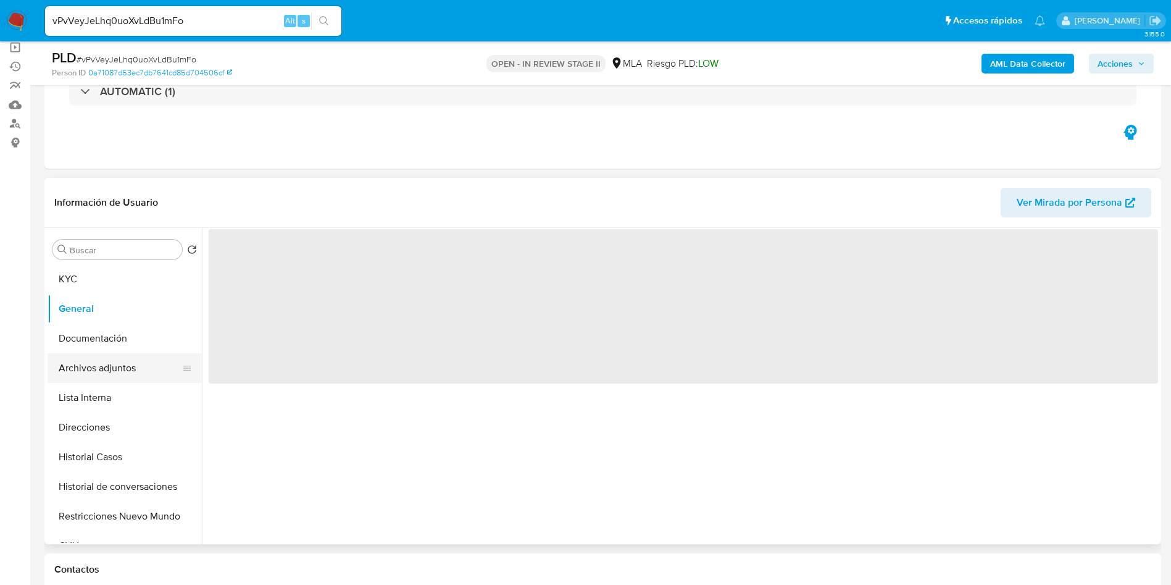
click at [111, 370] on button "Archivos adjuntos" at bounding box center [120, 368] width 145 height 30
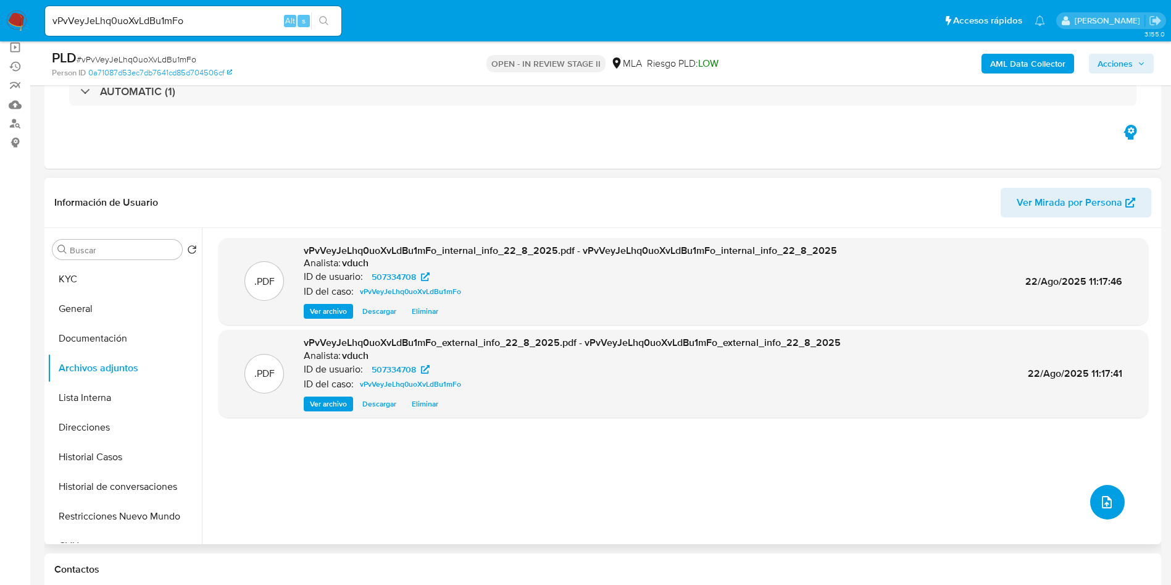
click at [1112, 506] on button "upload-file" at bounding box center [1108, 502] width 35 height 35
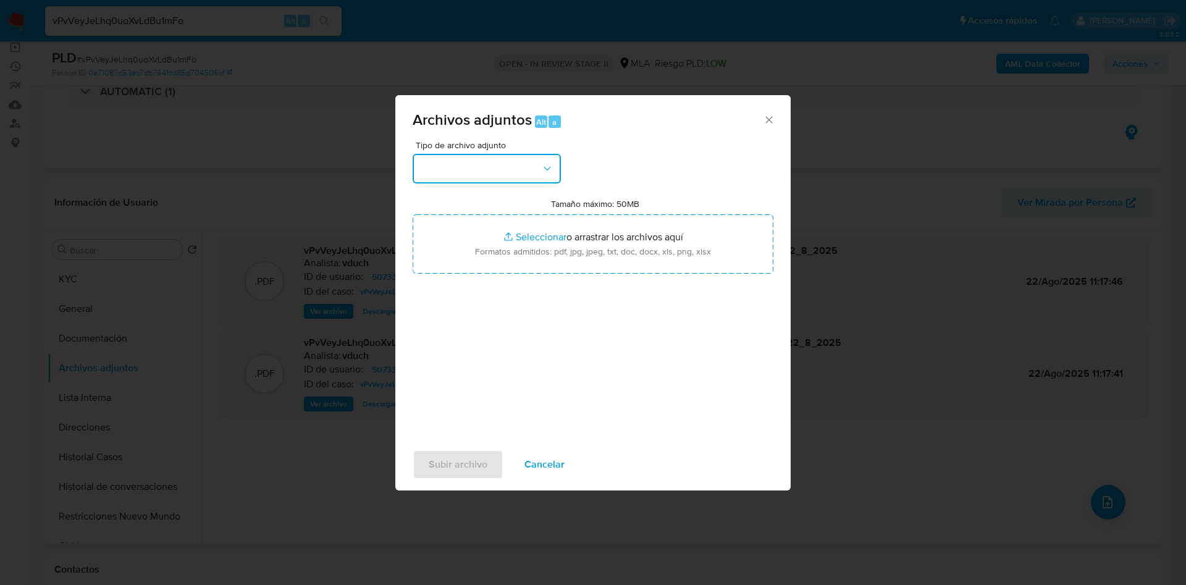
click at [543, 174] on icon "button" at bounding box center [547, 168] width 12 height 12
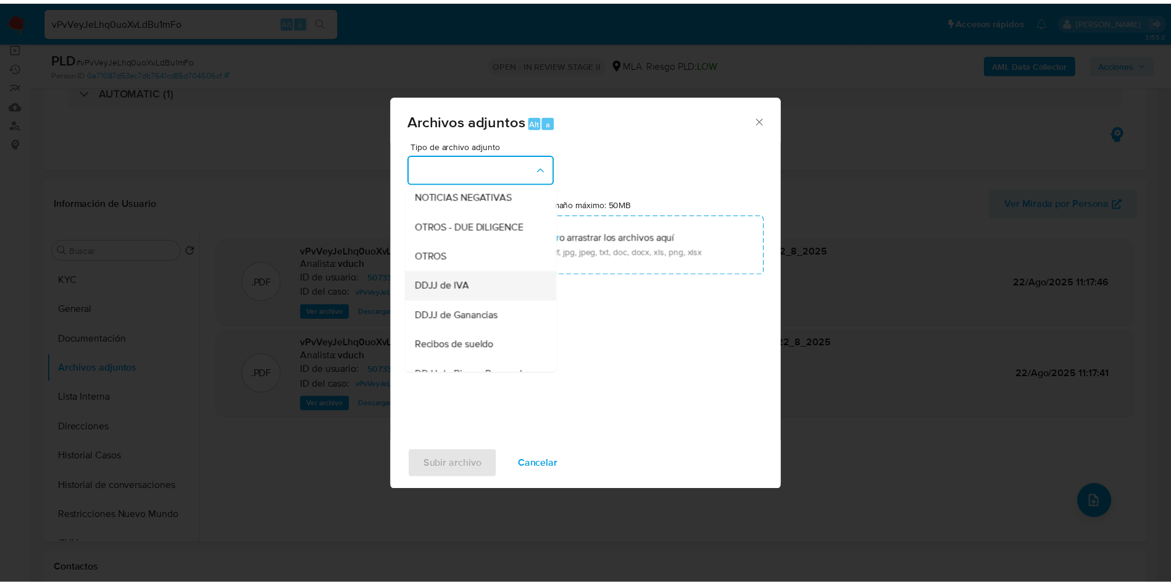
scroll to position [185, 0]
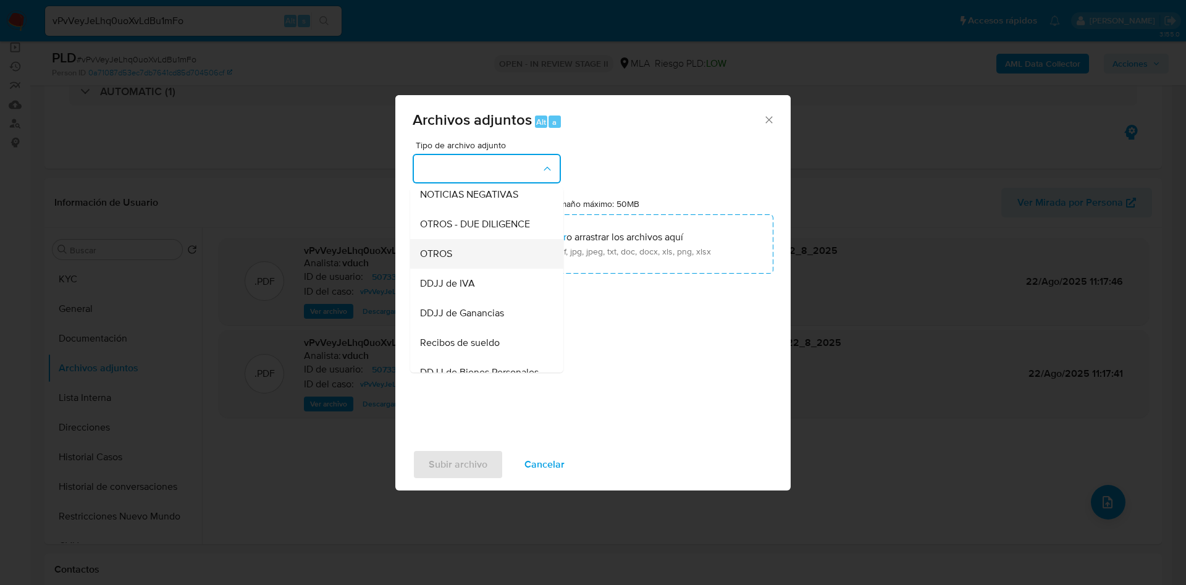
click at [487, 264] on div "OTROS" at bounding box center [483, 254] width 126 height 30
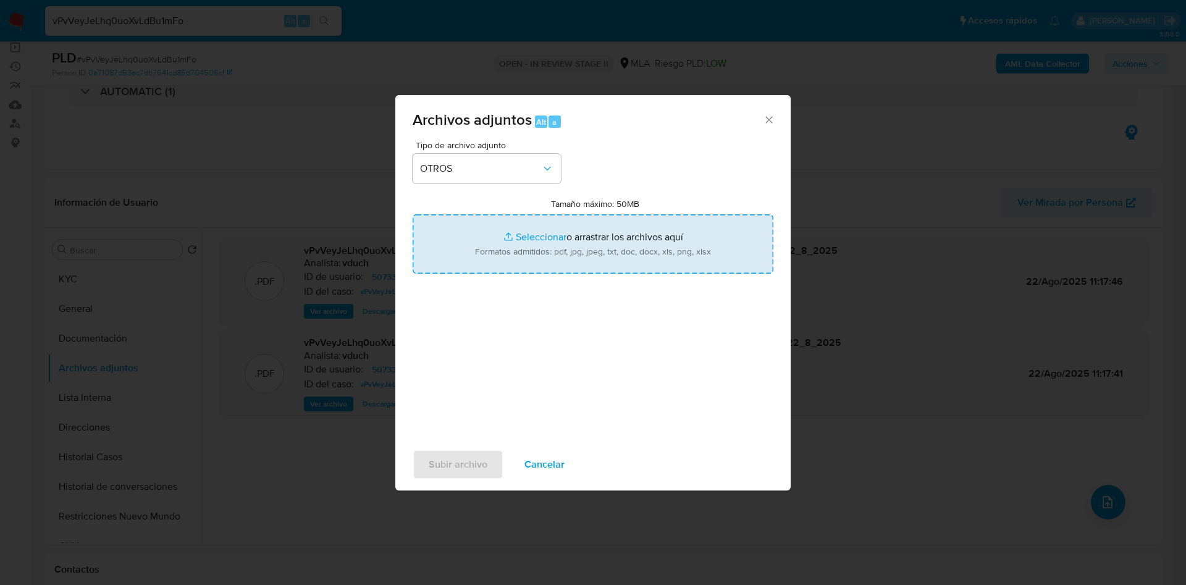
type input "C:\fakepath\Caselog vPvVeyJeLhq0uoXvLdBu1mFo_2025_08_20_12_23_41.docx"
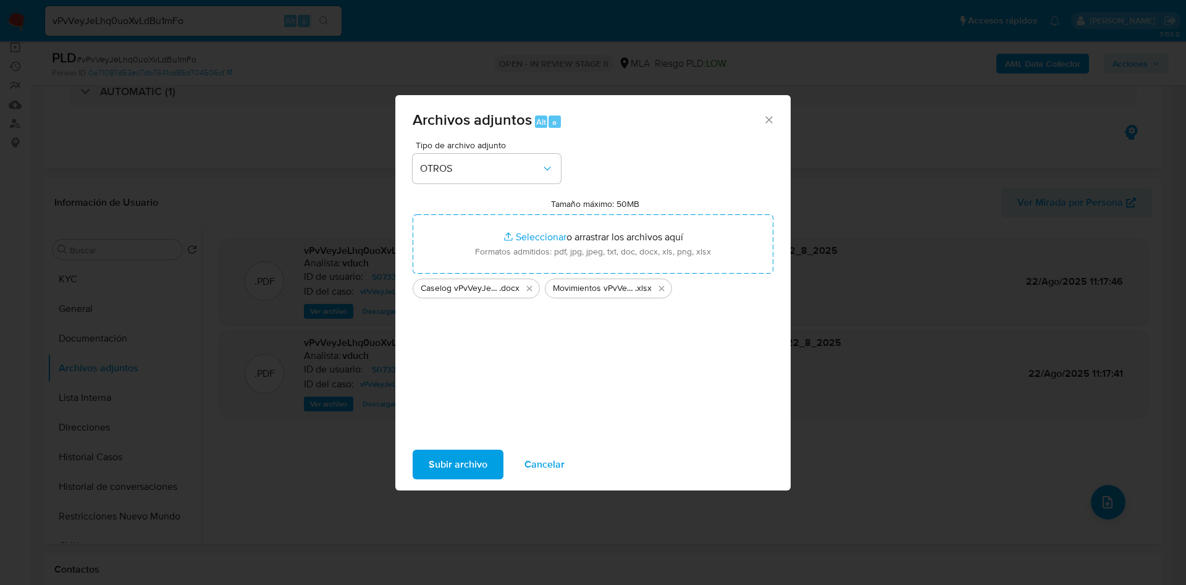
click at [476, 464] on span "Subir archivo" at bounding box center [458, 464] width 59 height 27
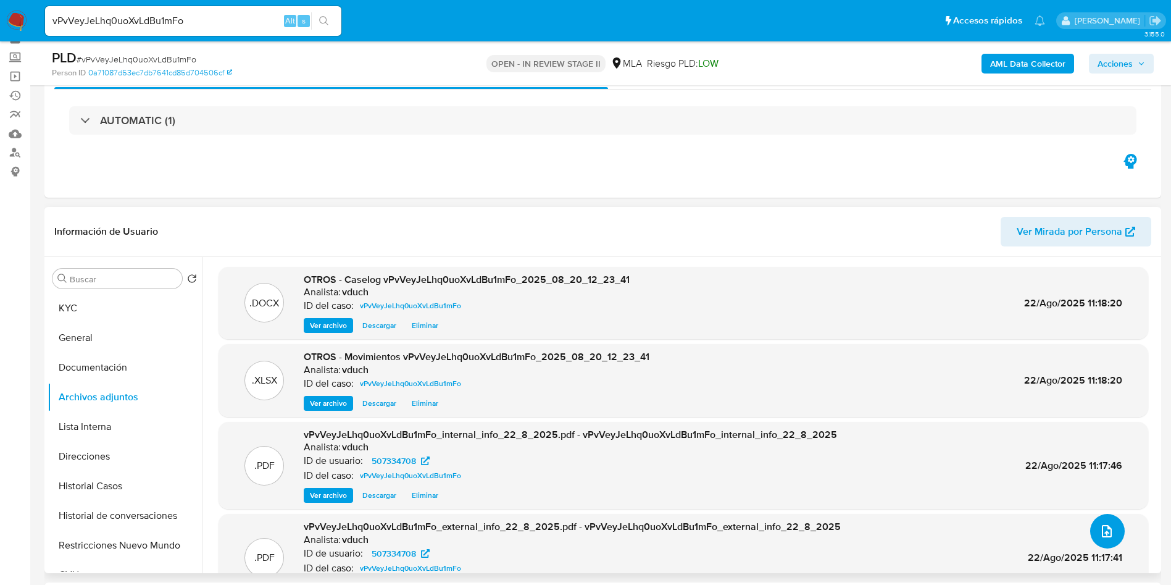
scroll to position [93, 0]
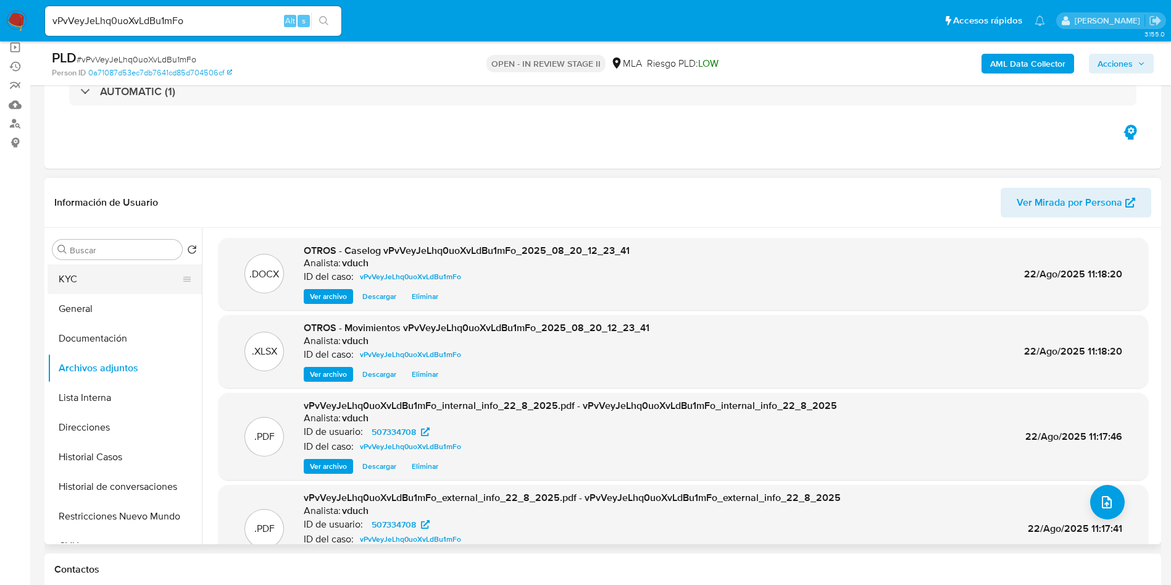
click at [115, 264] on button "KYC" at bounding box center [120, 279] width 145 height 30
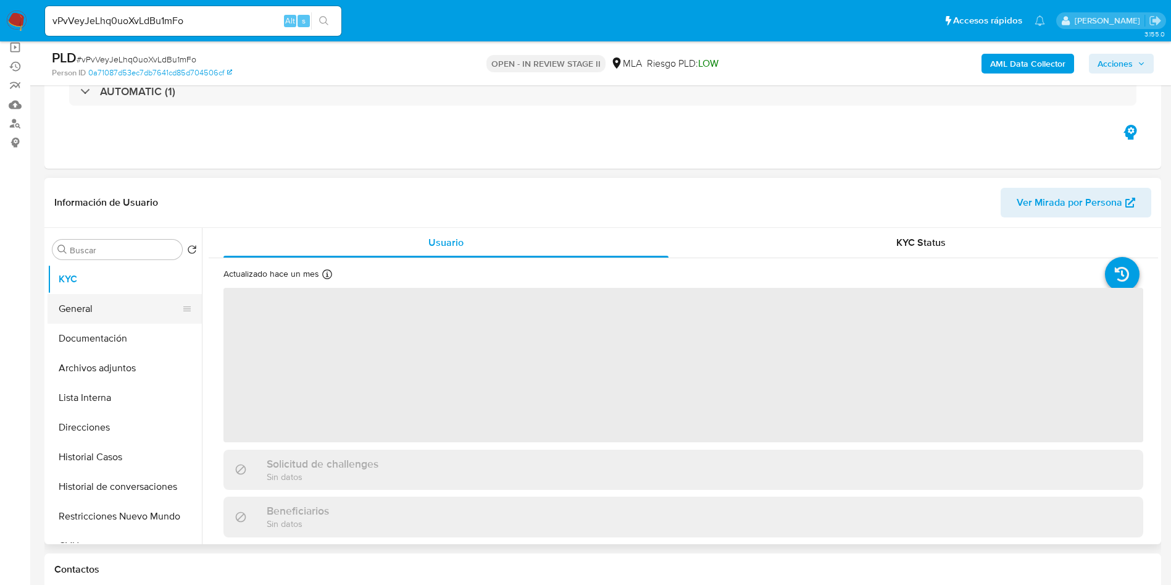
click at [128, 315] on button "General" at bounding box center [120, 309] width 145 height 30
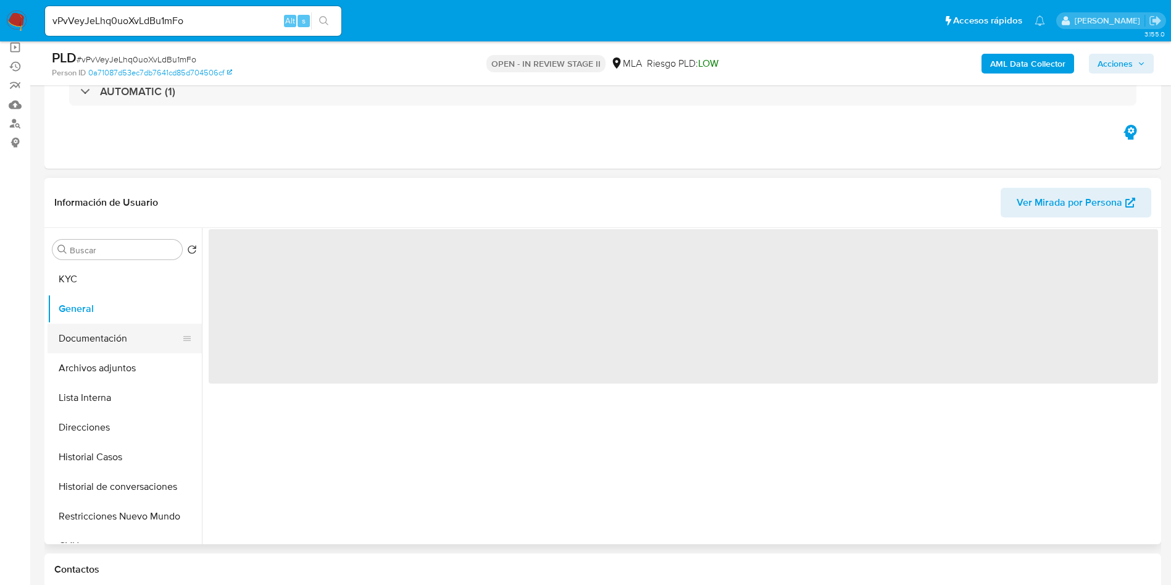
click at [125, 340] on button "Documentación" at bounding box center [120, 339] width 145 height 30
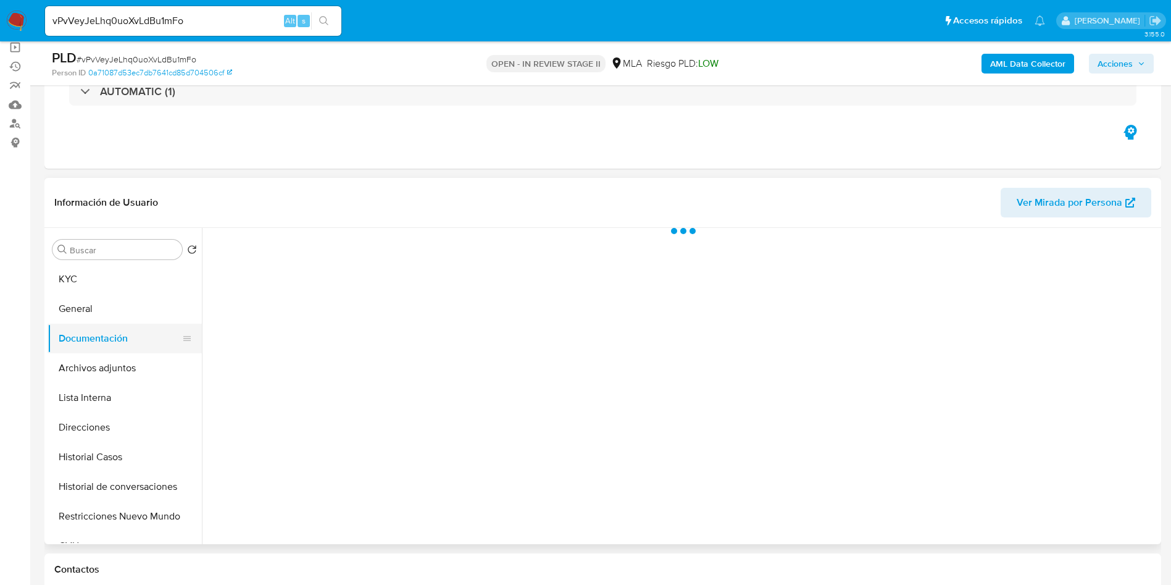
click at [124, 351] on button "Documentación" at bounding box center [120, 339] width 145 height 30
click at [118, 376] on button "Archivos adjuntos" at bounding box center [120, 368] width 145 height 30
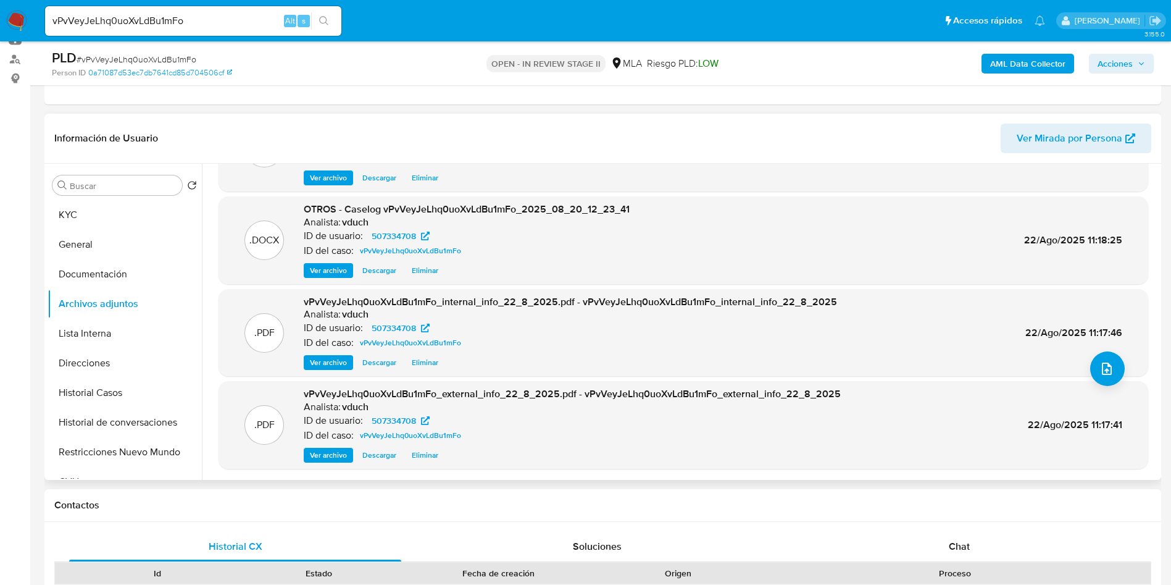
scroll to position [185, 0]
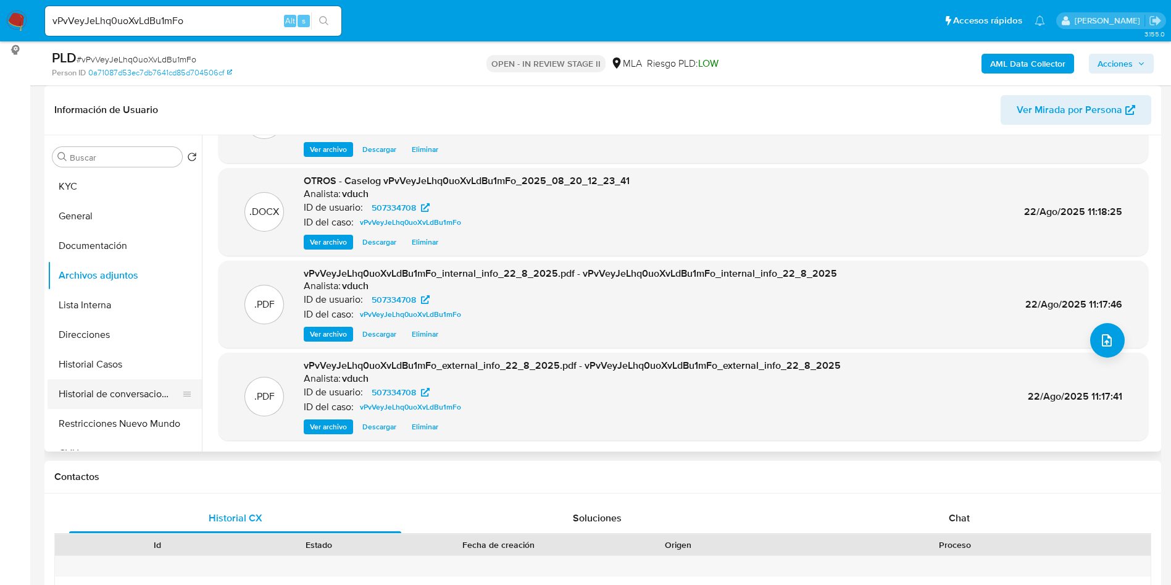
click at [96, 402] on button "Historial de conversaciones" at bounding box center [120, 394] width 145 height 30
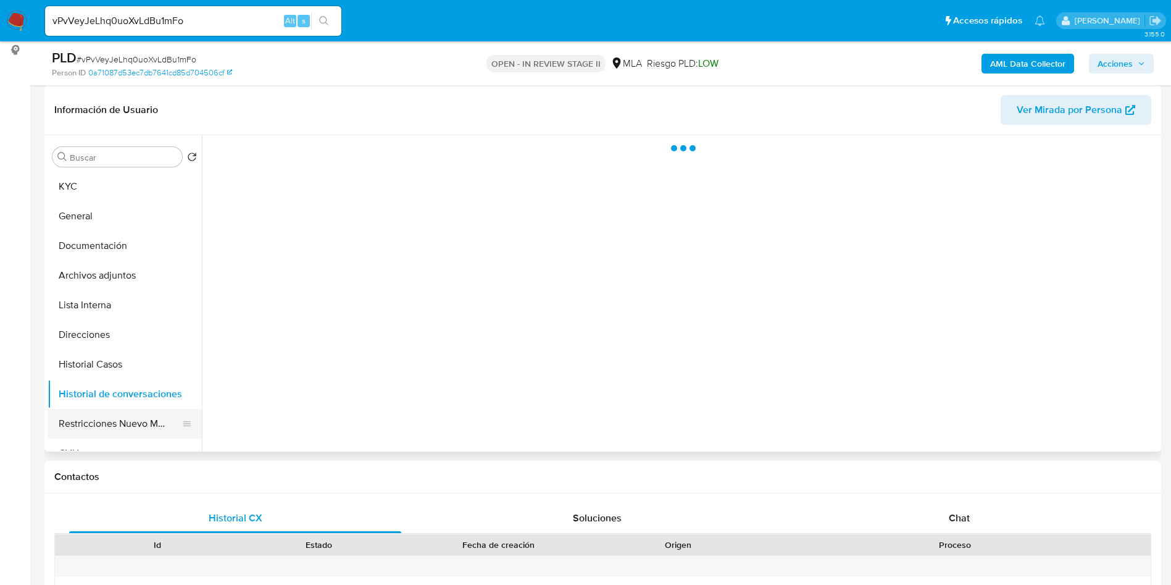
scroll to position [0, 0]
click at [110, 425] on button "Restricciones Nuevo Mundo" at bounding box center [120, 424] width 145 height 30
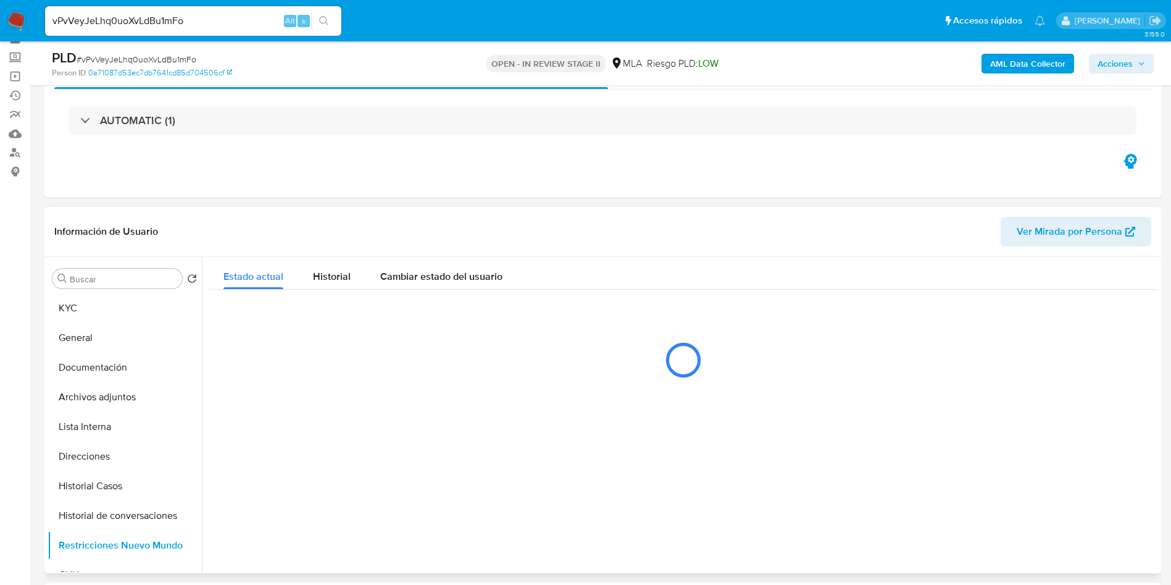
scroll to position [93, 0]
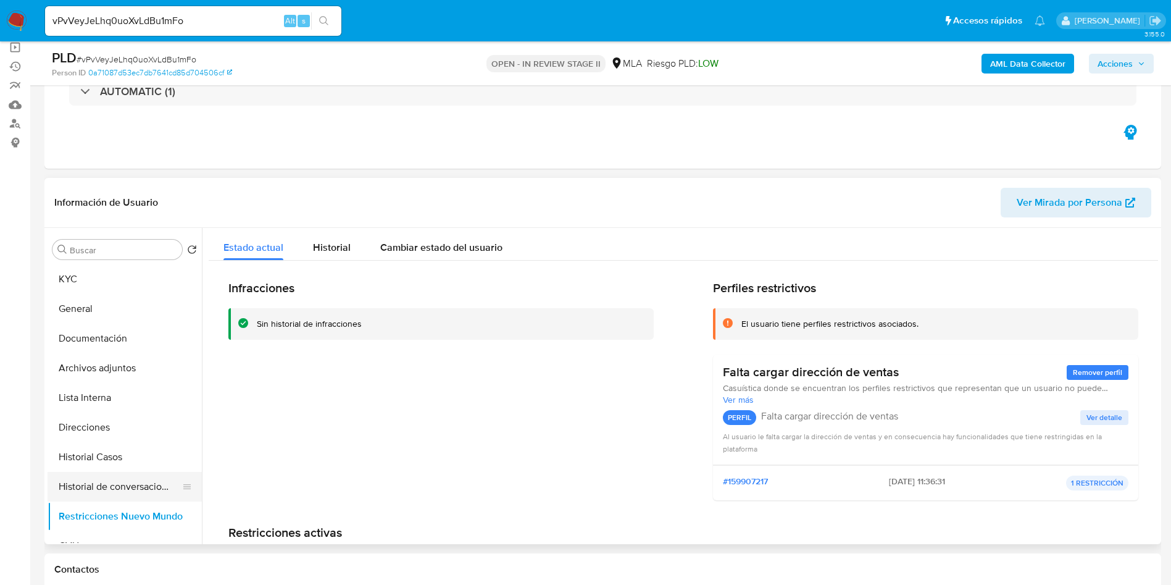
click at [115, 487] on button "Historial de conversaciones" at bounding box center [120, 487] width 145 height 30
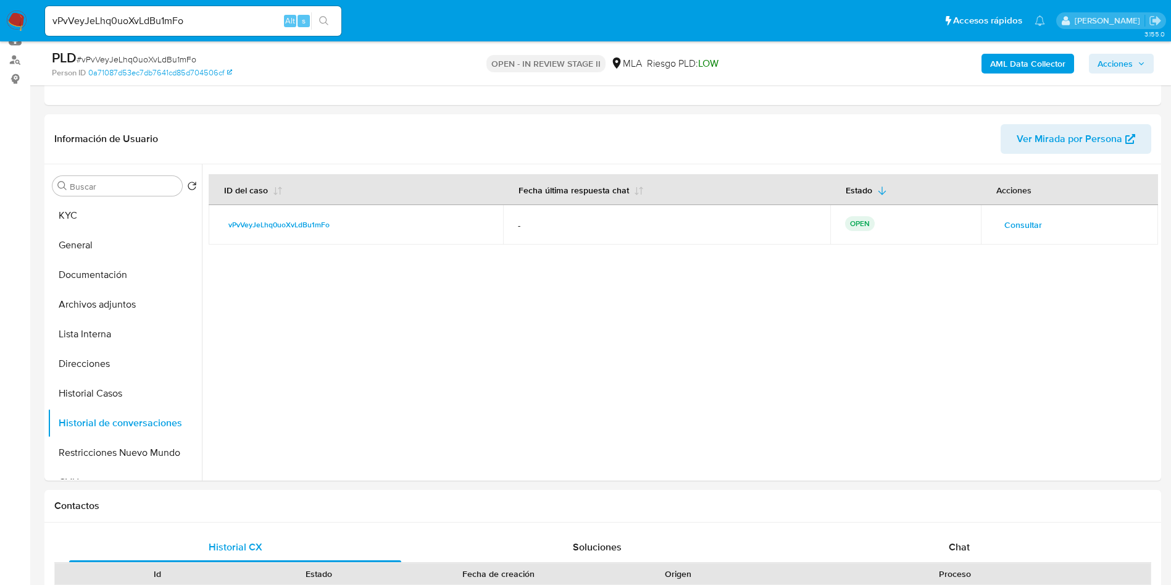
scroll to position [185, 0]
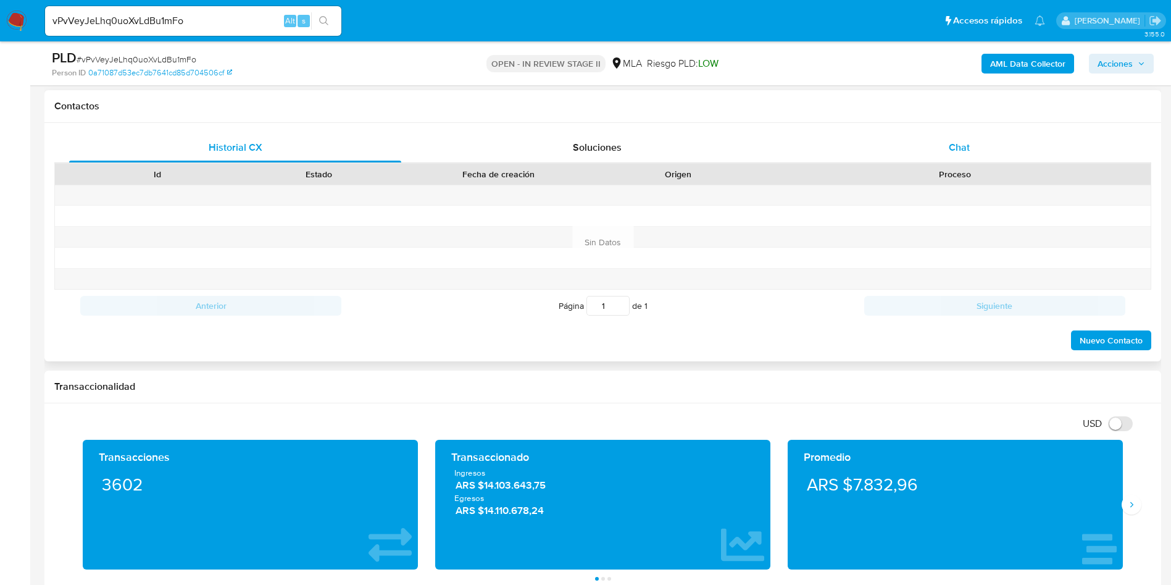
click at [945, 138] on div "Chat" at bounding box center [960, 148] width 332 height 30
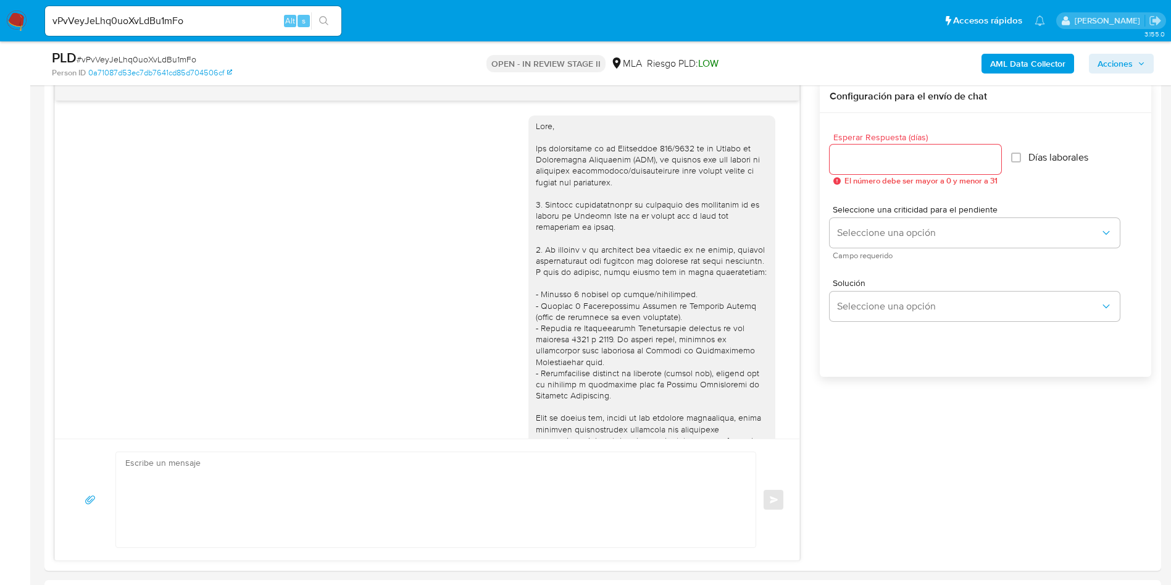
scroll to position [373, 0]
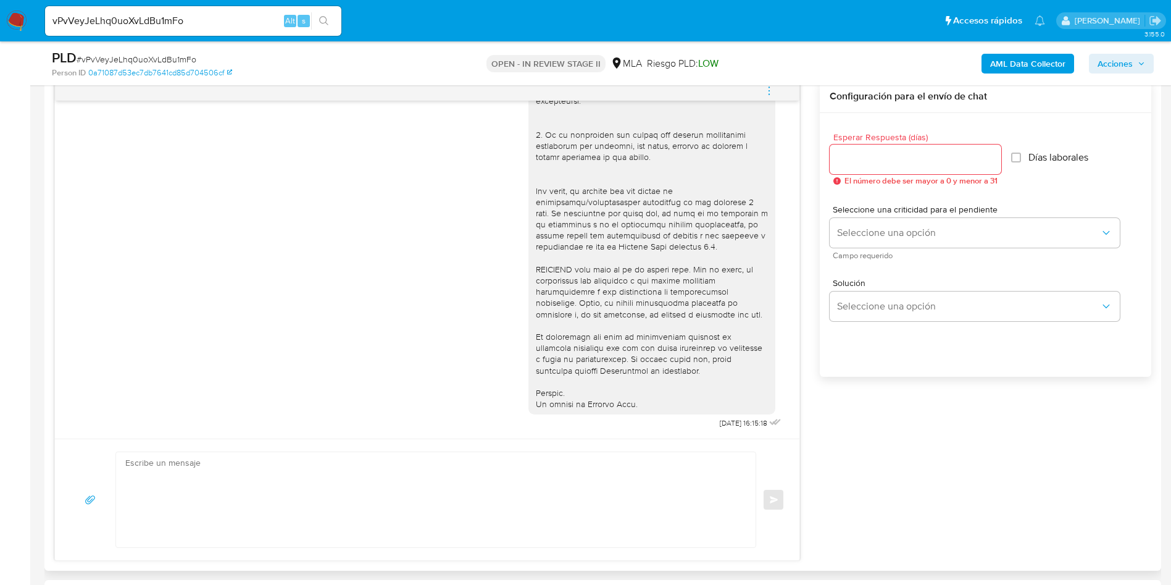
click at [779, 94] on button "menu-action" at bounding box center [769, 91] width 41 height 30
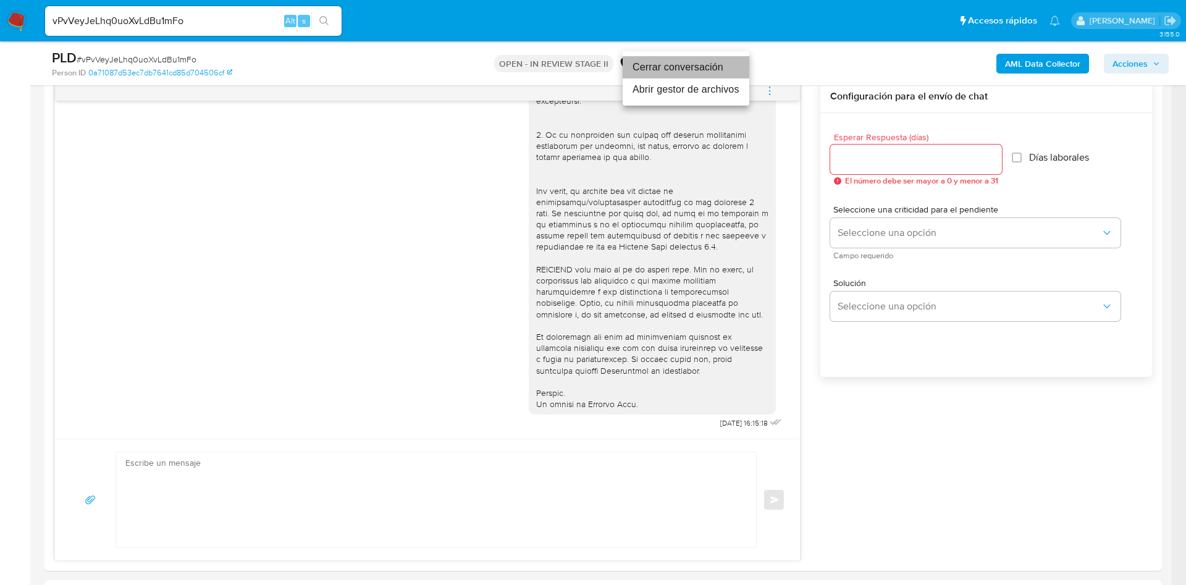
click at [709, 69] on li "Cerrar conversación" at bounding box center [685, 67] width 127 height 22
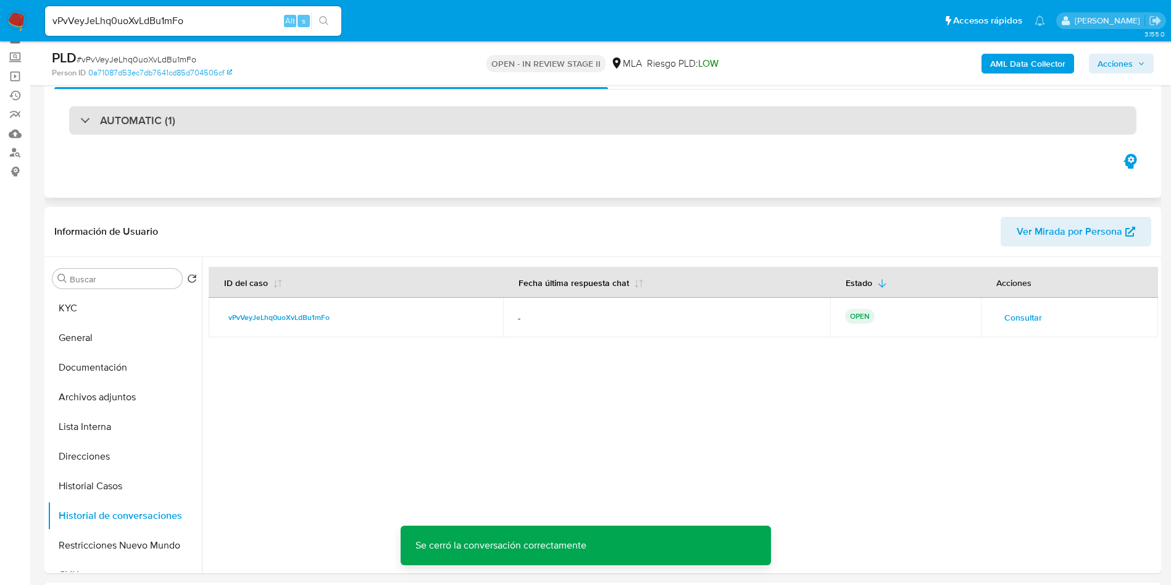
scroll to position [93, 0]
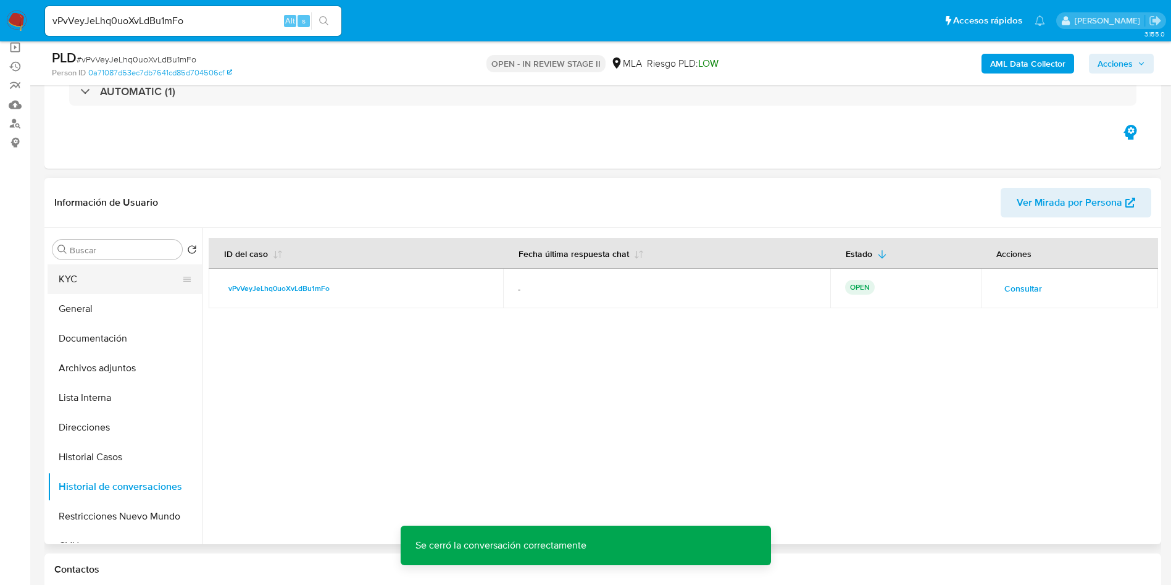
click at [166, 266] on button "KYC" at bounding box center [120, 279] width 145 height 30
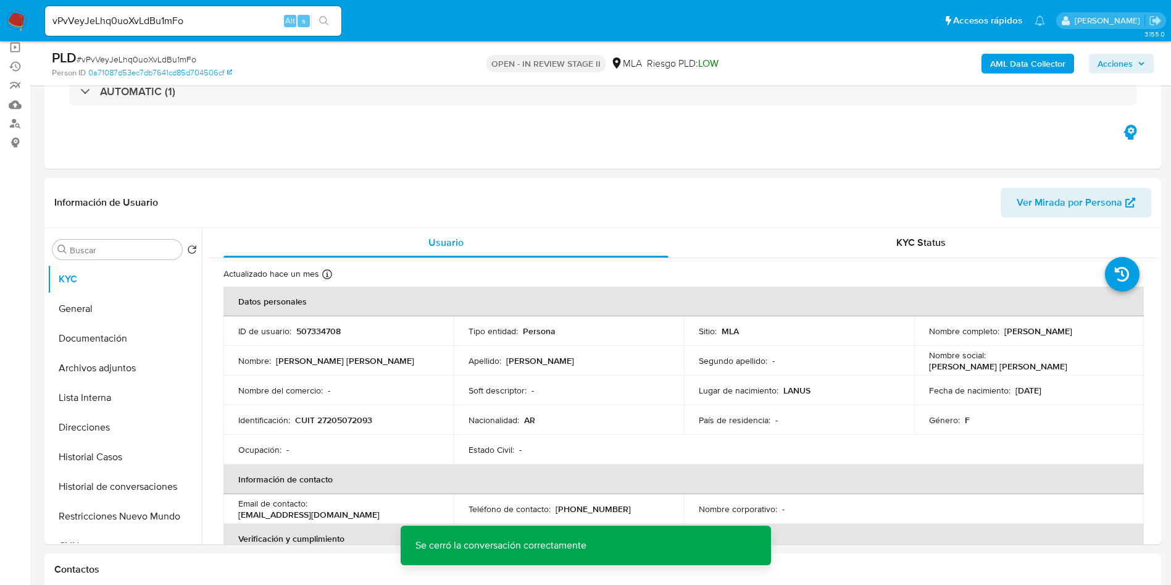
click at [1131, 56] on span "Acciones" at bounding box center [1115, 64] width 35 height 20
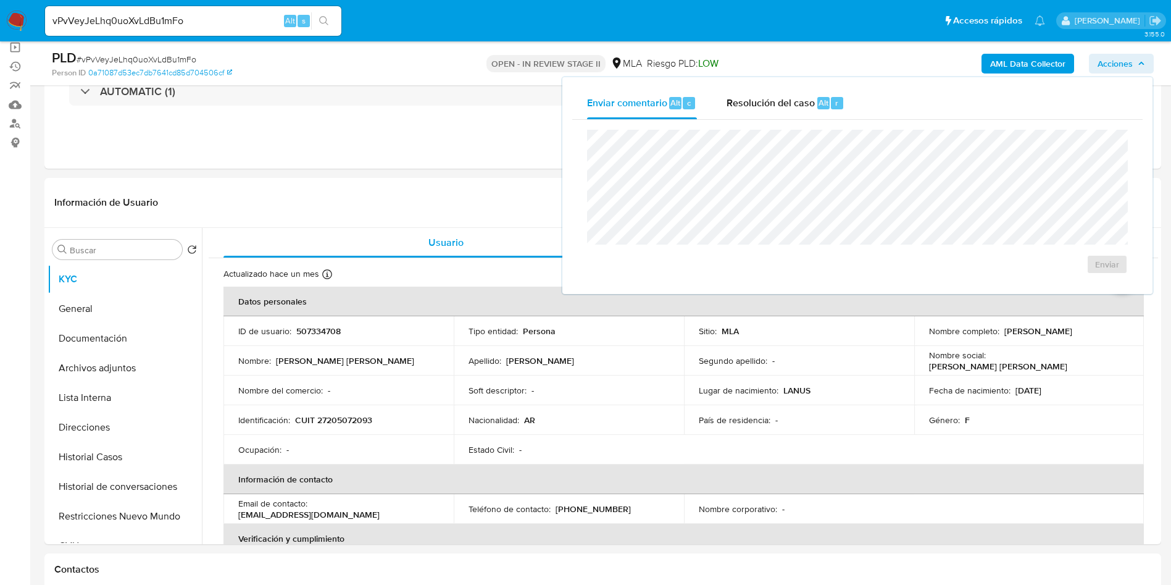
click at [808, 122] on div "Enviar" at bounding box center [857, 202] width 571 height 164
click at [810, 107] on span "Resolución del caso" at bounding box center [771, 102] width 88 height 14
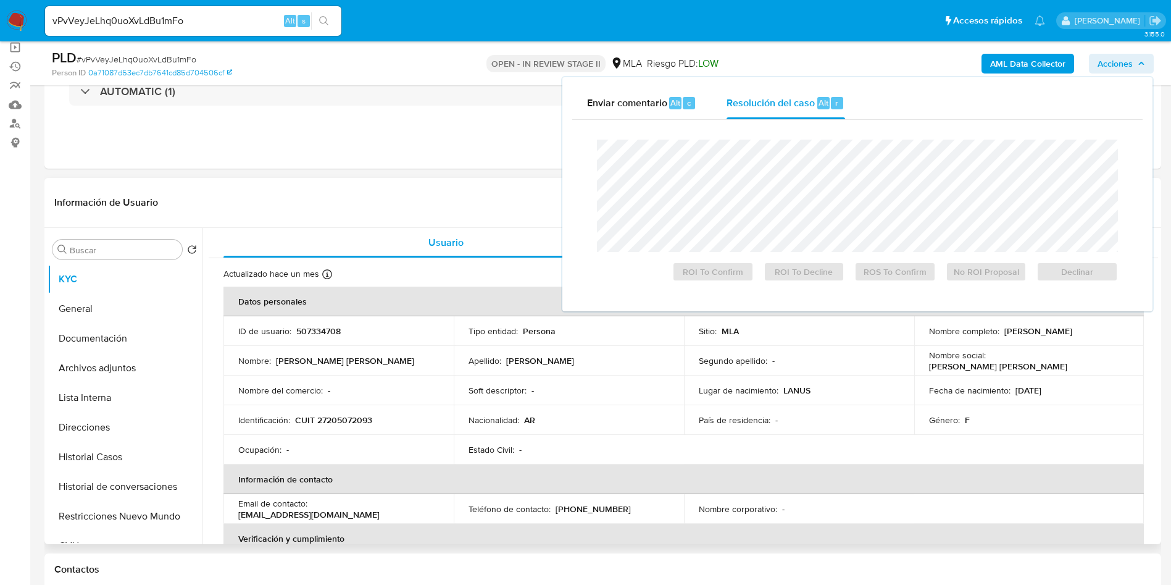
click at [451, 182] on div "Información de Usuario Ver Mirada por Persona" at bounding box center [602, 203] width 1117 height 50
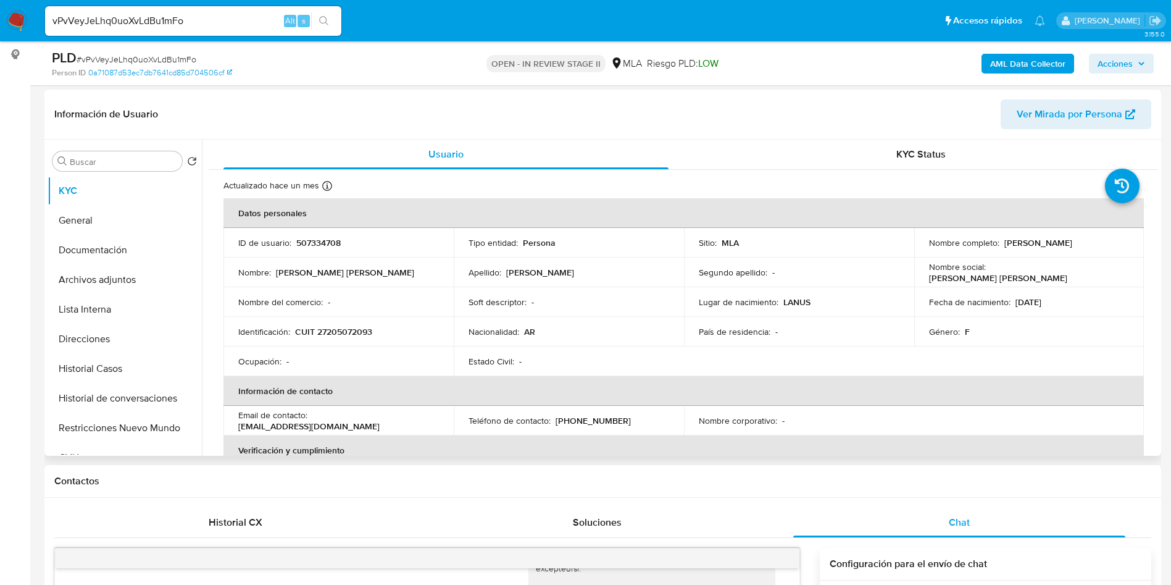
scroll to position [185, 0]
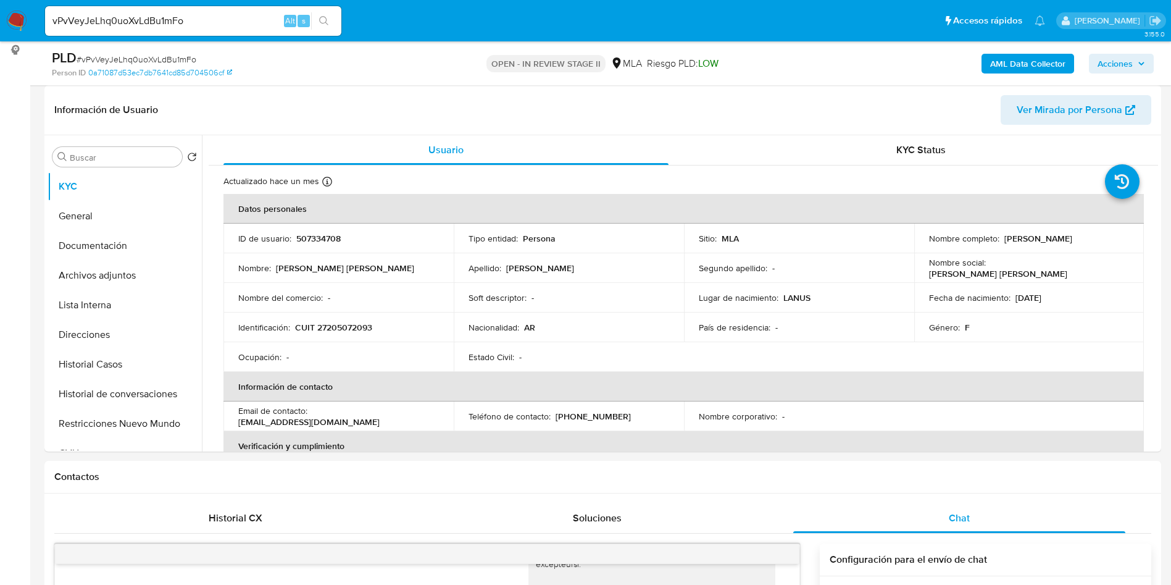
click at [1112, 66] on span "Acciones" at bounding box center [1115, 64] width 35 height 20
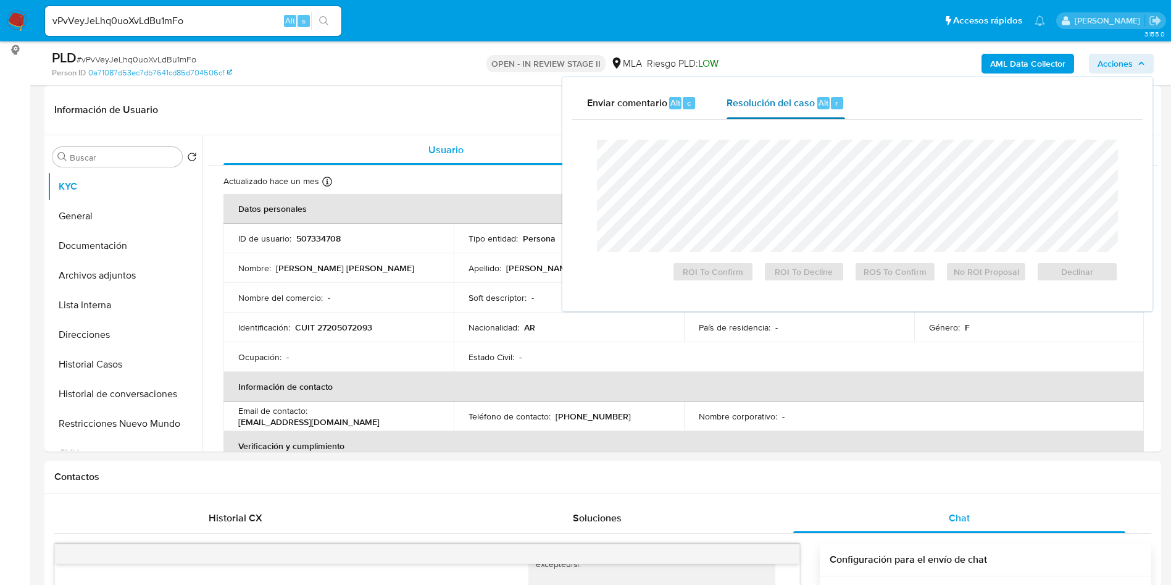
click at [805, 95] on span "Resolución del caso" at bounding box center [771, 102] width 88 height 14
click at [979, 275] on span "No ROI Proposal" at bounding box center [987, 271] width 64 height 17
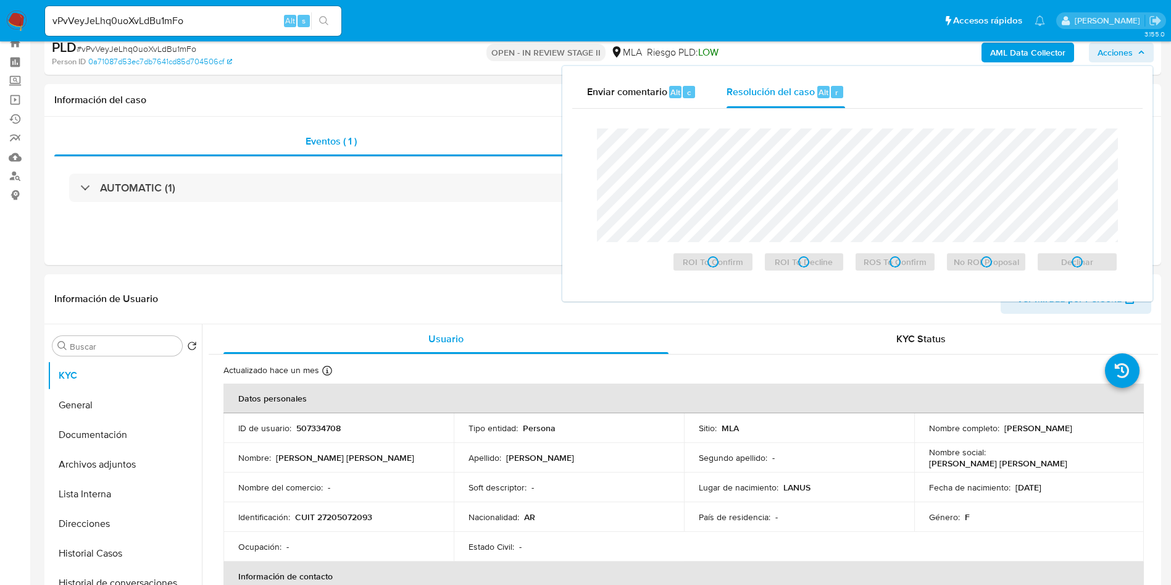
scroll to position [0, 0]
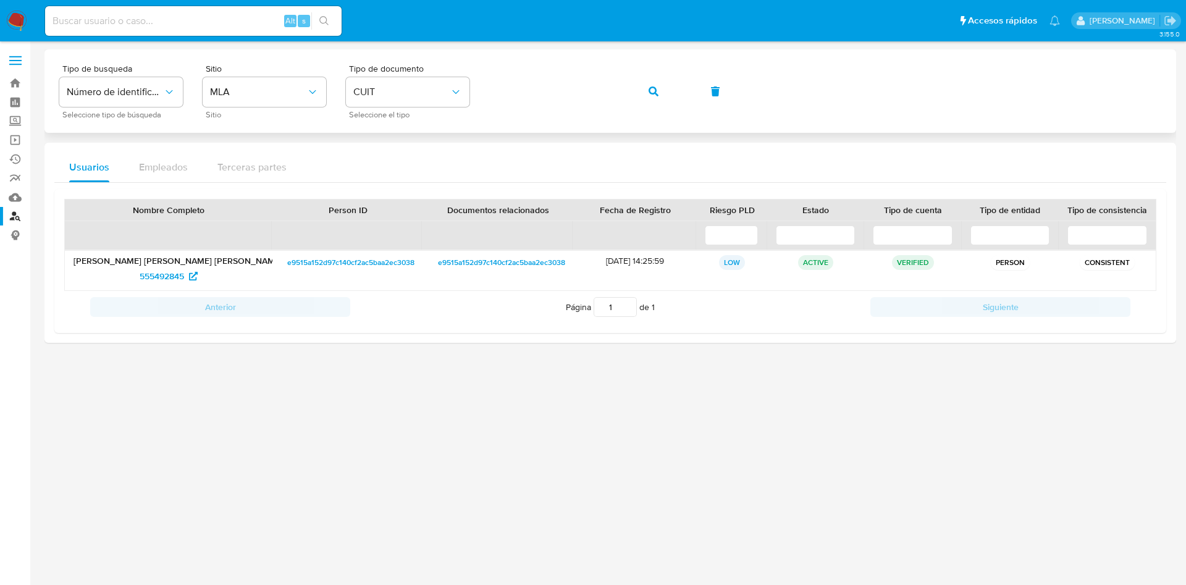
click at [627, 88] on div "Tipo de busqueda Número de identificación Seleccione tipo de búsqueda Sitio MLA…" at bounding box center [610, 91] width 1102 height 54
click at [647, 85] on button "button" at bounding box center [653, 92] width 42 height 30
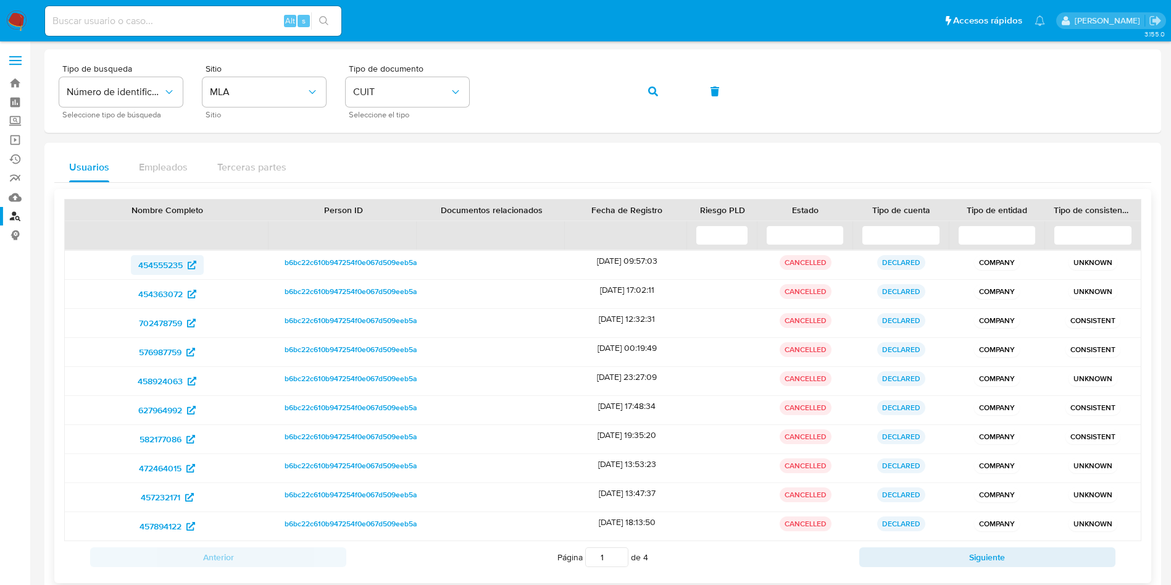
click at [149, 270] on span "454555235" at bounding box center [160, 265] width 44 height 20
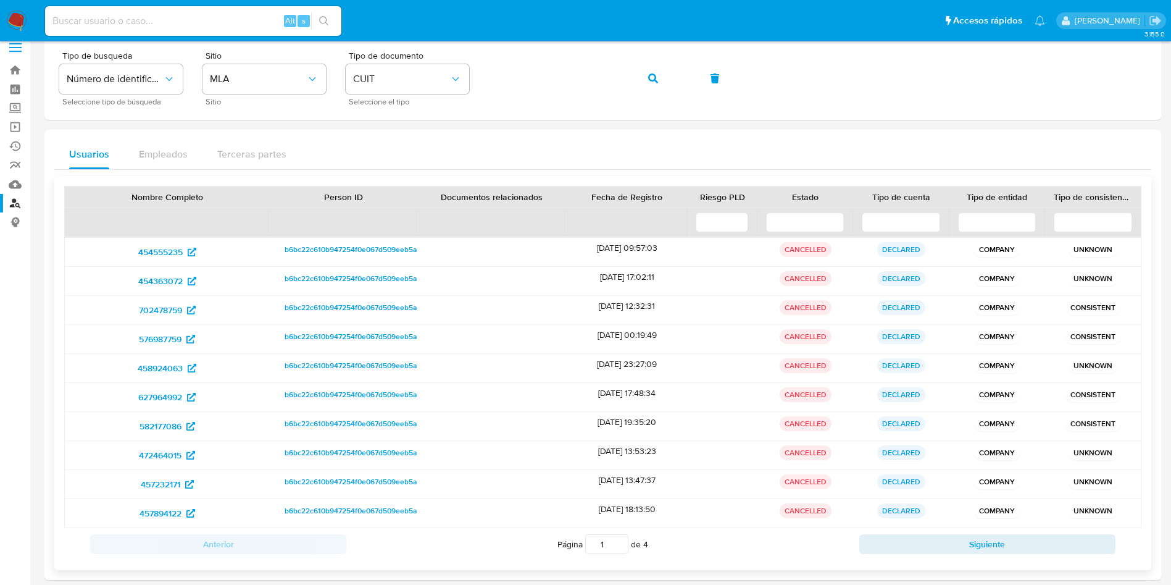
scroll to position [26, 0]
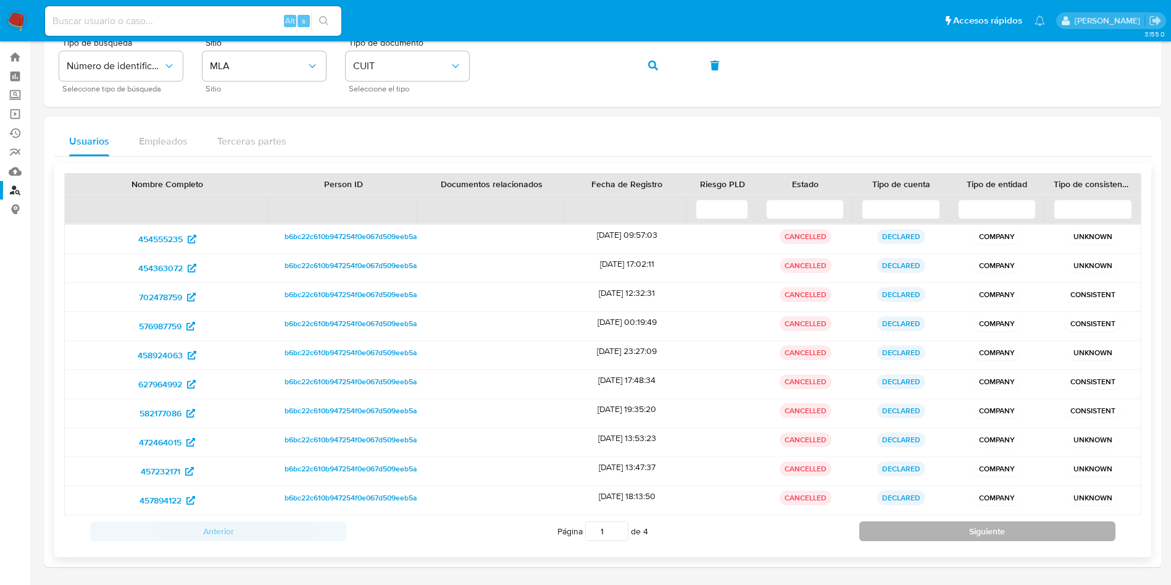
click at [908, 525] on button "Siguiente" at bounding box center [988, 531] width 256 height 20
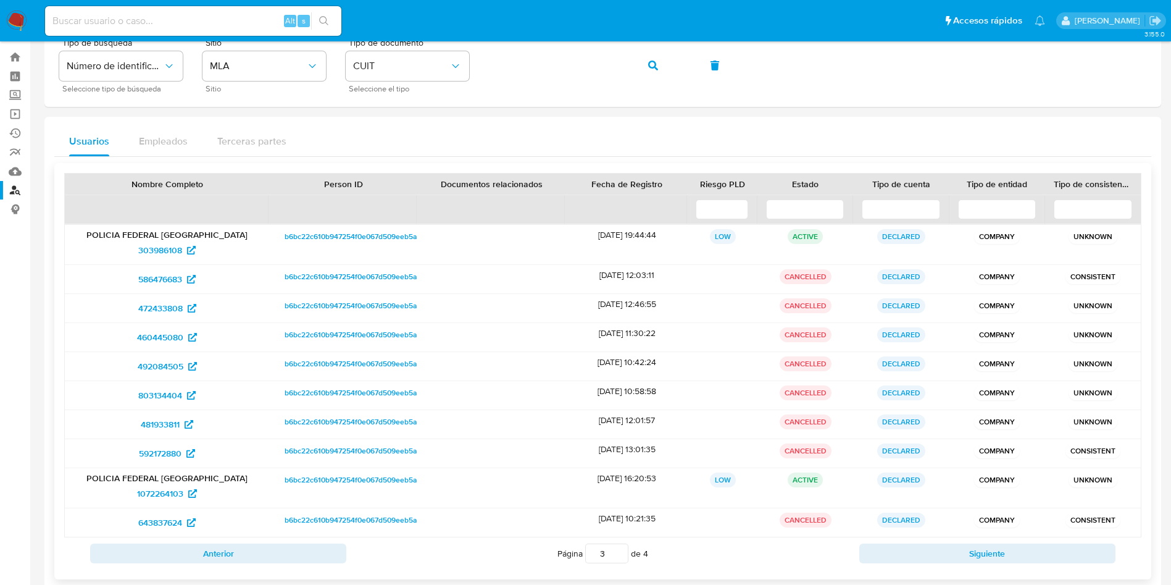
click at [890, 542] on div "Anterior Página 3 de 4 Siguiente" at bounding box center [603, 553] width 1078 height 32
click at [899, 557] on button "Siguiente" at bounding box center [988, 553] width 256 height 20
type input "4"
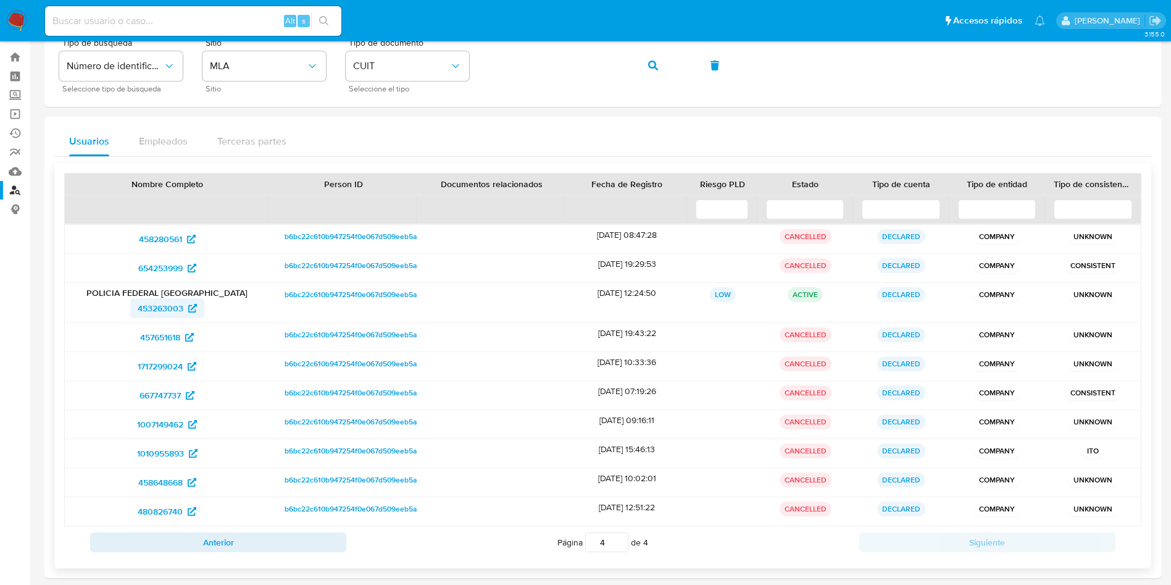
click at [135, 312] on link "453263003" at bounding box center [167, 308] width 74 height 20
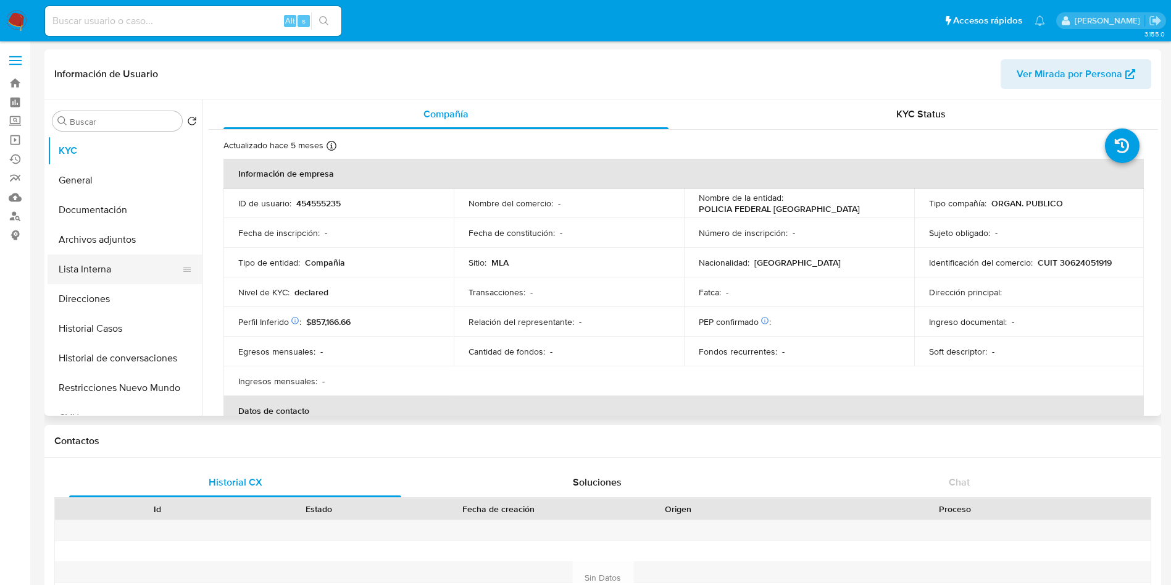
select select "10"
click at [107, 212] on button "Documentación" at bounding box center [120, 210] width 145 height 30
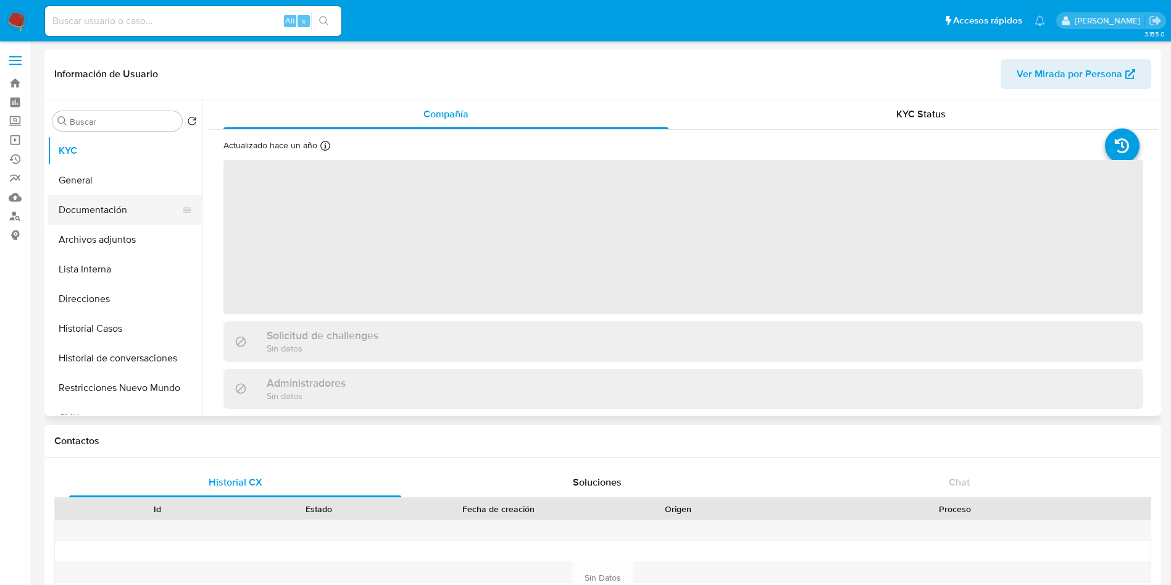
click at [112, 223] on button "Documentación" at bounding box center [120, 210] width 145 height 30
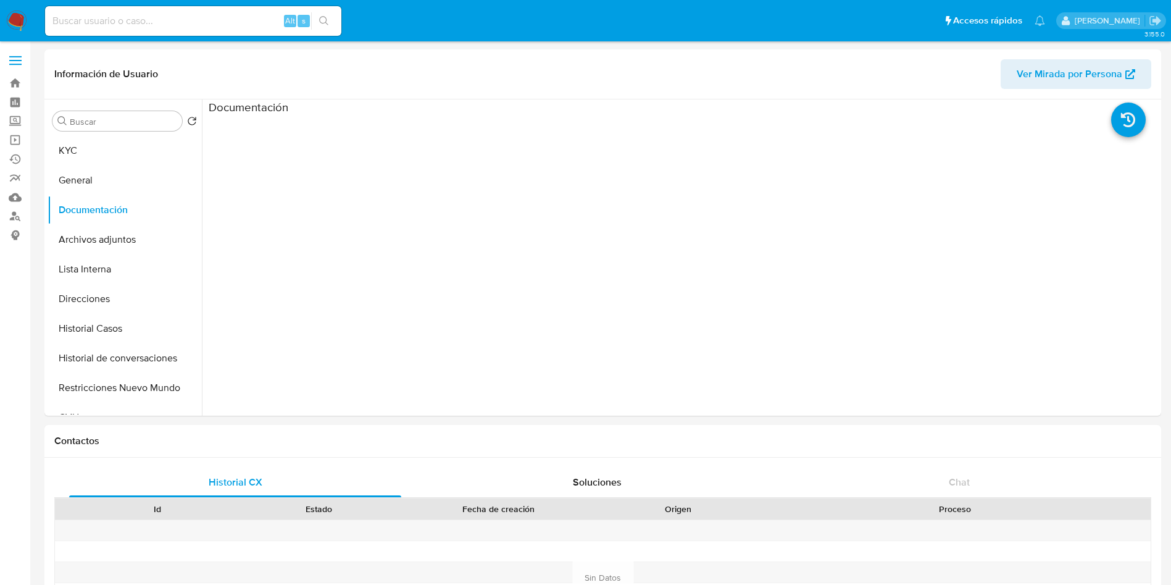
select select "10"
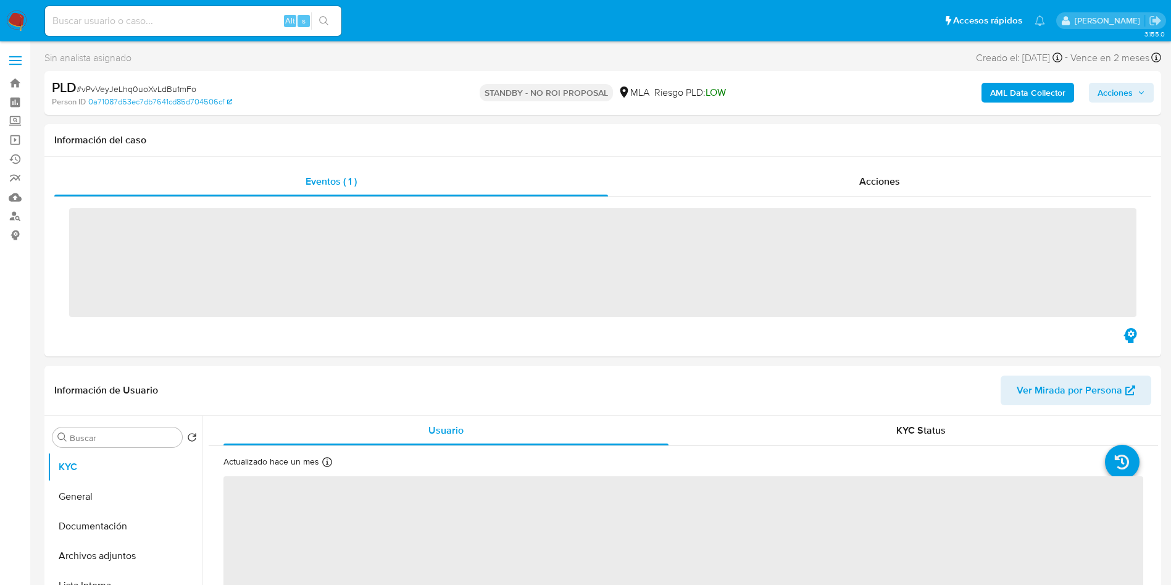
click at [192, 19] on input at bounding box center [193, 21] width 296 height 16
paste input "jvTYeqcwN0NRhvJIj1PoHowZ"
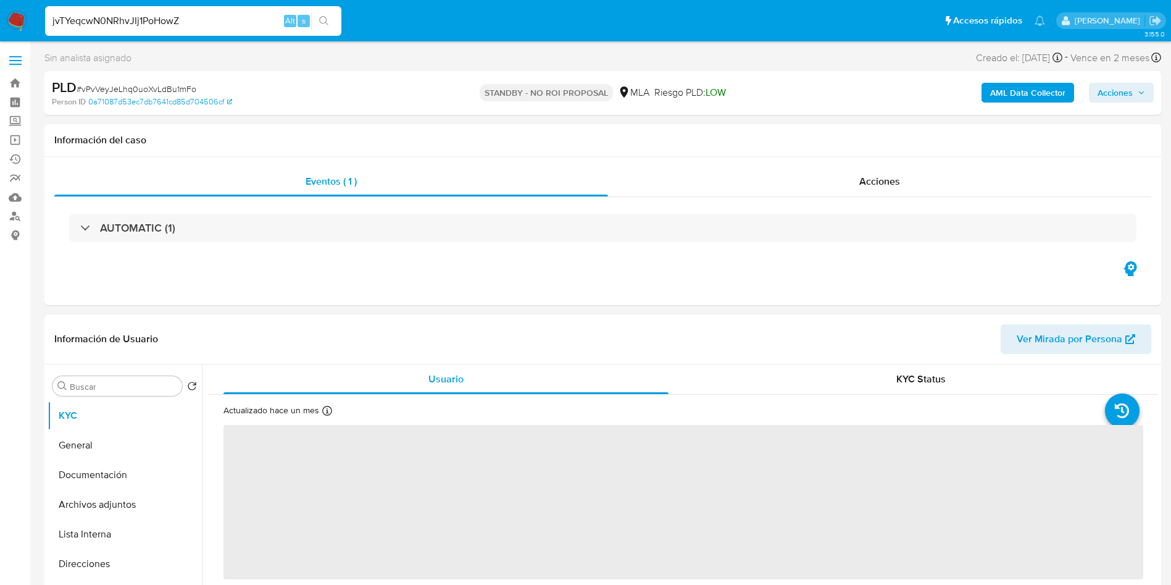
type input "jvTYeqcwN0NRhvJIj1PoHowZ"
click at [322, 24] on icon "search-icon" at bounding box center [324, 21] width 10 height 10
select select "10"
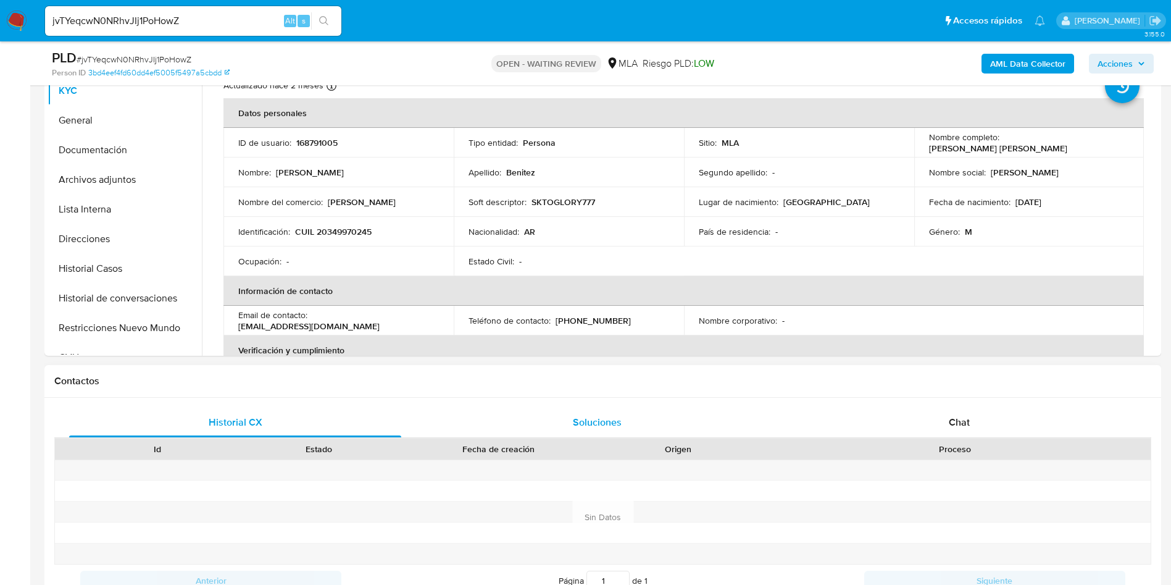
scroll to position [371, 0]
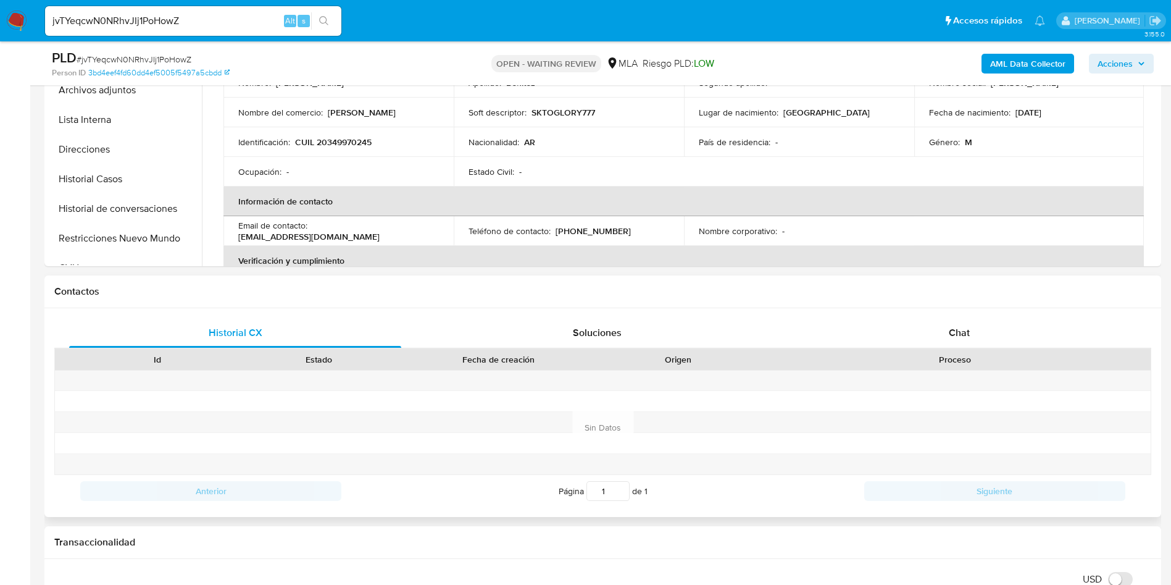
click at [981, 313] on div "Historial CX Soluciones Chat Id Estado Fecha de creación Origen Proceso Anterio…" at bounding box center [602, 412] width 1117 height 209
click at [945, 343] on div "Chat" at bounding box center [960, 333] width 332 height 30
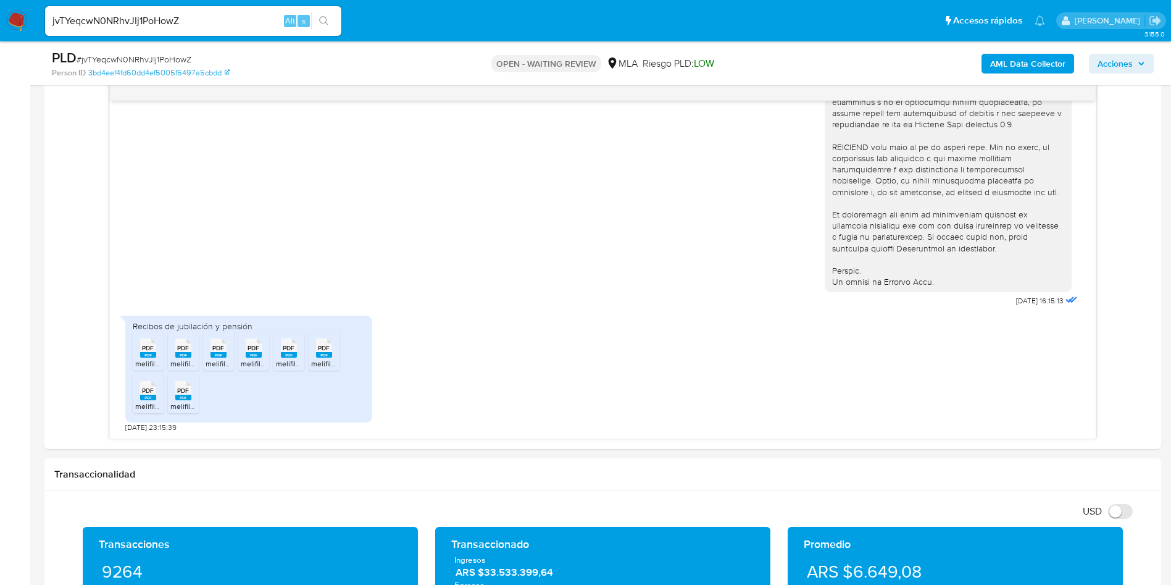
scroll to position [0, 0]
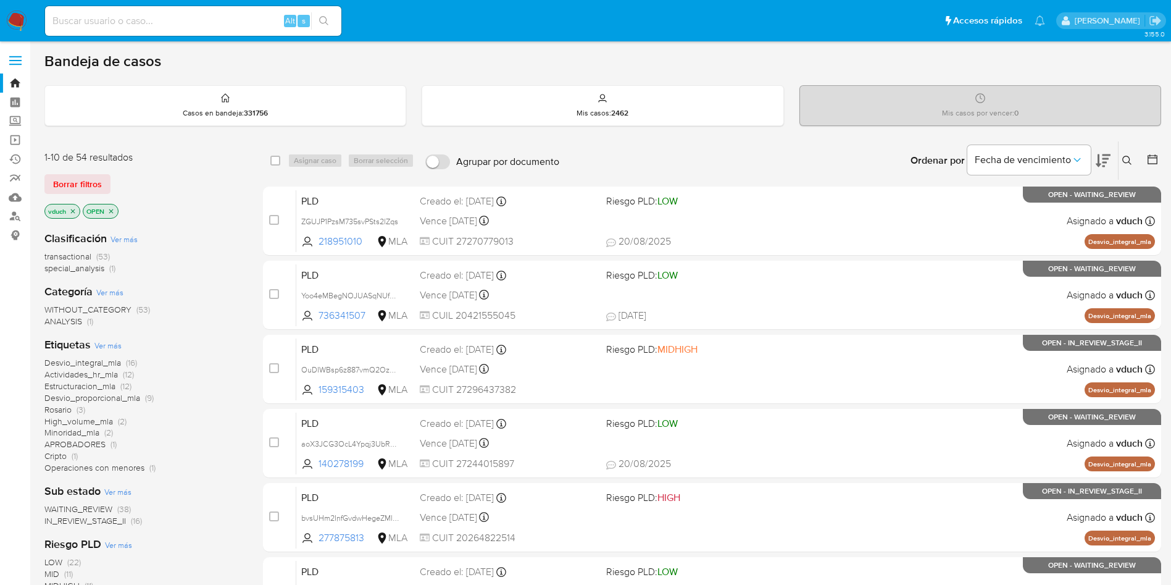
click at [1120, 162] on button at bounding box center [1129, 160] width 20 height 15
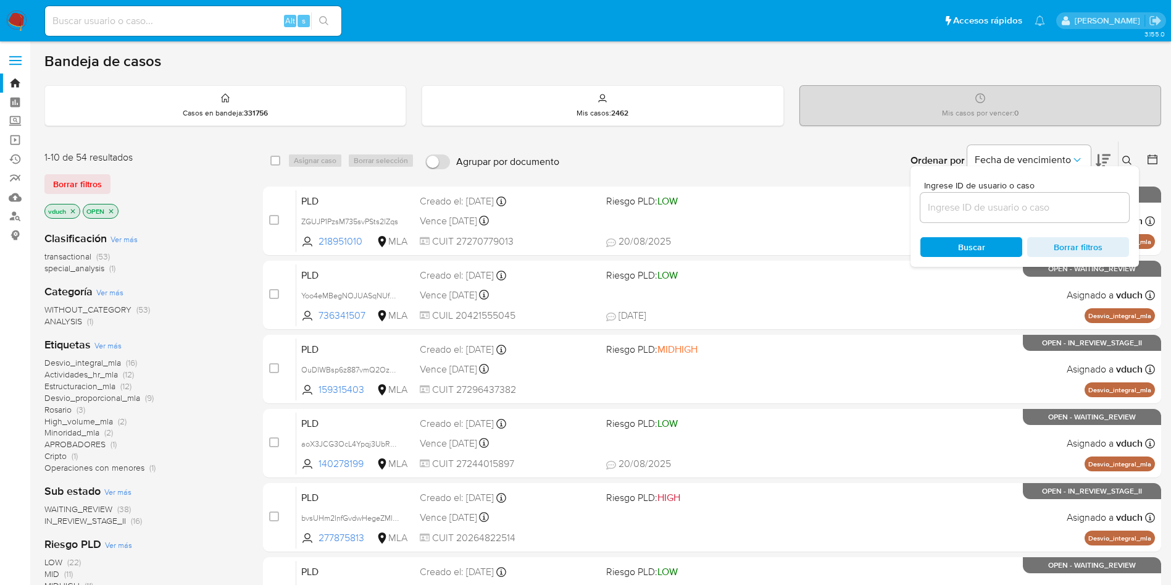
click at [1067, 214] on input at bounding box center [1025, 207] width 209 height 16
type input "jvTYeqcwN0NRhvJIj1PoHowZ"
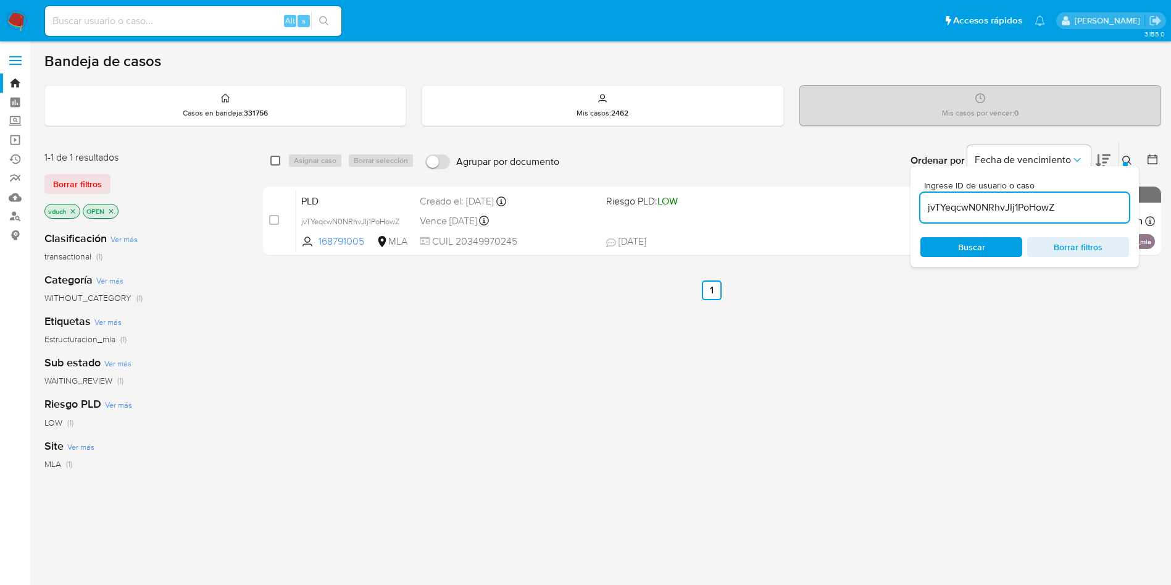
click at [273, 161] on input "checkbox" at bounding box center [275, 161] width 10 height 10
checkbox input "true"
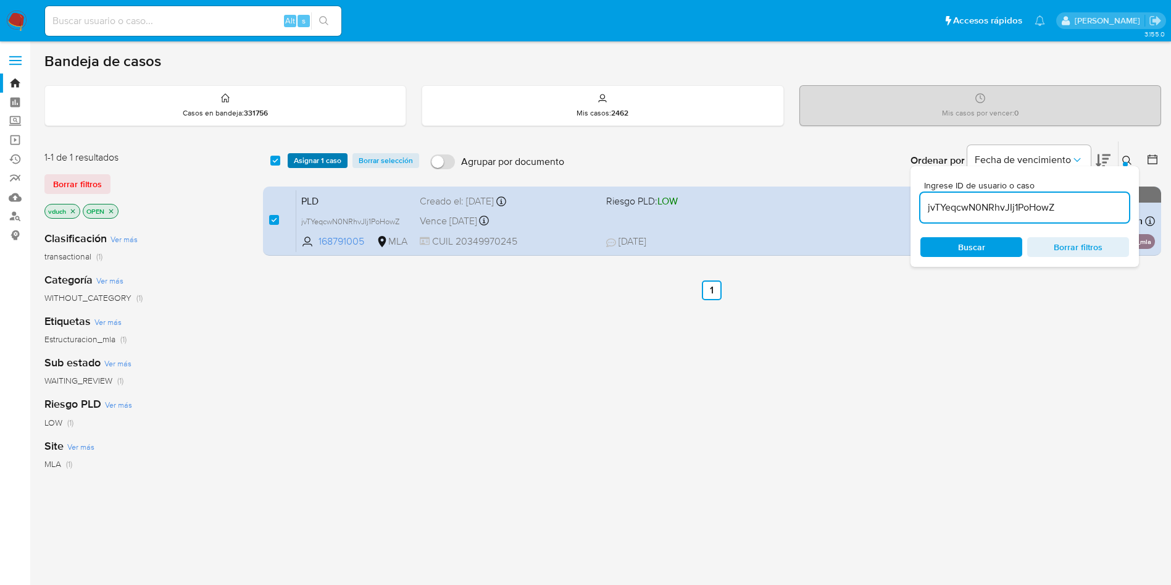
click at [294, 160] on span "Asignar 1 caso" at bounding box center [318, 160] width 48 height 12
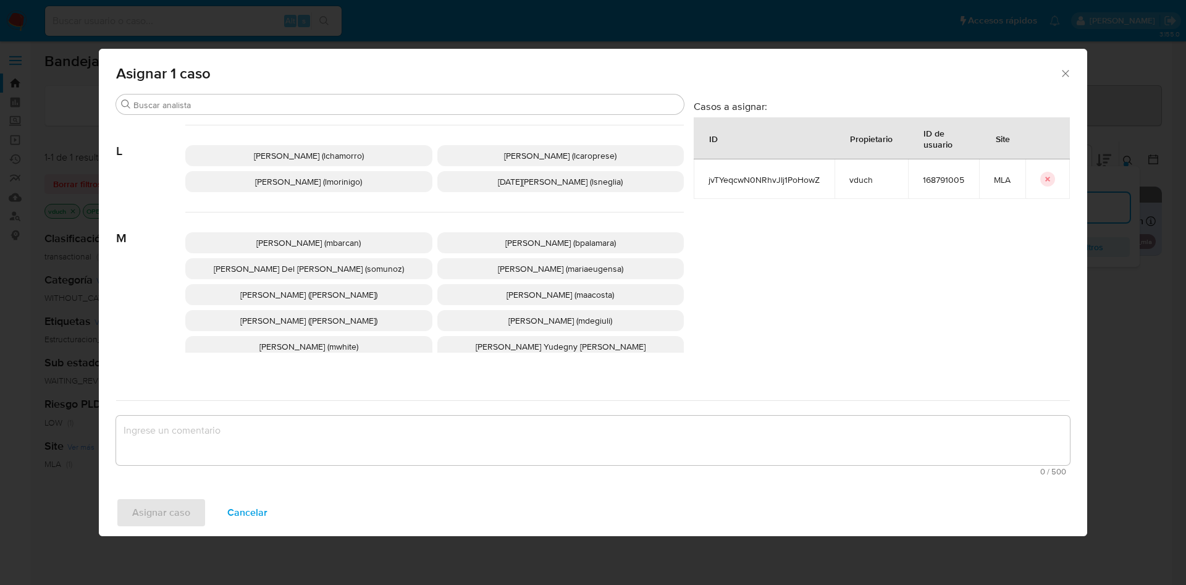
scroll to position [1104, 0]
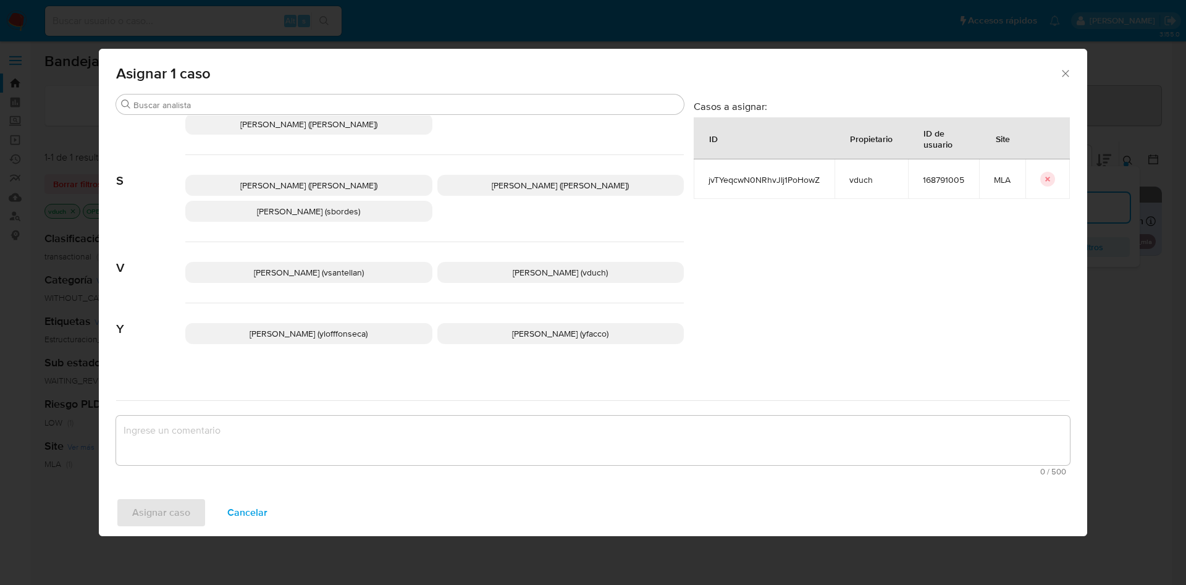
click at [561, 266] on span "Valeria Duch (vduch)" at bounding box center [560, 272] width 95 height 12
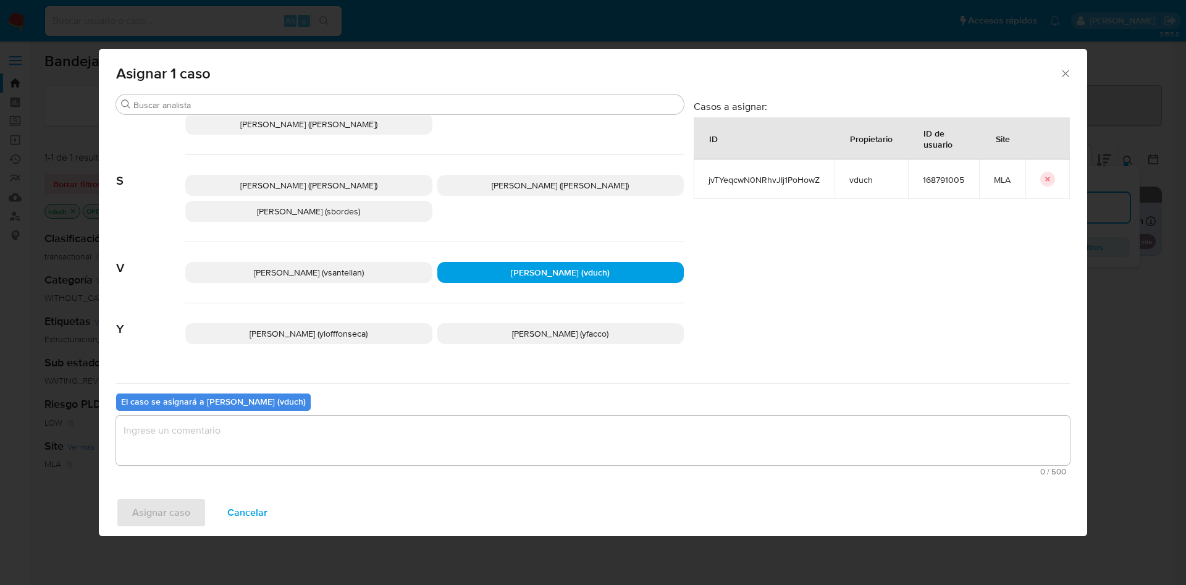
click at [595, 423] on textarea "assign-modal" at bounding box center [592, 440] width 953 height 49
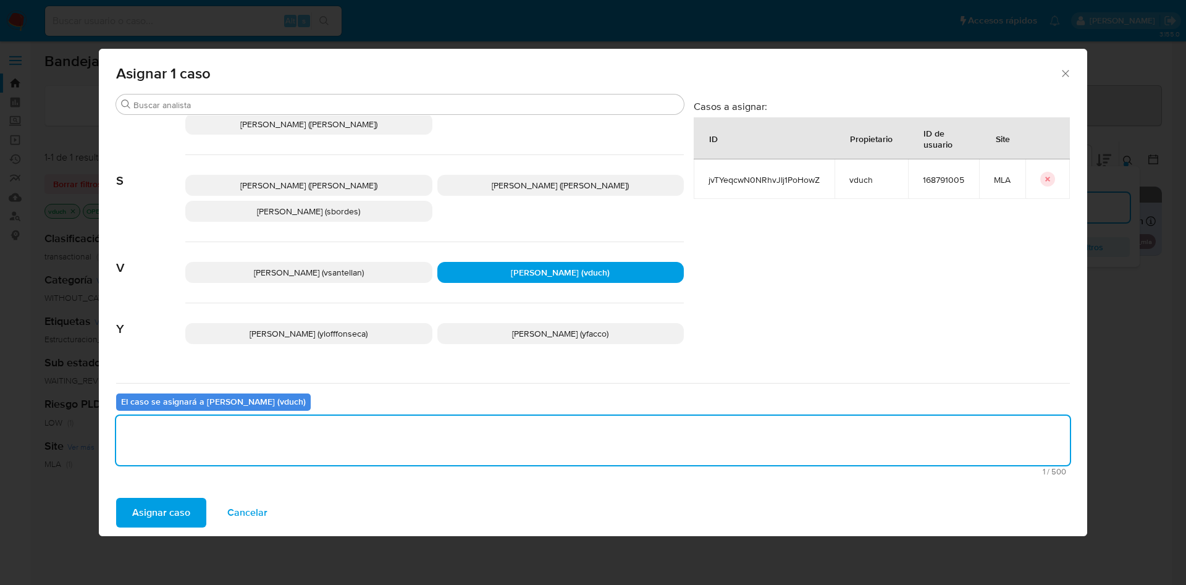
click at [185, 511] on span "Asignar caso" at bounding box center [161, 512] width 58 height 27
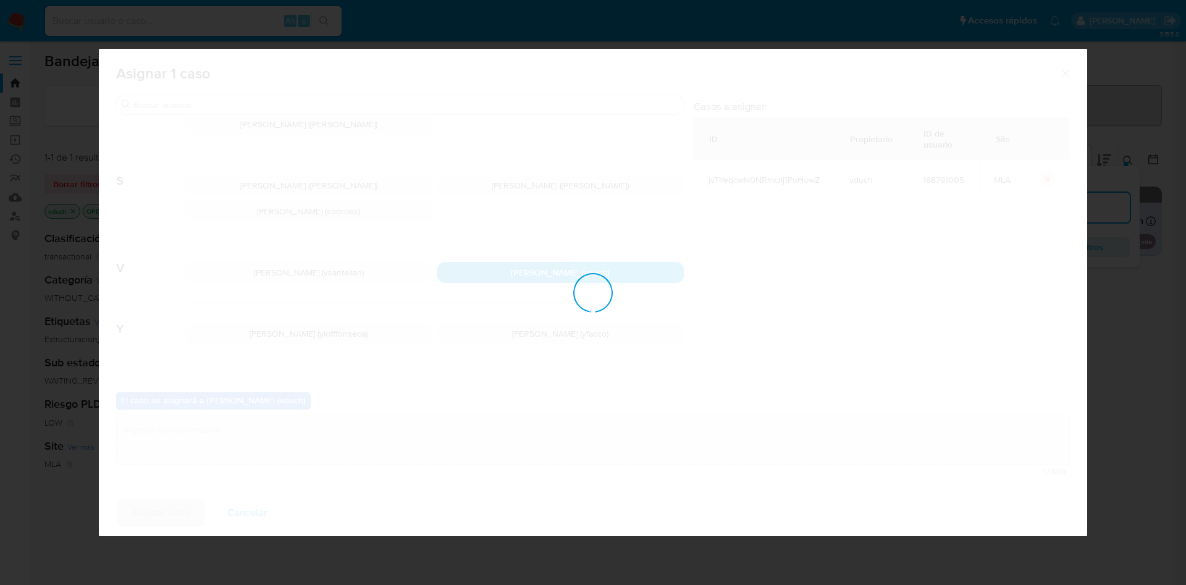
checkbox input "false"
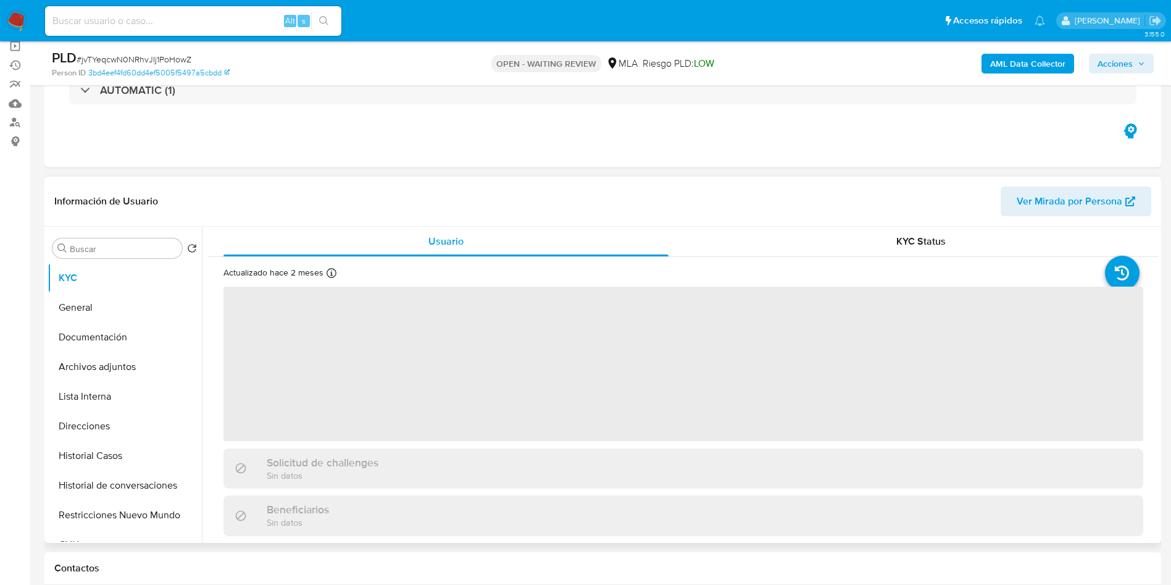
scroll to position [185, 0]
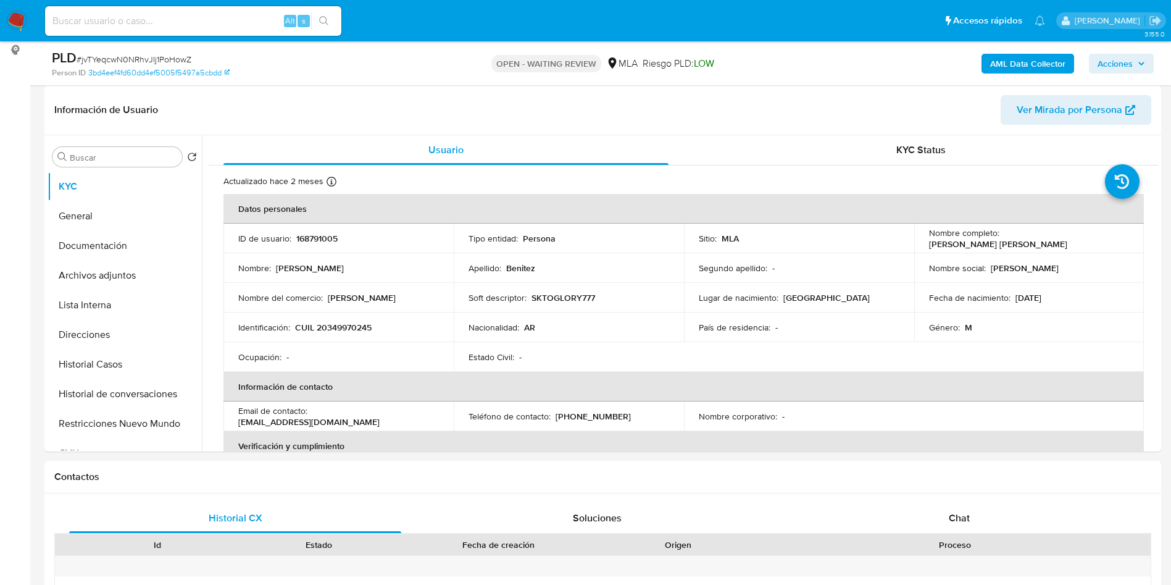
select select "10"
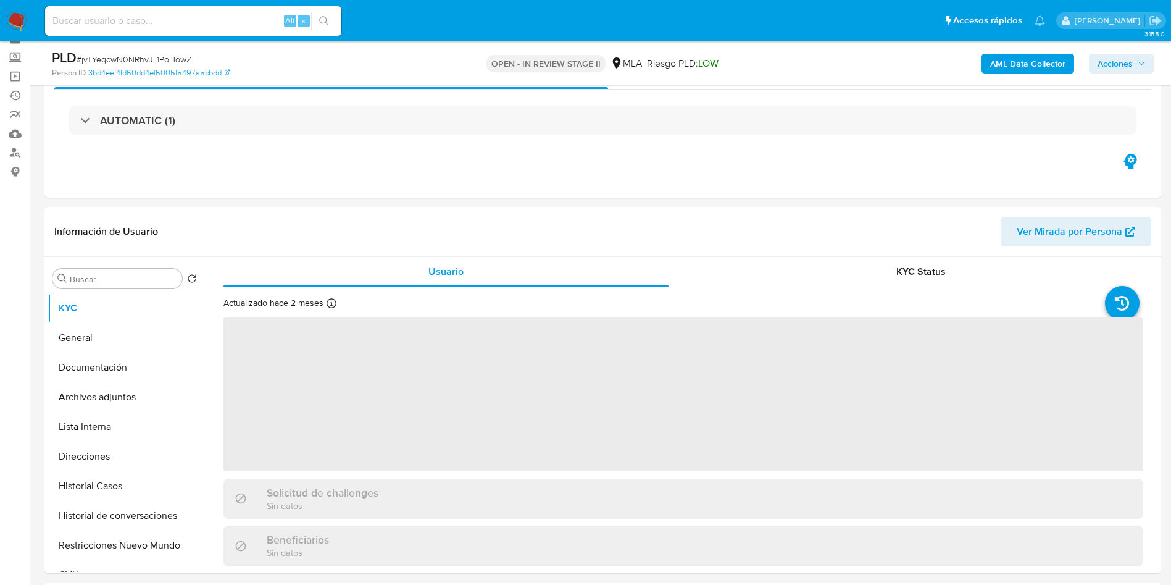
scroll to position [93, 0]
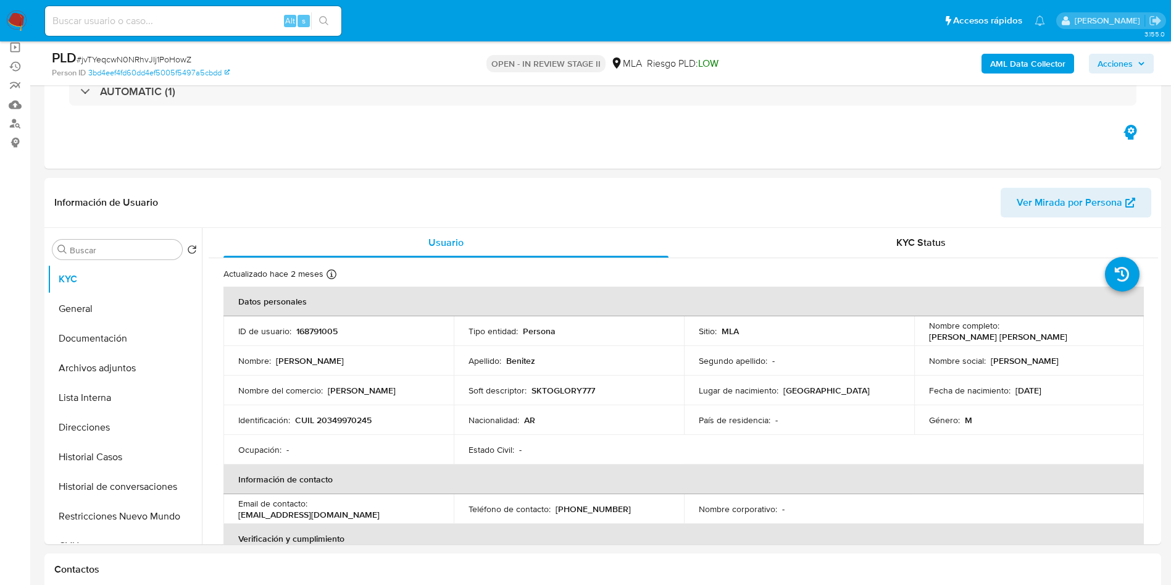
select select "10"
click at [322, 335] on p "168791005" at bounding box center [316, 330] width 41 height 11
copy p "168791005"
